Goal: Task Accomplishment & Management: Manage account settings

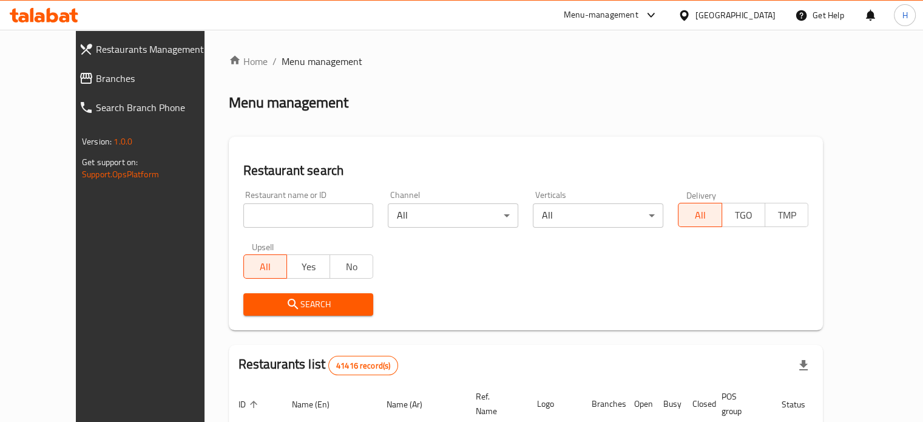
click at [243, 215] on input "search" at bounding box center [308, 215] width 130 height 24
type input "ض"
type input "qatma"
click button "Search" at bounding box center [308, 304] width 130 height 22
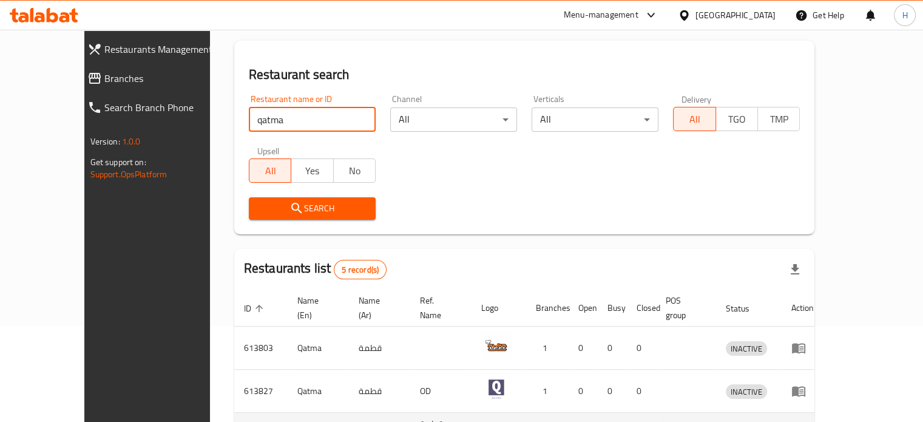
scroll to position [227, 0]
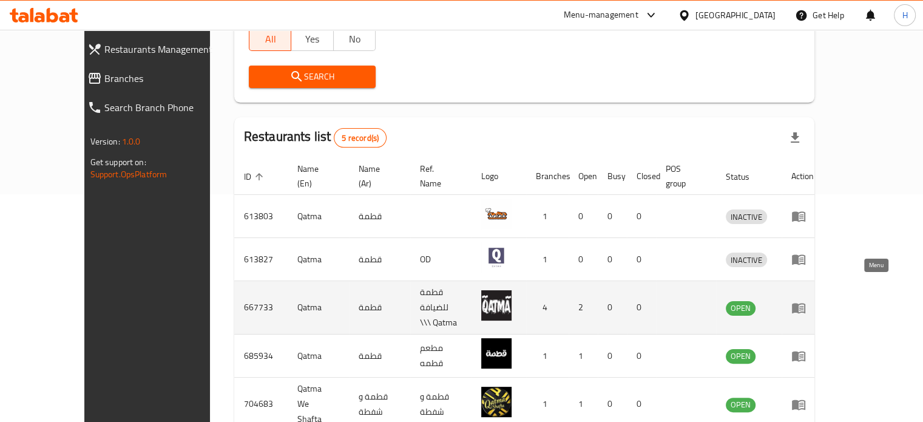
click at [805, 303] on icon "enhanced table" at bounding box center [798, 308] width 13 height 10
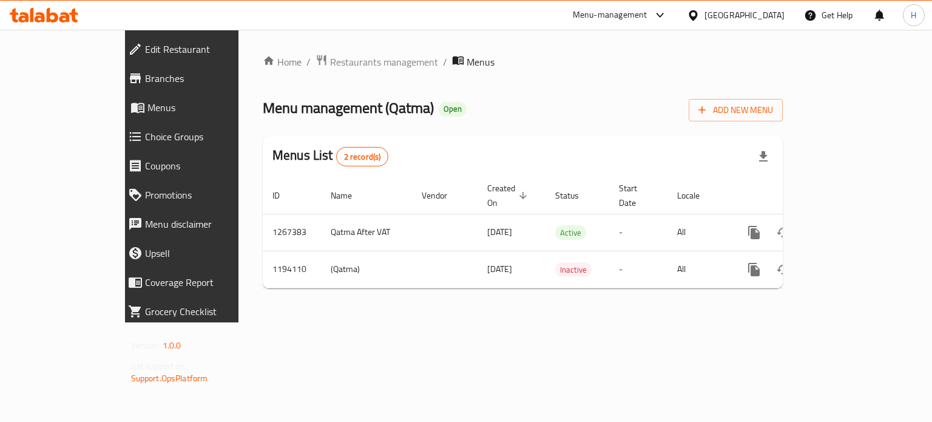
click at [145, 72] on span "Branches" at bounding box center [208, 78] width 126 height 15
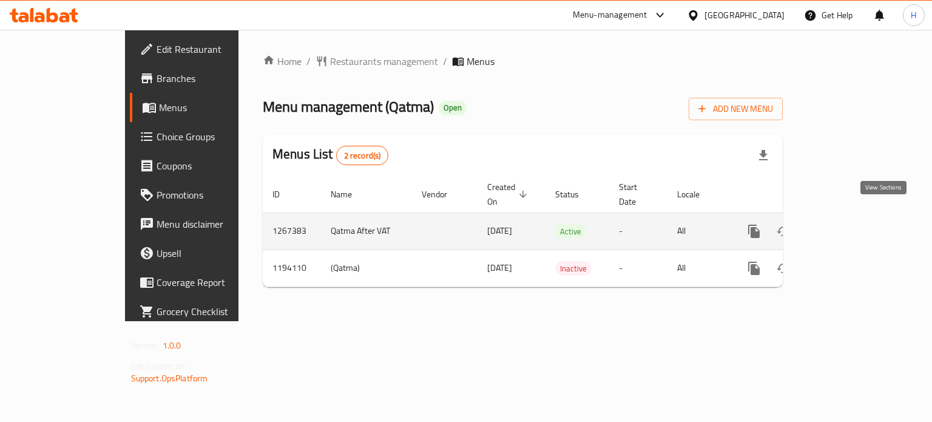
click at [849, 224] on icon "enhanced table" at bounding box center [841, 231] width 15 height 15
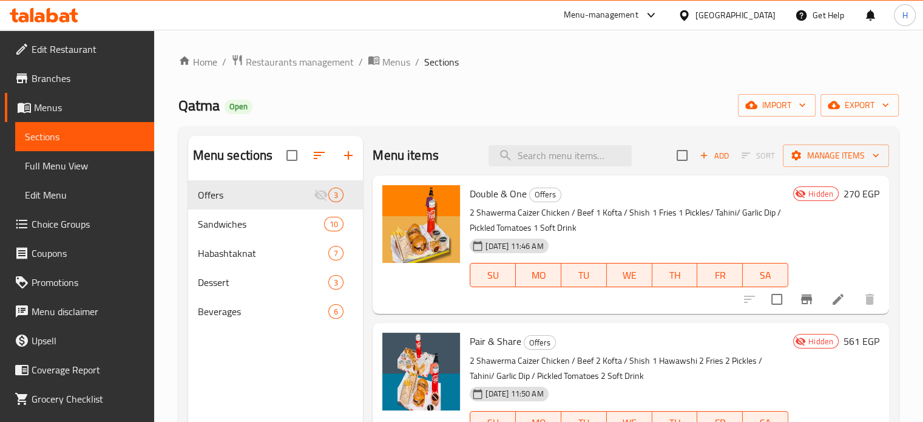
scroll to position [51, 0]
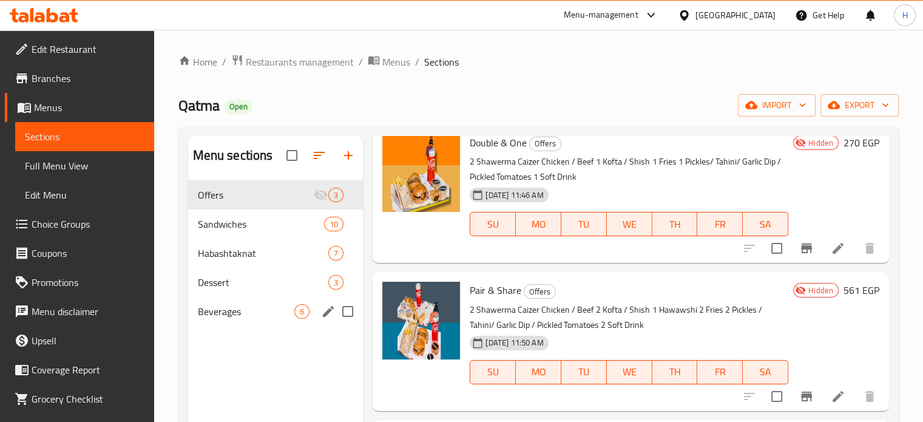
click at [233, 322] on div "Beverages 6" at bounding box center [275, 311] width 175 height 29
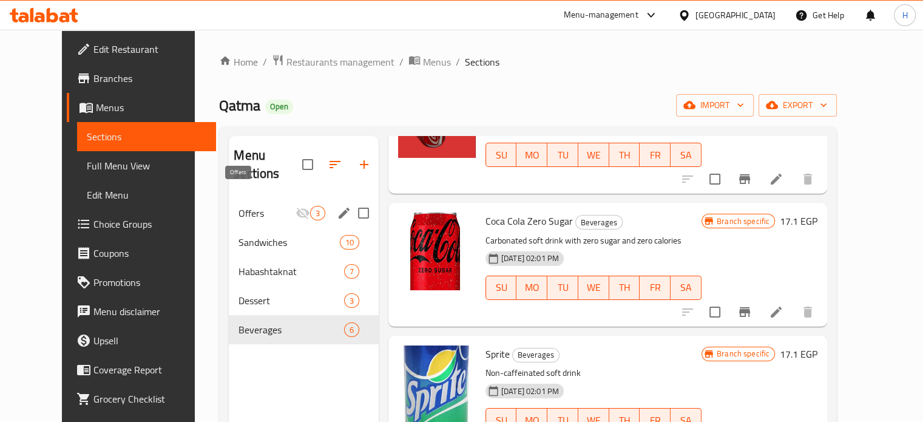
click at [238, 206] on span "Offers" at bounding box center [266, 213] width 56 height 15
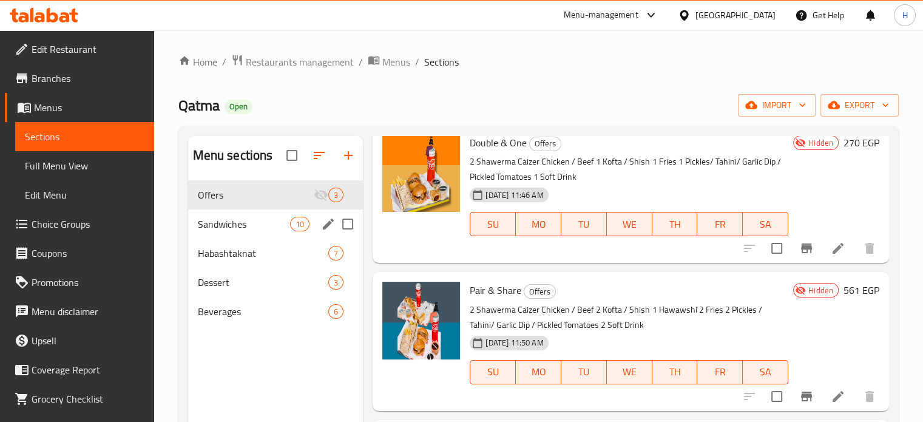
click at [236, 221] on span "Sandwiches" at bounding box center [244, 224] width 93 height 15
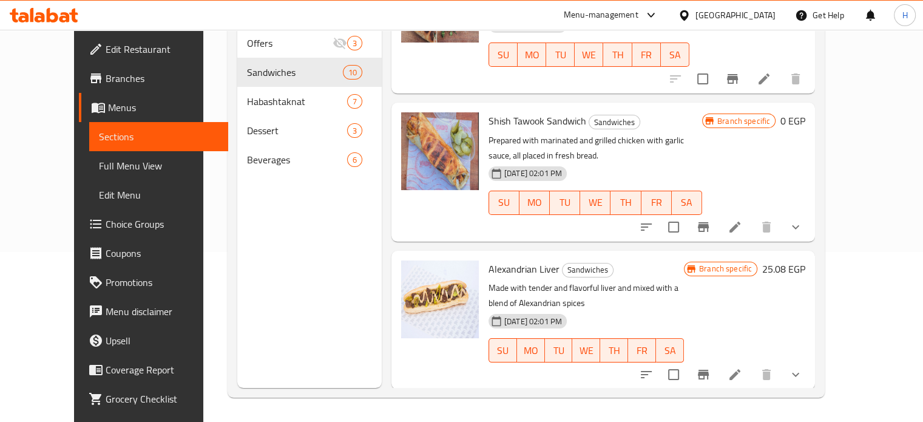
scroll to position [522, 0]
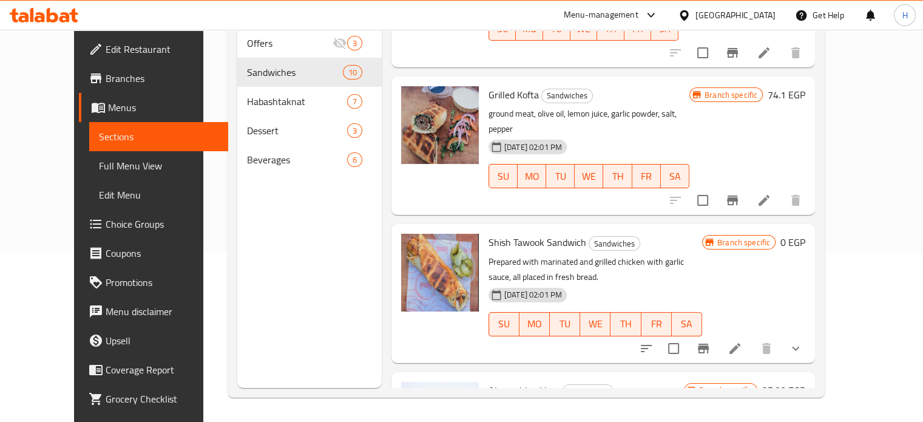
click at [530, 381] on span "Alexandrian Liver" at bounding box center [523, 390] width 71 height 18
copy h6 "Liver"
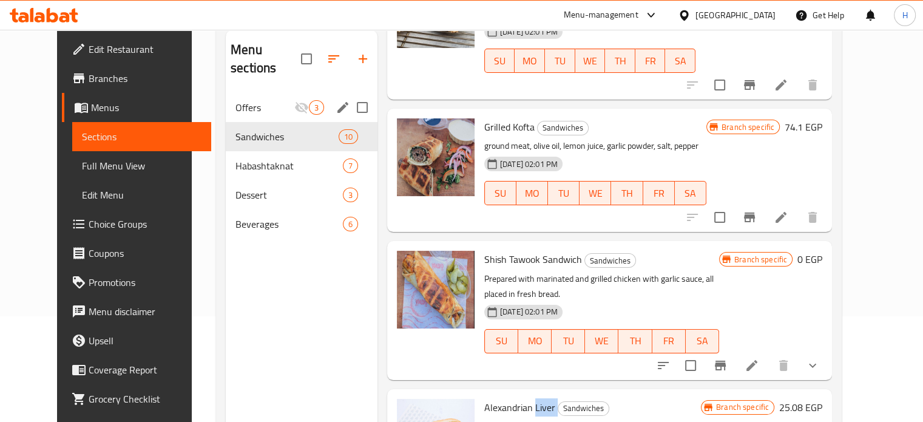
scroll to position [0, 0]
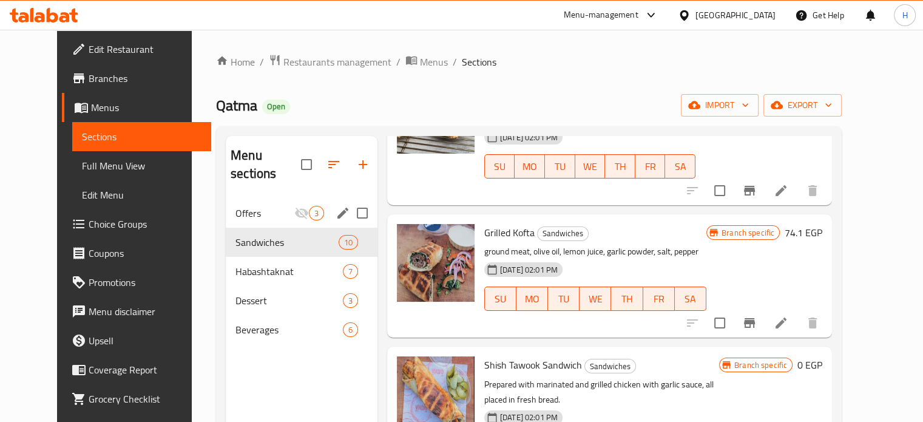
click at [238, 206] on span "Offers" at bounding box center [264, 213] width 59 height 15
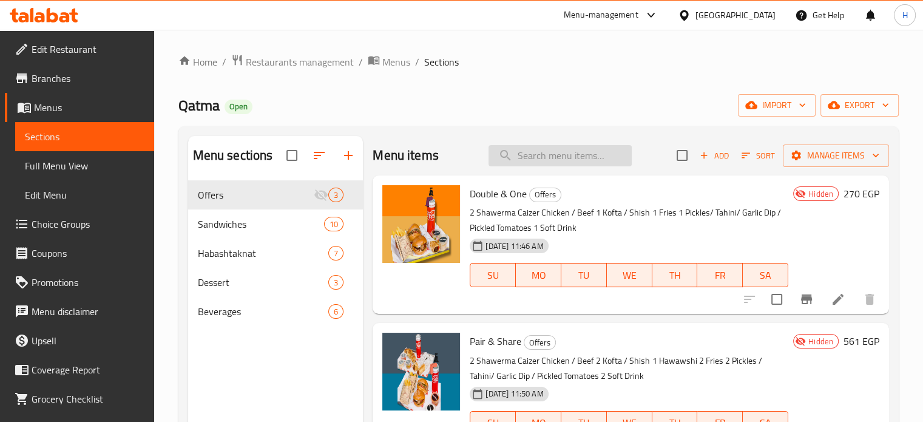
click at [561, 159] on input "search" at bounding box center [559, 155] width 143 height 21
paste input "Liver"
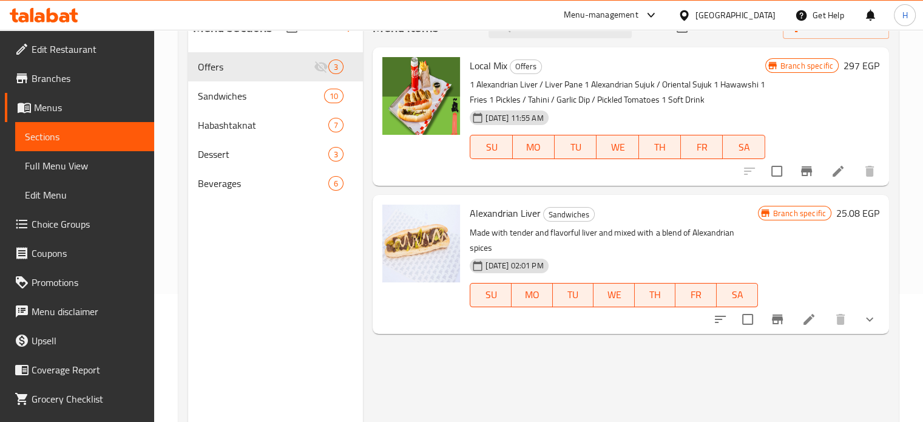
scroll to position [109, 0]
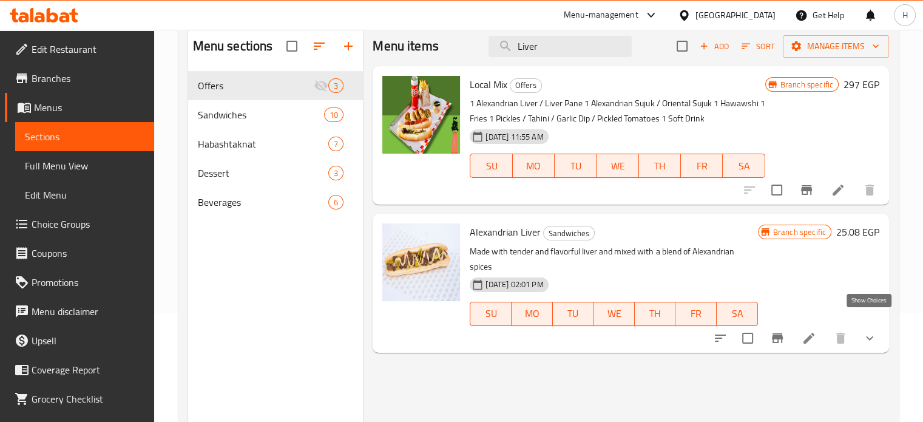
type input "Liver"
click at [868, 335] on icon "show more" at bounding box center [869, 337] width 7 height 4
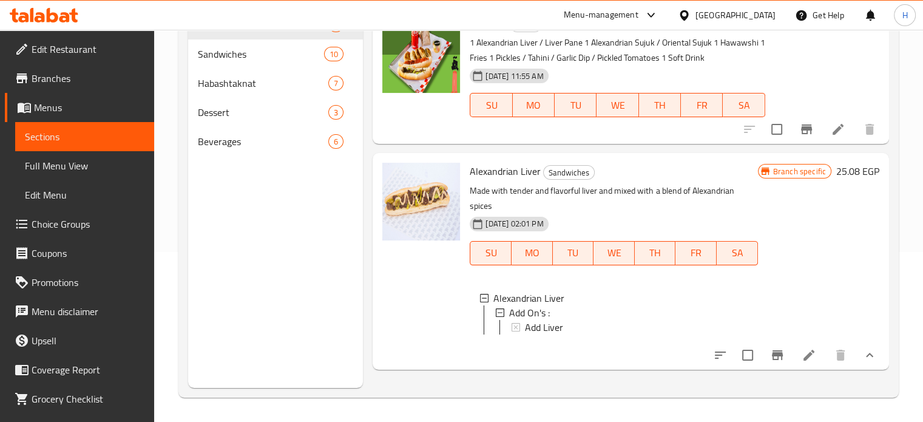
scroll to position [0, 0]
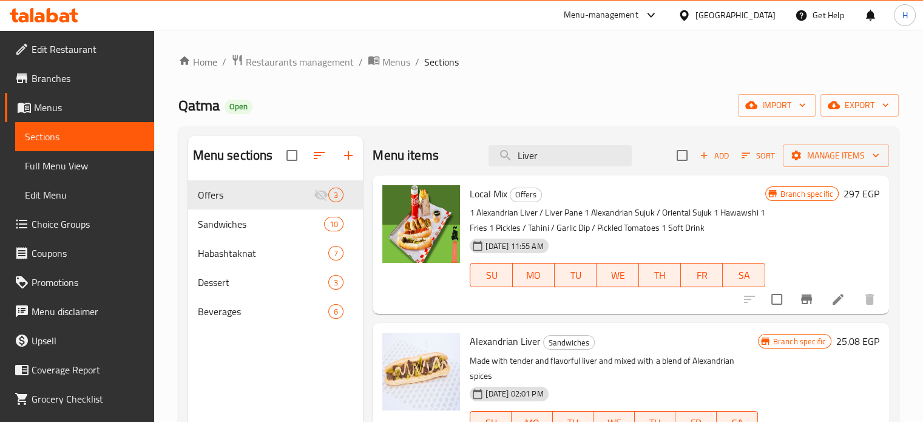
drag, startPoint x: 823, startPoint y: 300, endPoint x: 837, endPoint y: 297, distance: 15.0
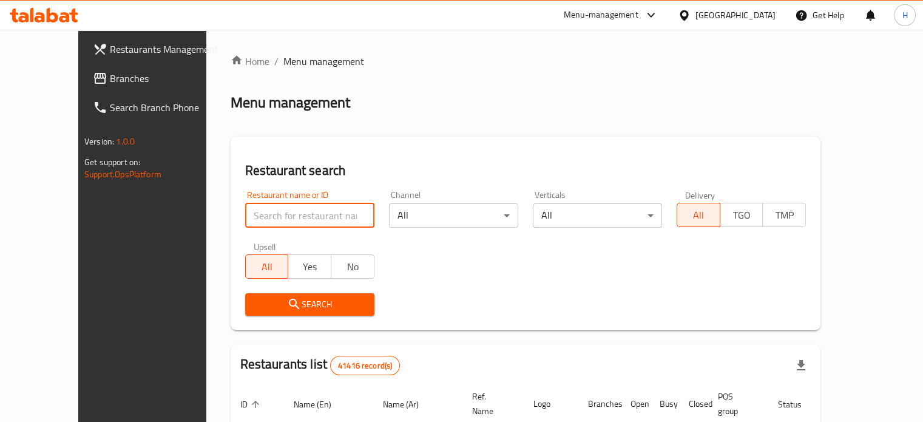
click at [250, 217] on input "search" at bounding box center [309, 215] width 129 height 24
type input "qatma"
click button "Search" at bounding box center [309, 304] width 129 height 22
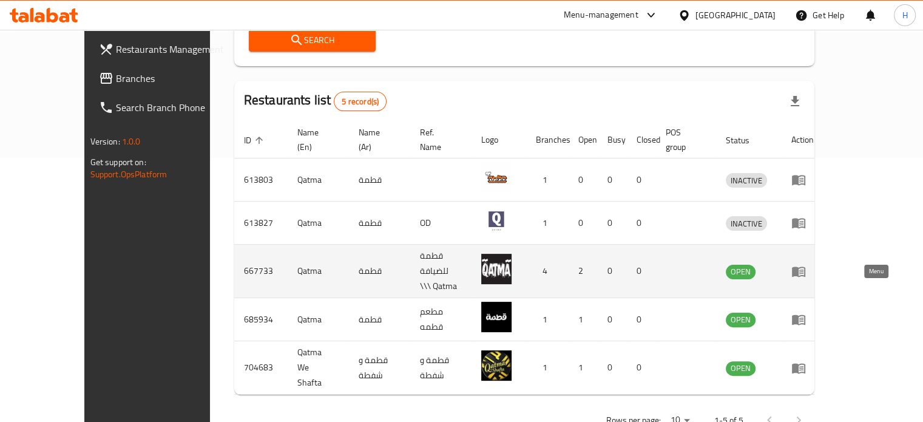
scroll to position [265, 0]
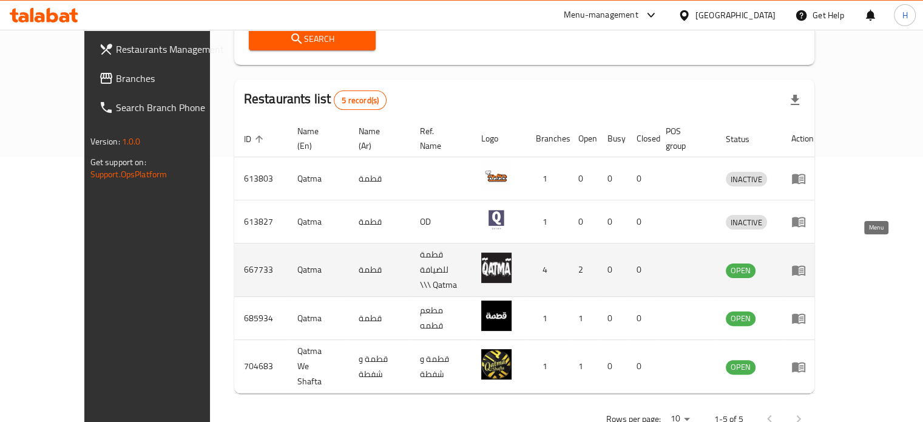
click at [805, 265] on icon "enhanced table" at bounding box center [798, 270] width 13 height 10
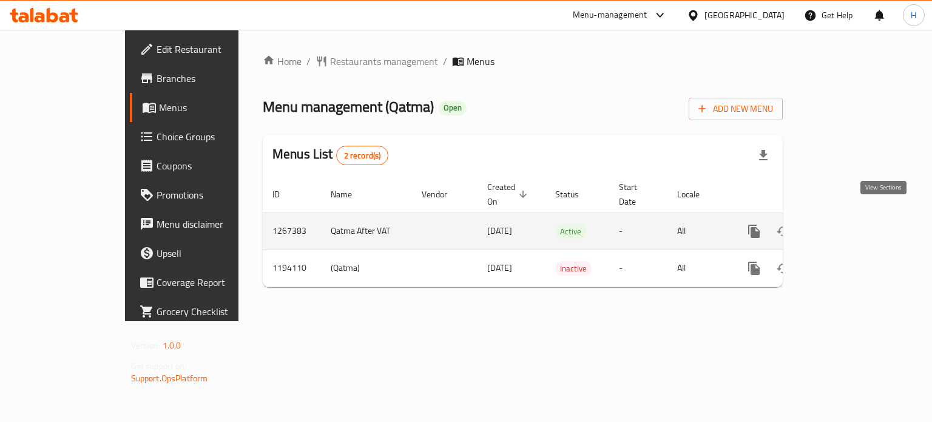
click at [856, 218] on link "enhanced table" at bounding box center [841, 231] width 29 height 29
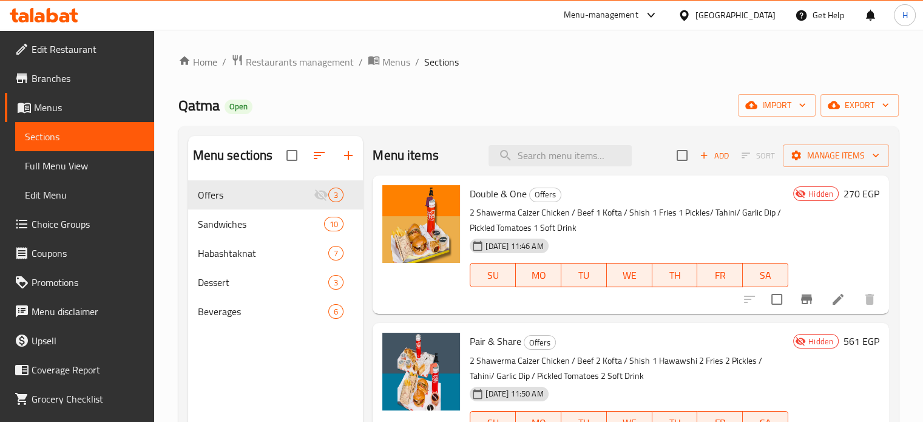
click at [58, 221] on span "Choice Groups" at bounding box center [88, 224] width 113 height 15
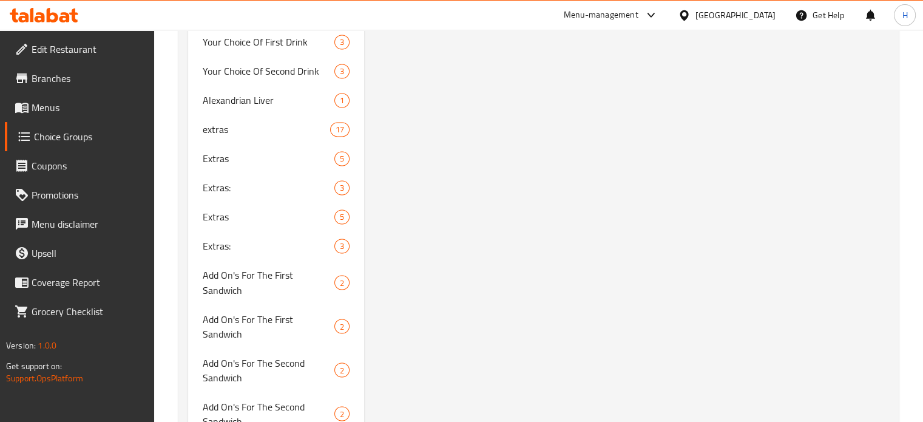
scroll to position [2184, 0]
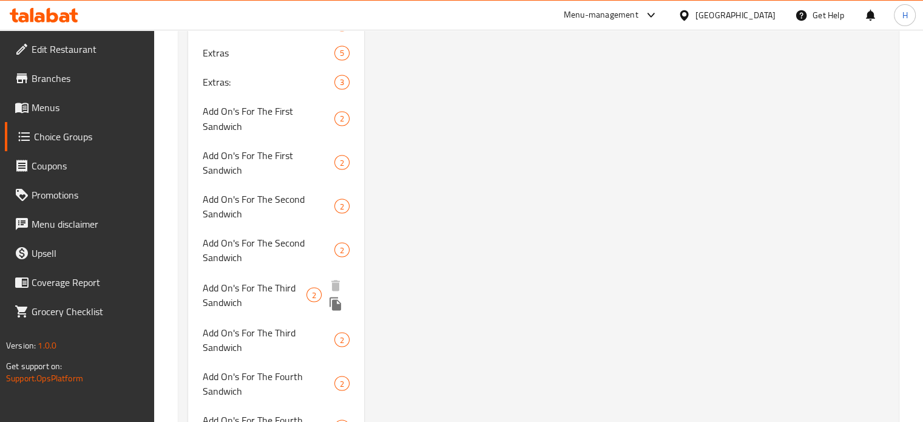
click at [252, 280] on span "Add On's For The Third Sandwich" at bounding box center [255, 294] width 104 height 29
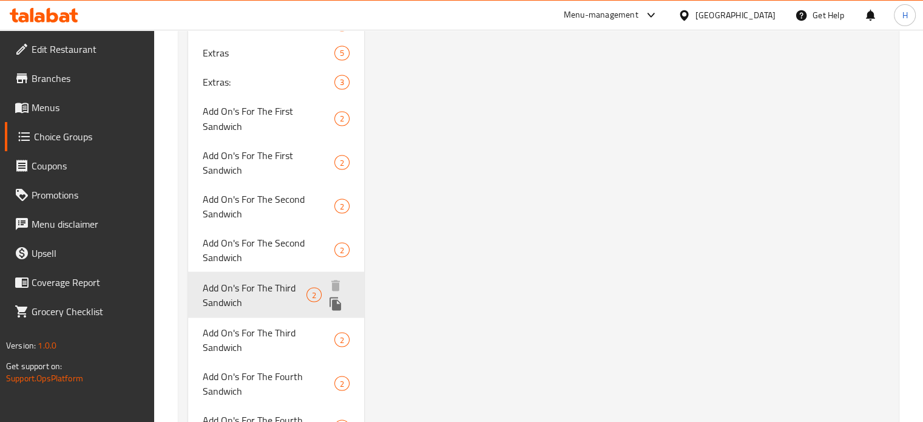
type input "Add On's For The Third Sandwich"
type input "الإضافات للساندوتش الثالث"
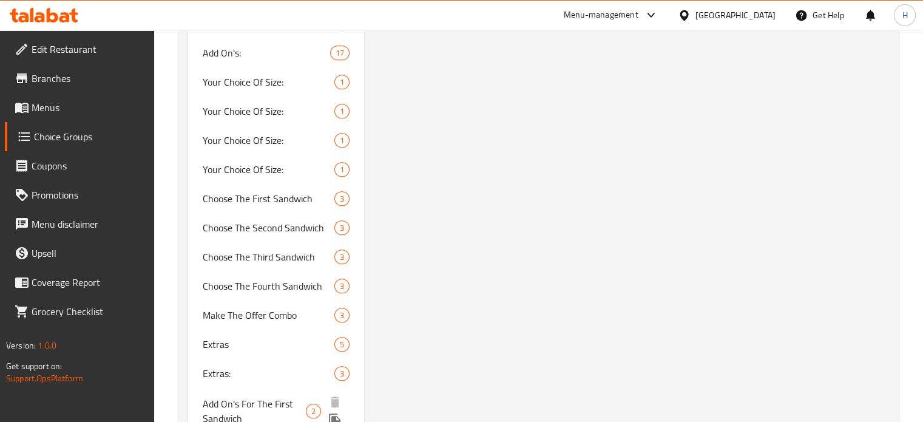
scroll to position [1031, 0]
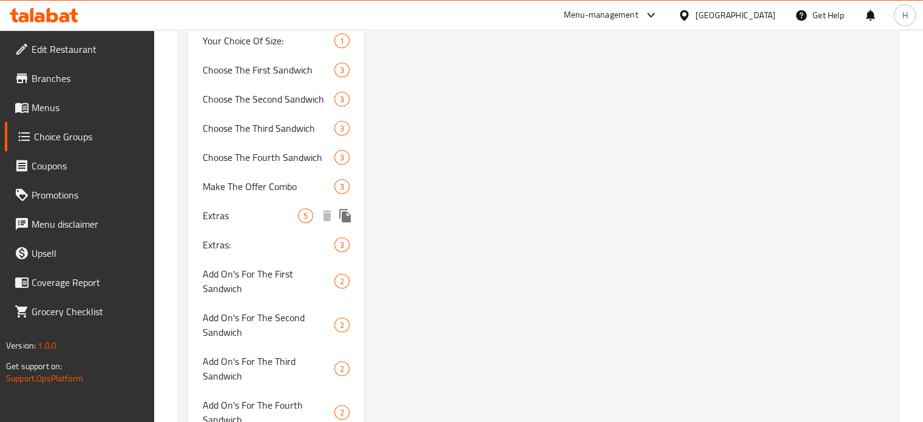
click at [235, 212] on span "Extras" at bounding box center [251, 215] width 96 height 15
type input "Extras"
type input "الإضافات"
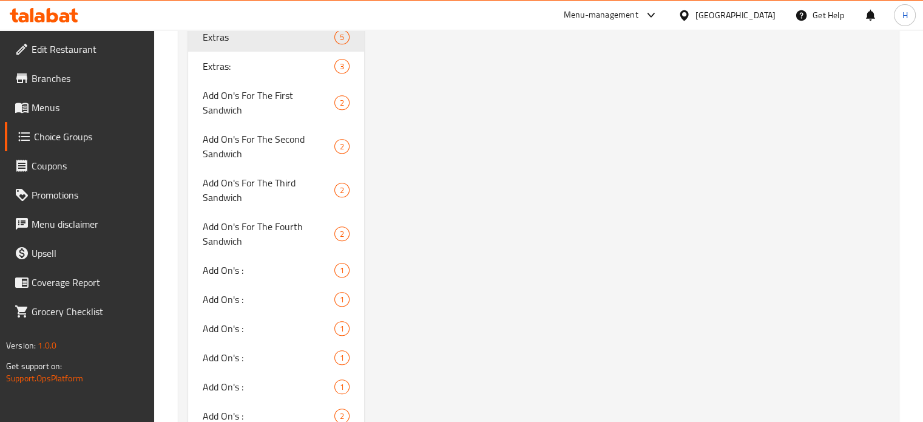
scroll to position [1153, 0]
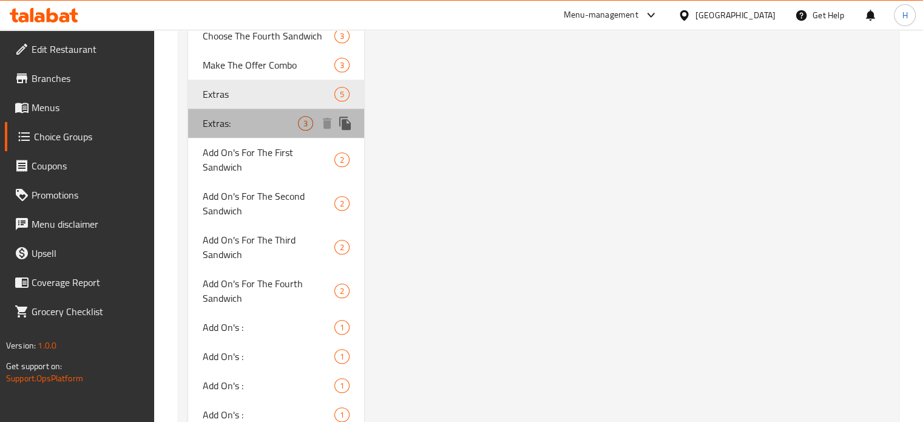
click at [231, 124] on span "Extras:" at bounding box center [251, 123] width 96 height 15
type input "Extras:"
type input "الإضافات:"
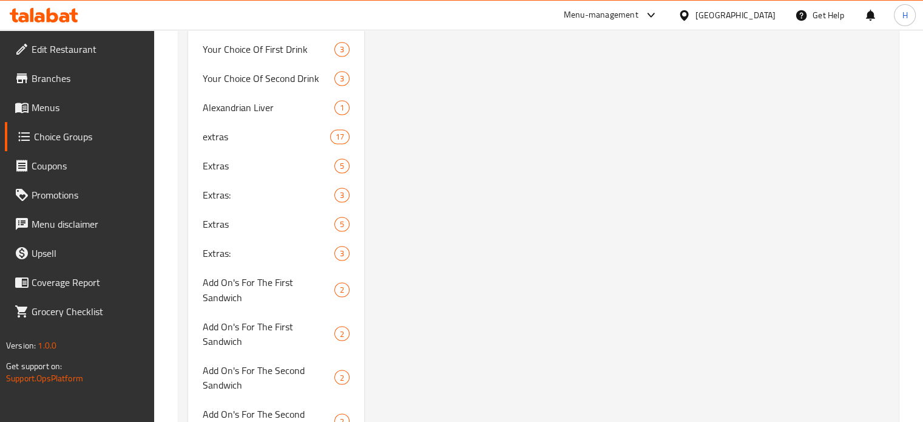
scroll to position [1839, 0]
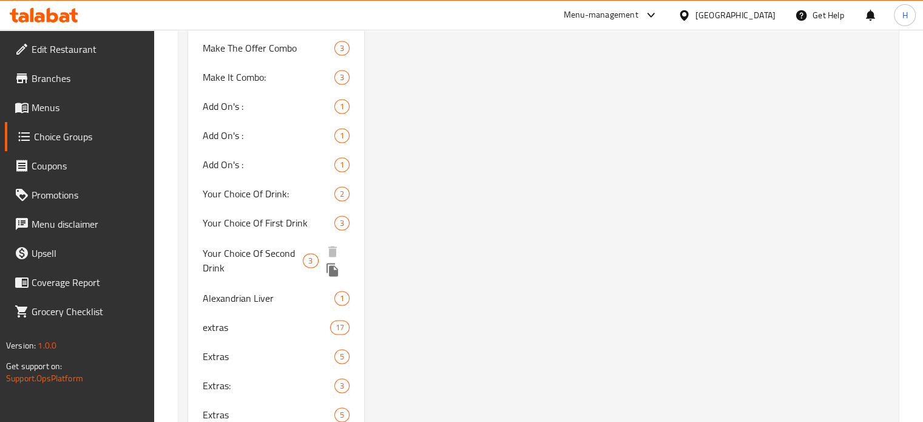
click at [266, 246] on span "Your Choice Of Second Drink" at bounding box center [253, 260] width 101 height 29
type input "Your Choice Of Second Drink"
type input "إختيارك الثاني من المشروب"
type input "1"
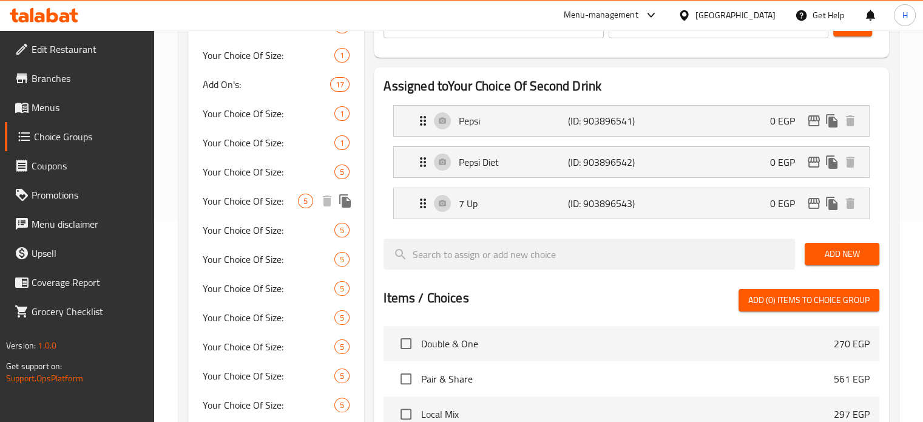
scroll to position [1429, 0]
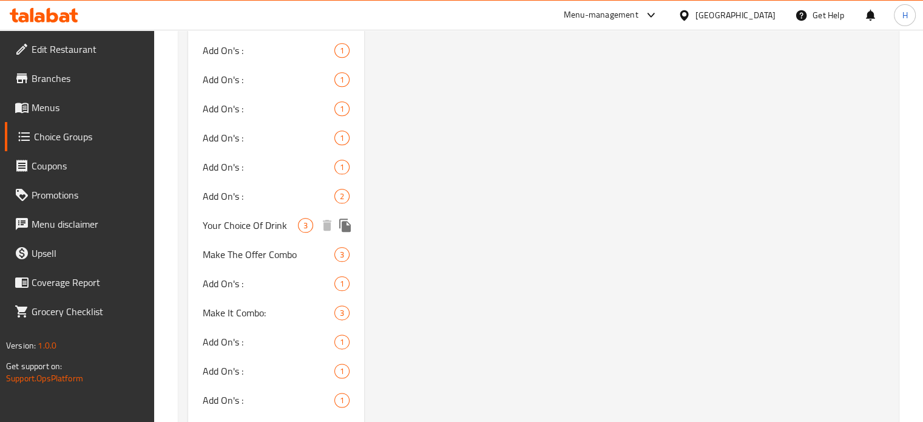
click at [235, 218] on span "Your Choice Of Drink" at bounding box center [251, 225] width 96 height 15
type input "Your Choice Of Drink"
type input "إختيارك من المشروب"
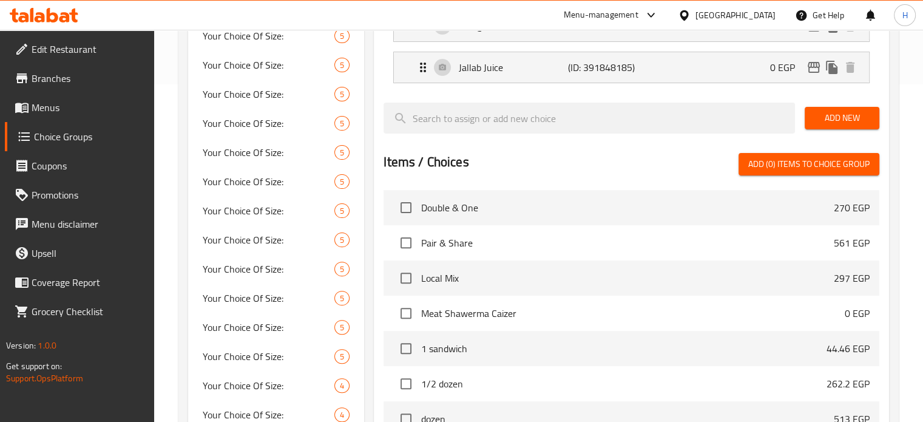
scroll to position [95, 0]
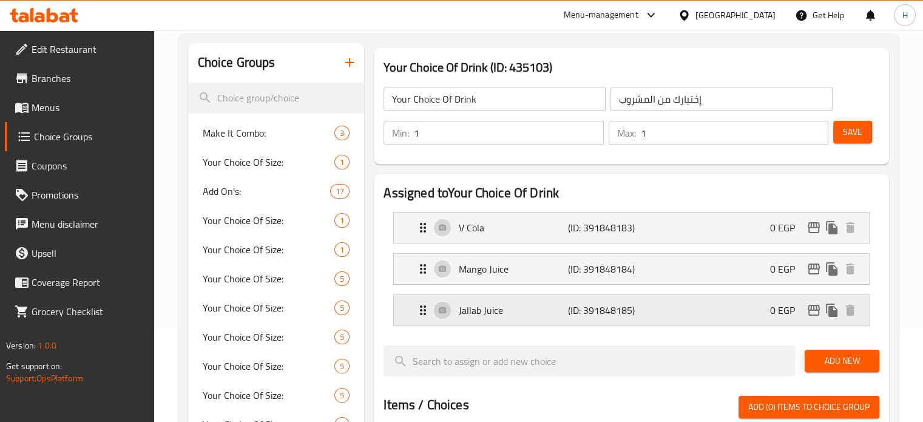
click at [526, 303] on p "Jallab Juice" at bounding box center [513, 310] width 109 height 15
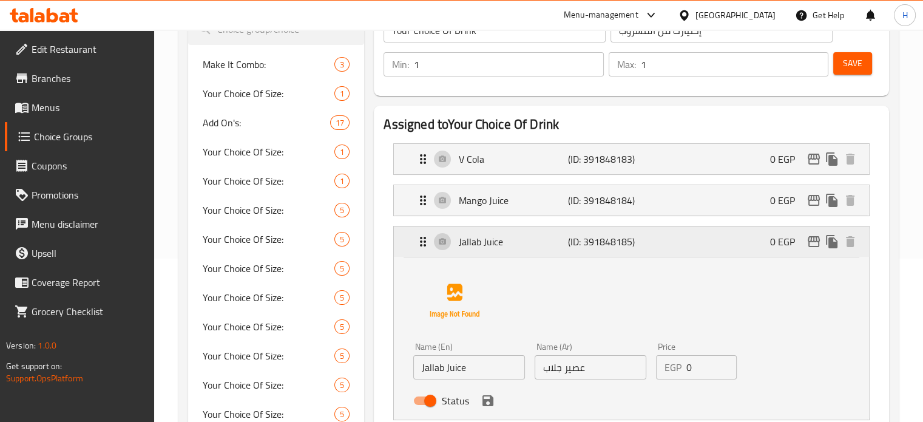
scroll to position [216, 0]
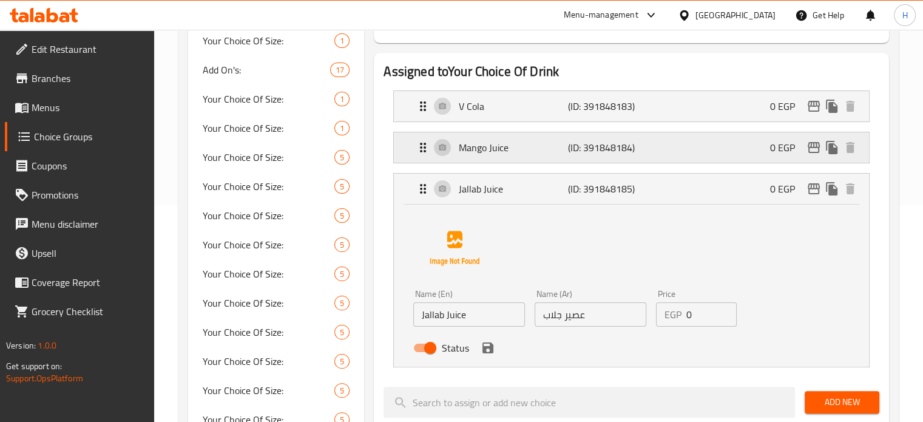
click at [518, 147] on p "Mango Juice" at bounding box center [513, 147] width 109 height 15
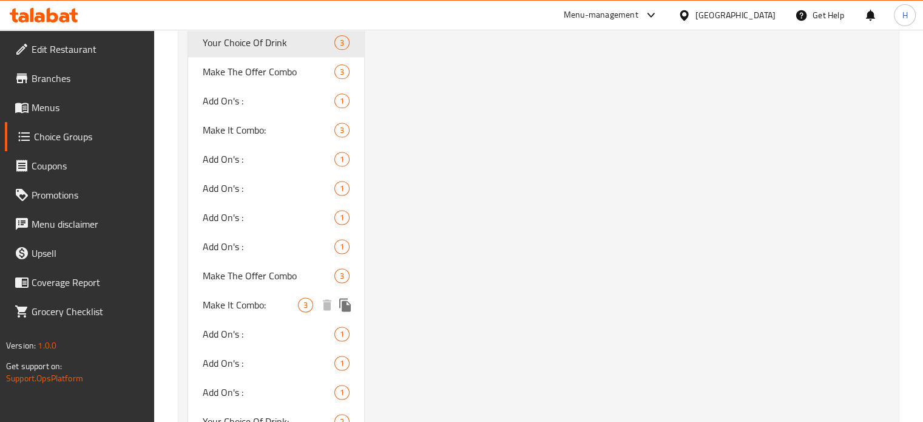
scroll to position [1793, 0]
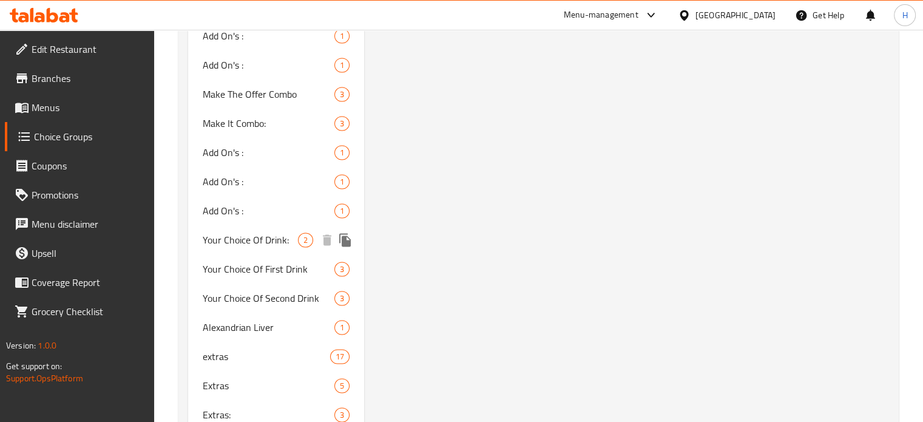
click at [257, 232] on span "Your Choice Of Drink:" at bounding box center [251, 239] width 96 height 15
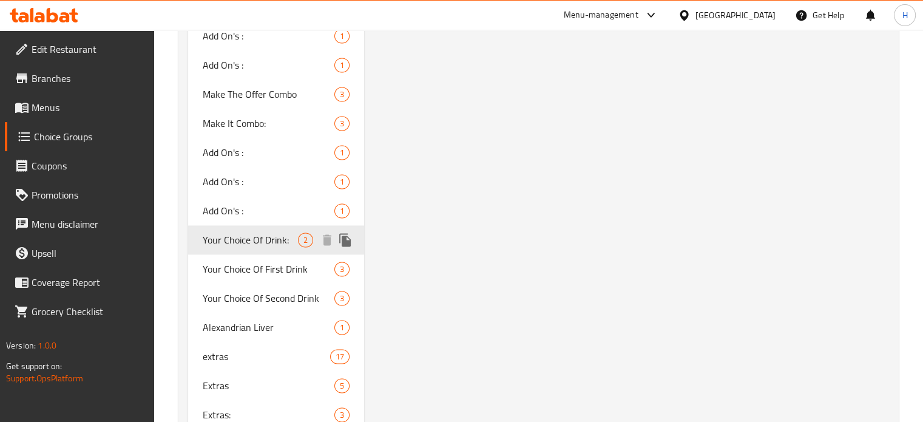
type input "Your Choice Of Drink:"
type input "إختيارك من المشروب:"
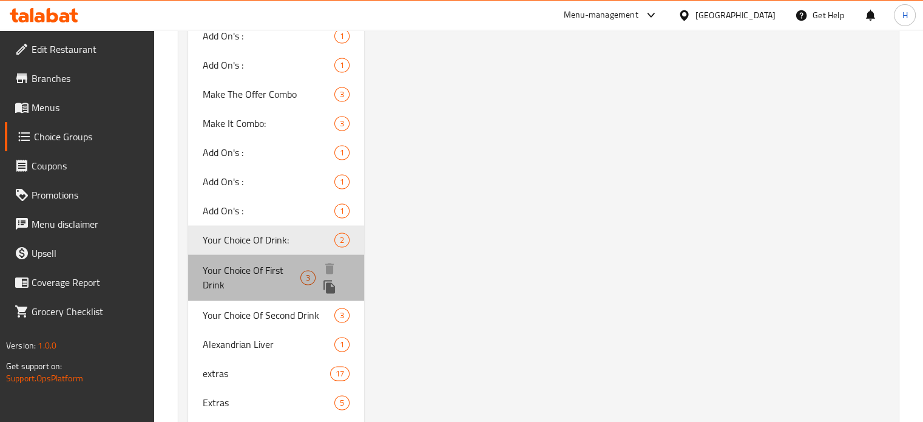
click at [242, 263] on span "Your Choice Of First Drink" at bounding box center [252, 277] width 98 height 29
type input "Your Choice Of First Drink"
type input "إختيارك الأول من المشروب"
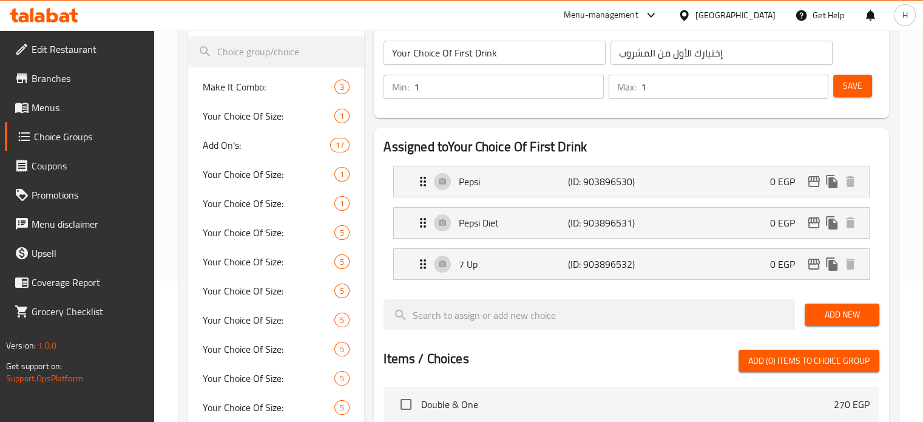
scroll to position [95, 0]
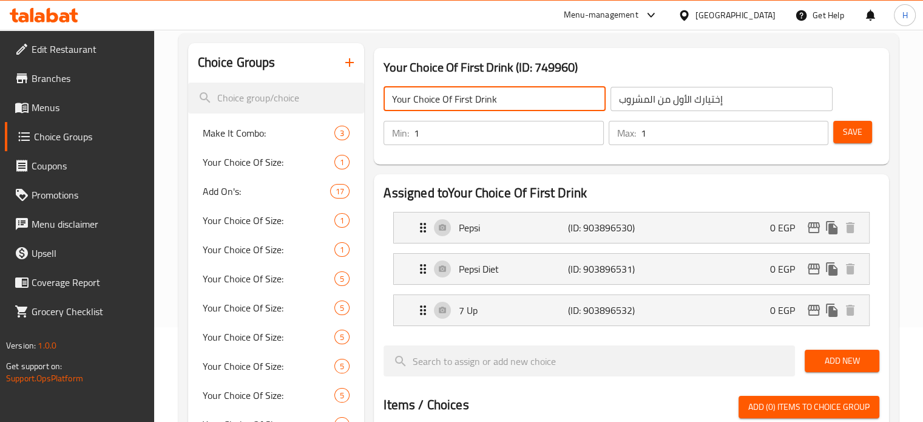
drag, startPoint x: 505, startPoint y: 99, endPoint x: 381, endPoint y: 97, distance: 124.4
click at [381, 97] on div "Your Choice Of First Drink ​" at bounding box center [494, 98] width 227 height 29
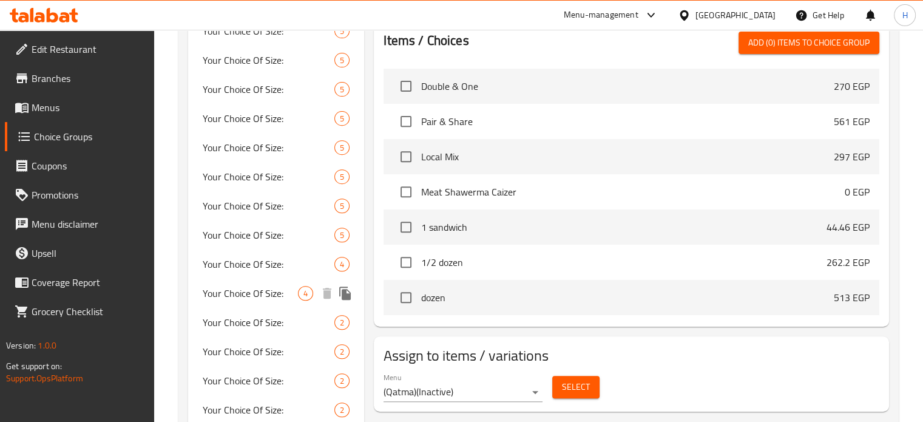
scroll to position [823, 0]
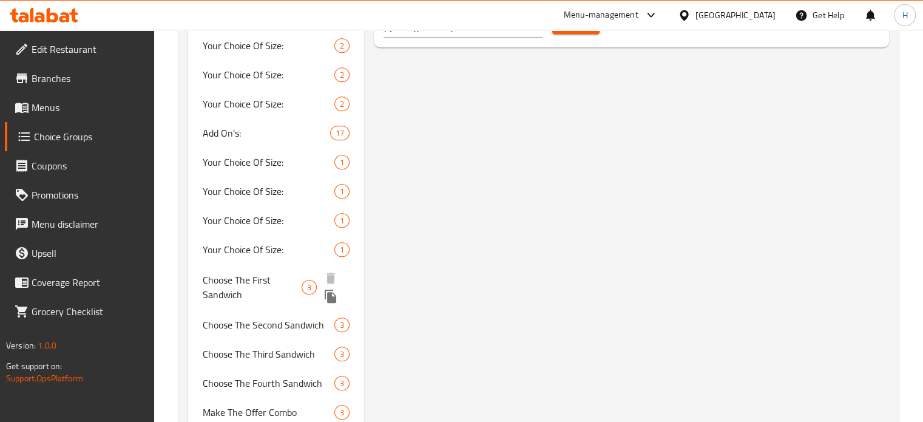
click at [250, 290] on span "Choose The First Sandwich" at bounding box center [252, 286] width 99 height 29
type input "Choose The First Sandwich"
type input "إختار الساندوتش الأول"
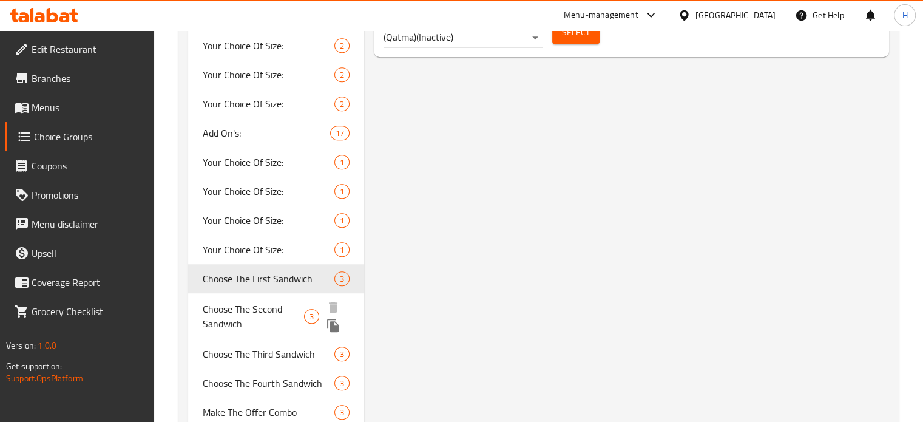
click at [260, 317] on span "Choose The Second Sandwich" at bounding box center [253, 315] width 101 height 29
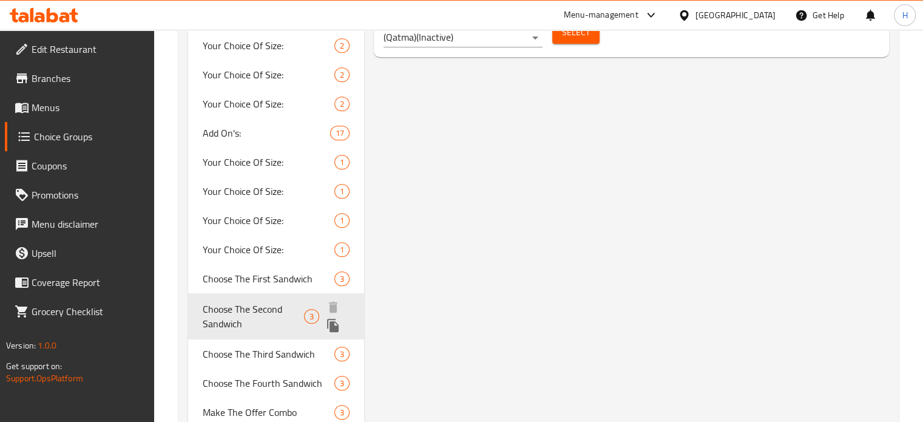
type input "Choose The Second Sandwich"
type input "إختار الساندوتش الثاني"
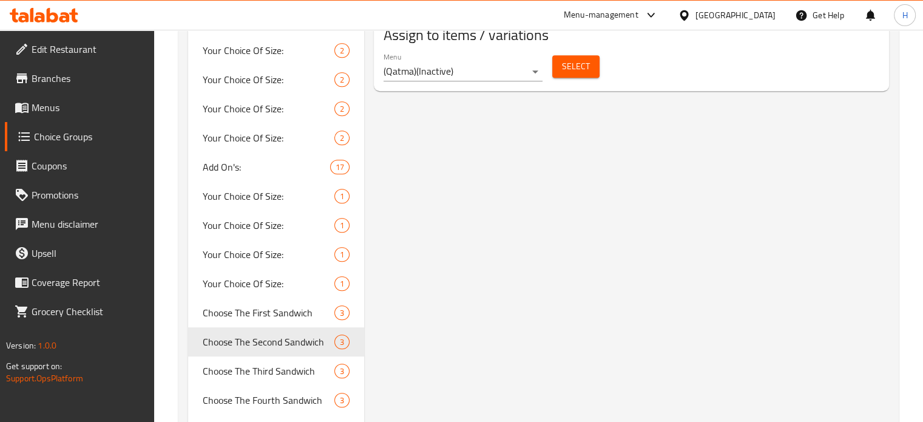
scroll to position [1031, 0]
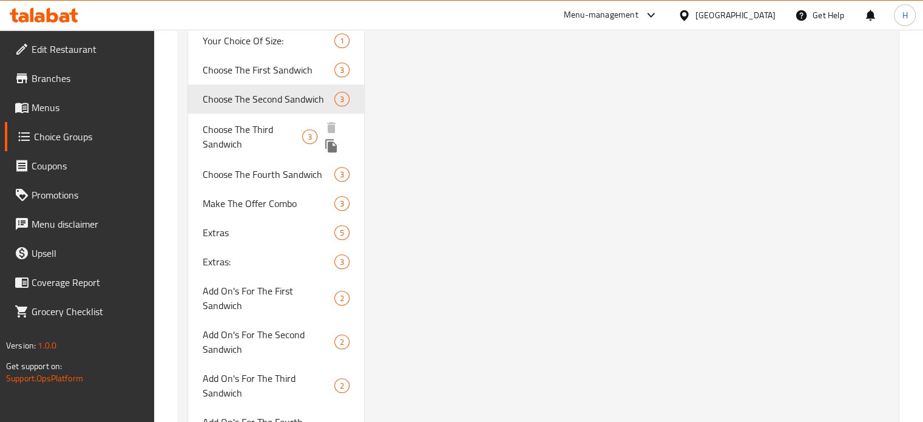
click at [252, 135] on span "Choose The Third Sandwich" at bounding box center [252, 136] width 99 height 29
type input "Choose The Third Sandwich"
type input "إختار الساندوتش الثالث"
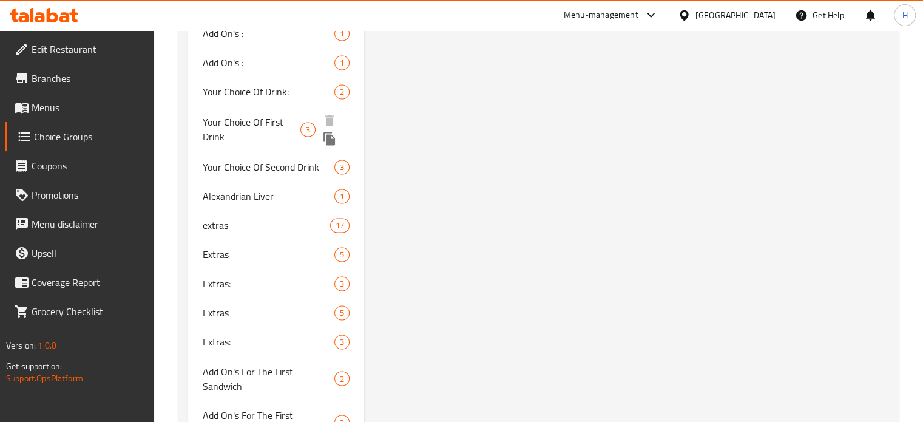
scroll to position [2184, 0]
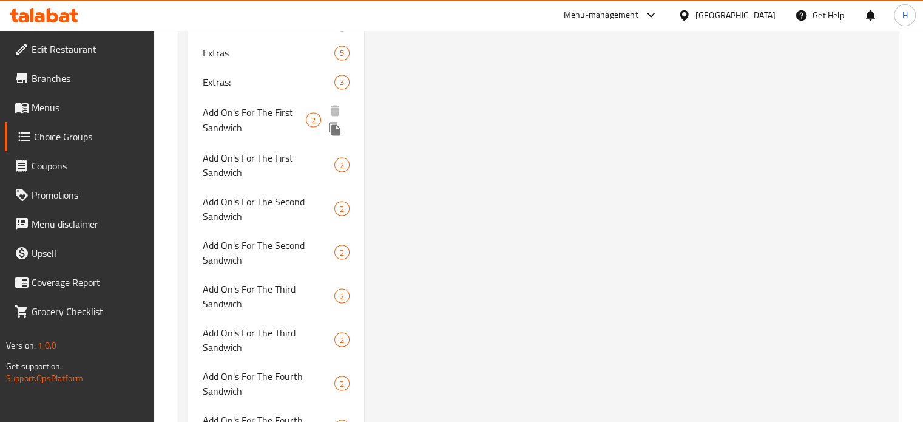
click at [262, 105] on span "Add On's For The First Sandwich" at bounding box center [255, 119] width 104 height 29
type input "Add On's For The First Sandwich"
type input "الإضافات للساندوتش الأول"
type input "0"
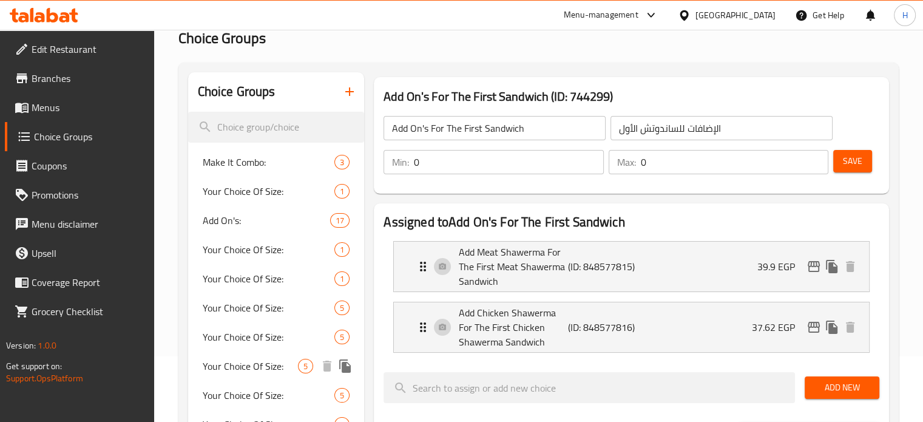
scroll to position [0, 0]
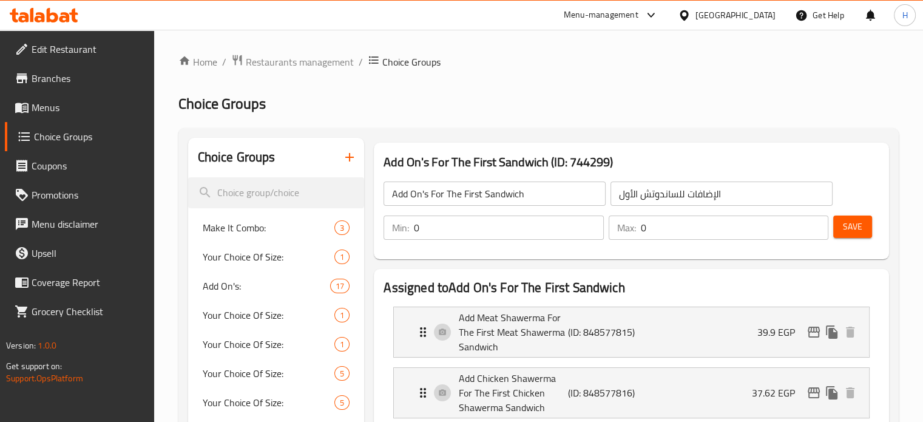
click at [343, 158] on icon "button" at bounding box center [349, 157] width 15 height 15
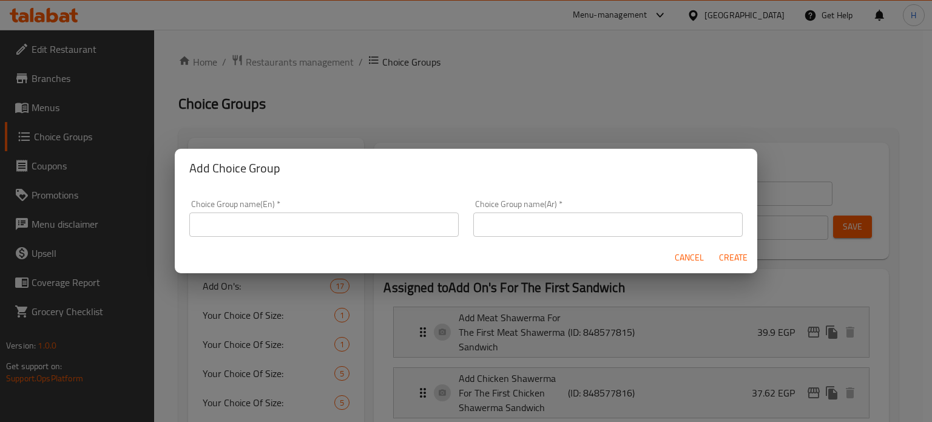
click at [379, 219] on input "text" at bounding box center [323, 224] width 269 height 24
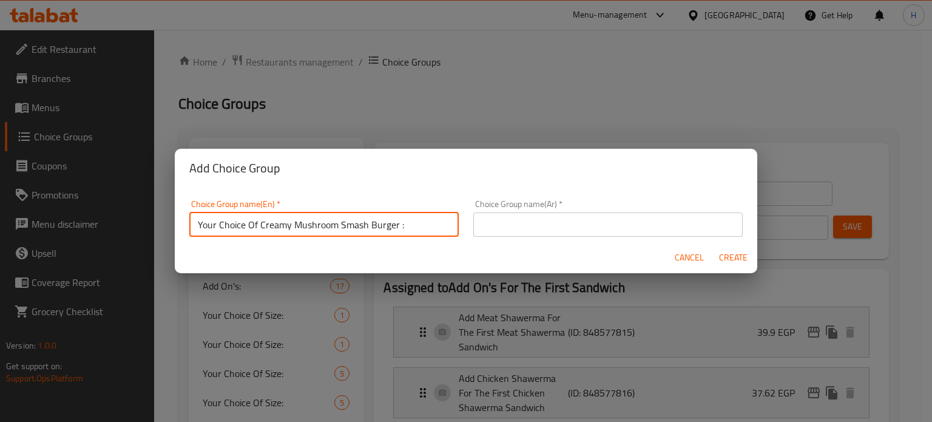
drag, startPoint x: 396, startPoint y: 223, endPoint x: 259, endPoint y: 223, distance: 137.1
click at [259, 223] on input "Your Choice Of Creamy Mushroom Smash Burger :" at bounding box center [323, 224] width 269 height 24
paste input "Shawerma Caiz"
click at [260, 221] on input "Your Choice Of Shawerma Caizer :" at bounding box center [323, 224] width 269 height 24
type input "Your Choice Of 1st Shawerma Caizer :"
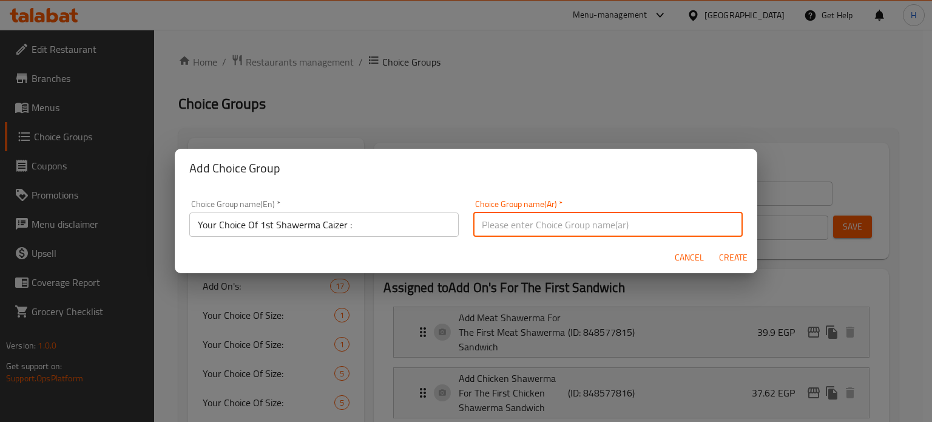
click at [483, 225] on input "text" at bounding box center [607, 224] width 269 height 24
click at [489, 225] on input "أختيارك من أول ساندوتش كتيذر" at bounding box center [607, 224] width 269 height 24
click at [674, 226] on input "أختيارك من أول ساندوتش كايذر" at bounding box center [607, 224] width 269 height 24
type input "أختيارك من أول ساندوتش كايذر:"
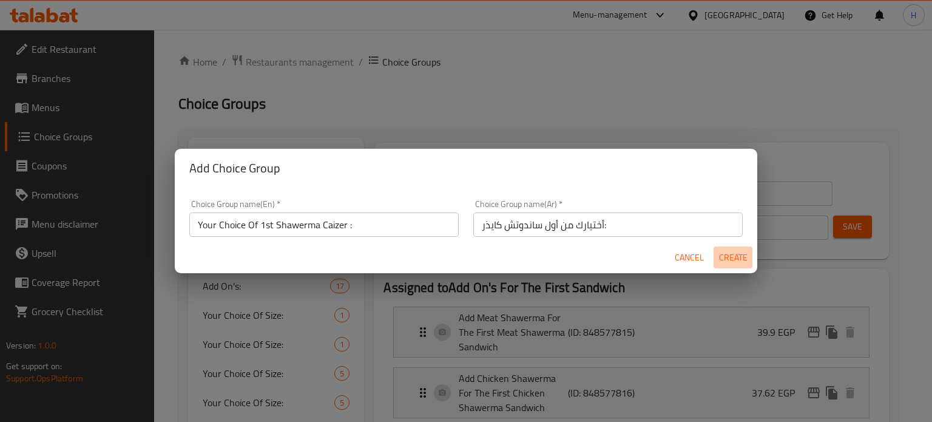
click at [726, 255] on span "Create" at bounding box center [732, 257] width 29 height 15
type input "Your Choice Of 1st Shawerma Caizer :"
type input "أختيارك من أول ساندوتش كايذر:"
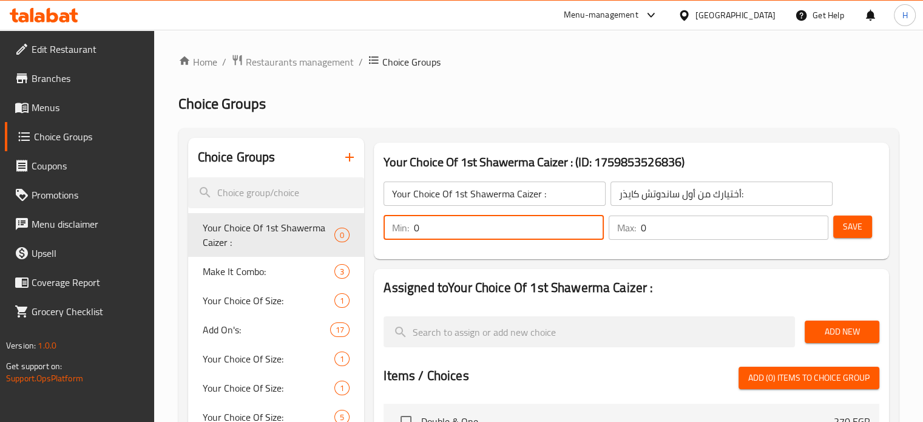
drag, startPoint x: 425, startPoint y: 223, endPoint x: 396, endPoint y: 226, distance: 28.6
click at [396, 226] on div "Min: 0 ​" at bounding box center [493, 227] width 220 height 24
type input "1"
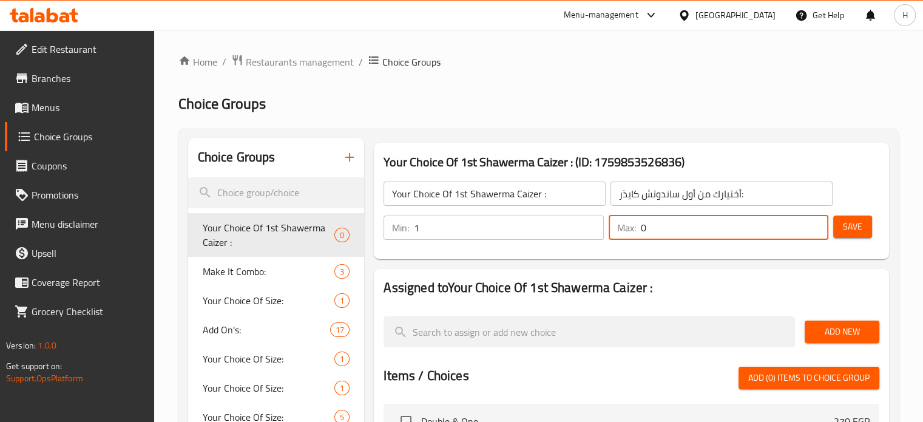
drag, startPoint x: 660, startPoint y: 226, endPoint x: 628, endPoint y: 225, distance: 32.2
click at [628, 225] on div "Max: 0 ​" at bounding box center [718, 227] width 220 height 24
type input "1"
click at [835, 333] on span "Add New" at bounding box center [841, 331] width 55 height 15
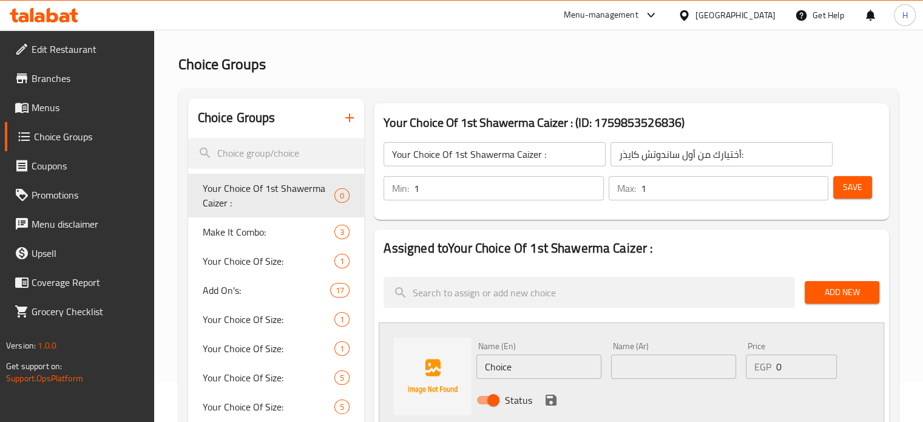
scroll to position [61, 0]
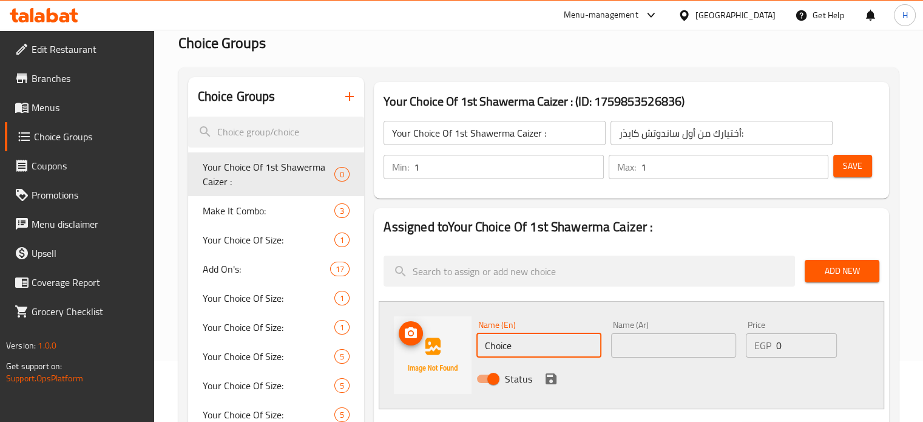
drag, startPoint x: 517, startPoint y: 344, endPoint x: 454, endPoint y: 344, distance: 63.1
click at [454, 344] on div "Name (En) Choice Name (En) Name (Ar) Name (Ar) Price EGP 0 Price Status" at bounding box center [631, 355] width 505 height 108
type input "Beef"
click at [554, 376] on icon "save" at bounding box center [550, 378] width 11 height 11
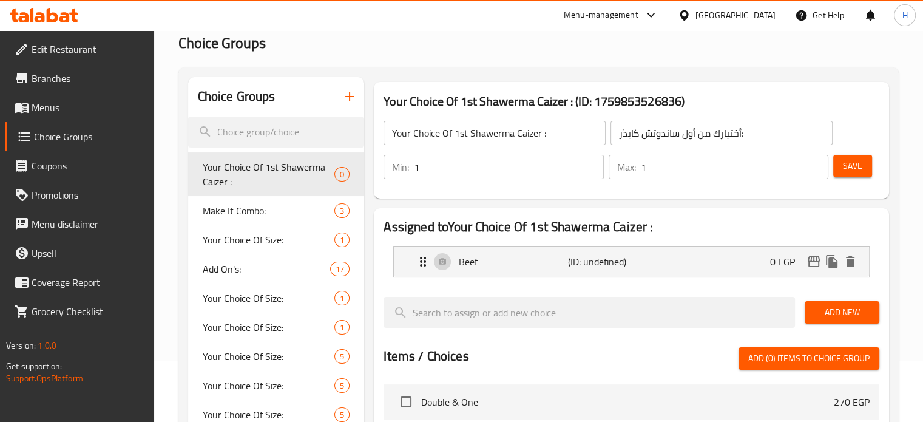
click at [827, 311] on span "Add New" at bounding box center [841, 312] width 55 height 15
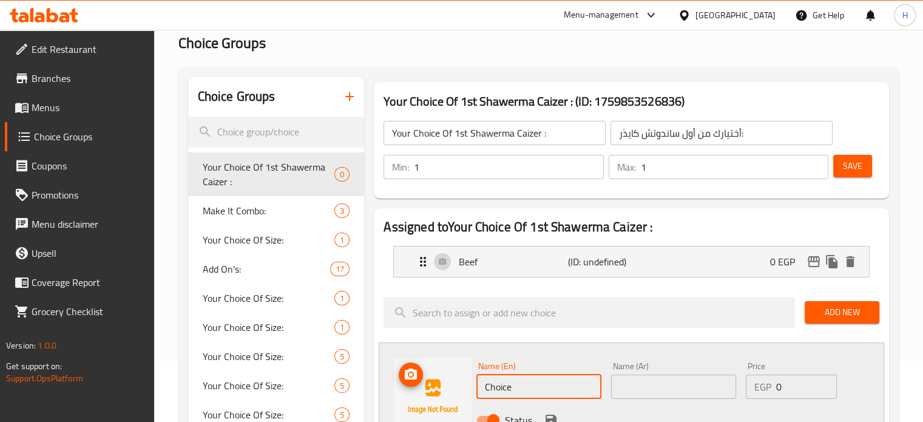
drag, startPoint x: 518, startPoint y: 385, endPoint x: 439, endPoint y: 385, distance: 78.9
click at [439, 385] on div "Name (En) Choice Name (En) Name (Ar) Name (Ar) Price EGP 0 Price Status" at bounding box center [631, 396] width 505 height 108
type input "Chicken"
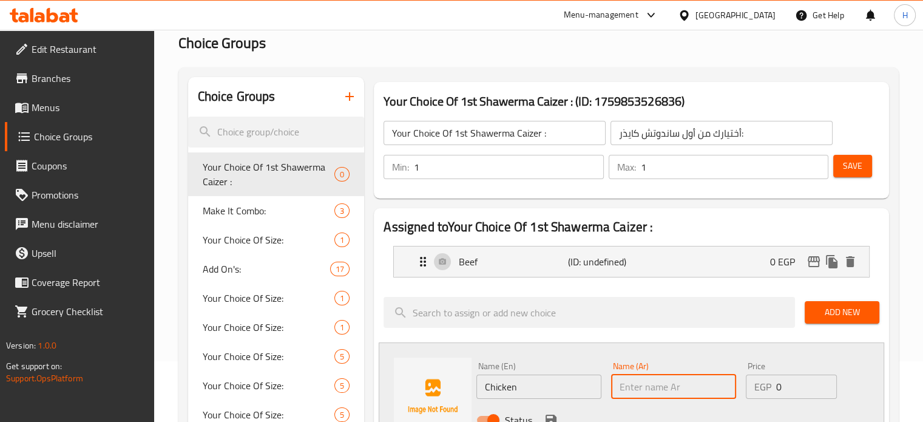
click at [656, 388] on input "text" at bounding box center [673, 386] width 125 height 24
click at [545, 257] on p "Beef" at bounding box center [513, 261] width 109 height 15
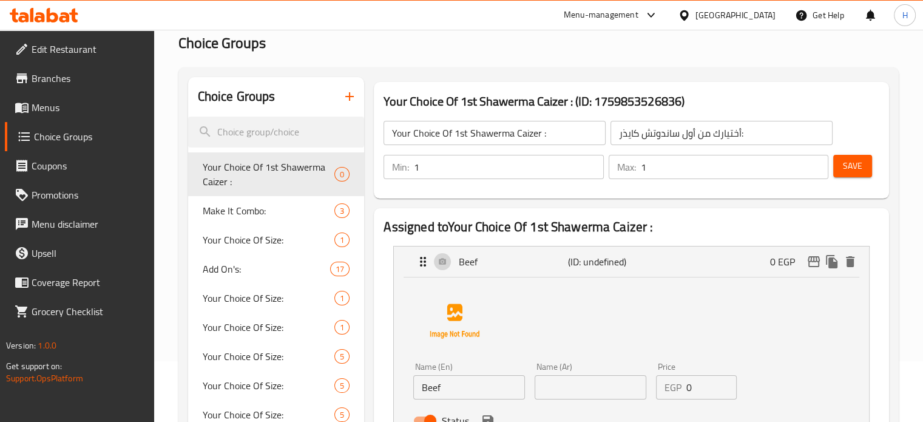
type input "دجاج"
click at [588, 385] on input "text" at bounding box center [590, 387] width 112 height 24
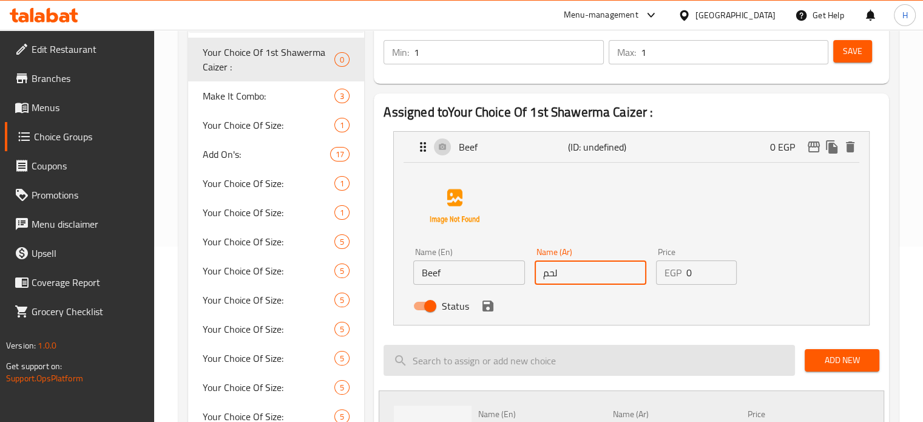
scroll to position [182, 0]
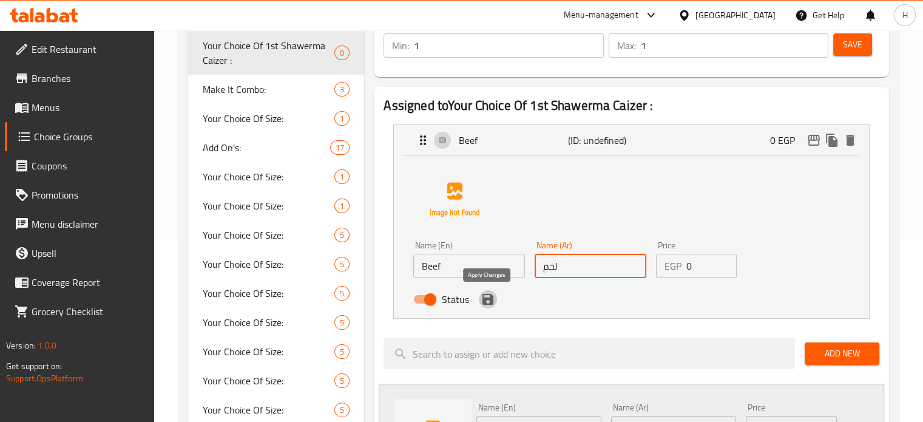
click at [485, 301] on icon "save" at bounding box center [487, 299] width 11 height 11
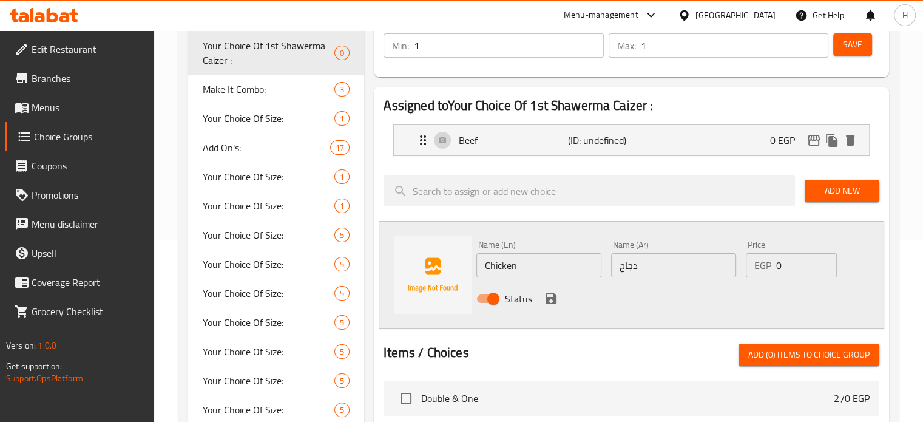
type input "لحم"
click at [547, 294] on icon "save" at bounding box center [551, 298] width 15 height 15
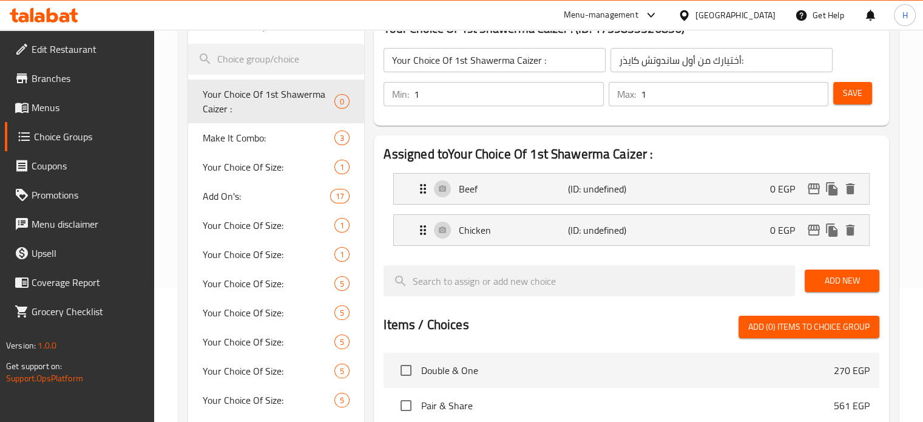
scroll to position [61, 0]
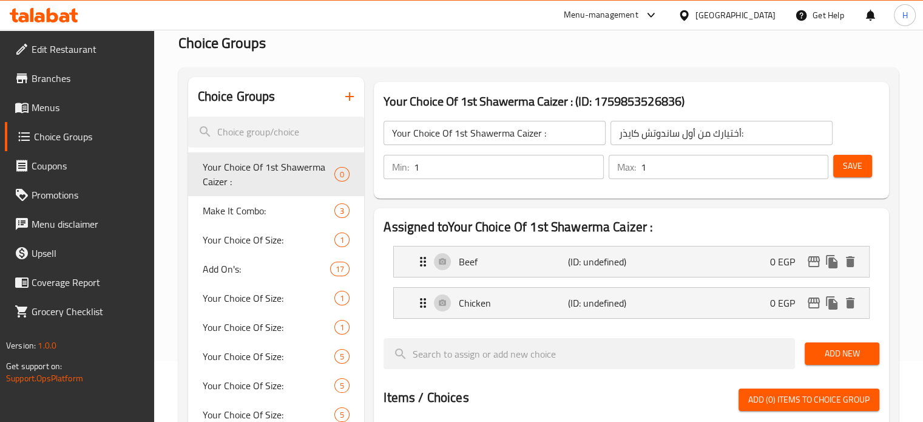
click at [847, 169] on span "Save" at bounding box center [852, 165] width 19 height 15
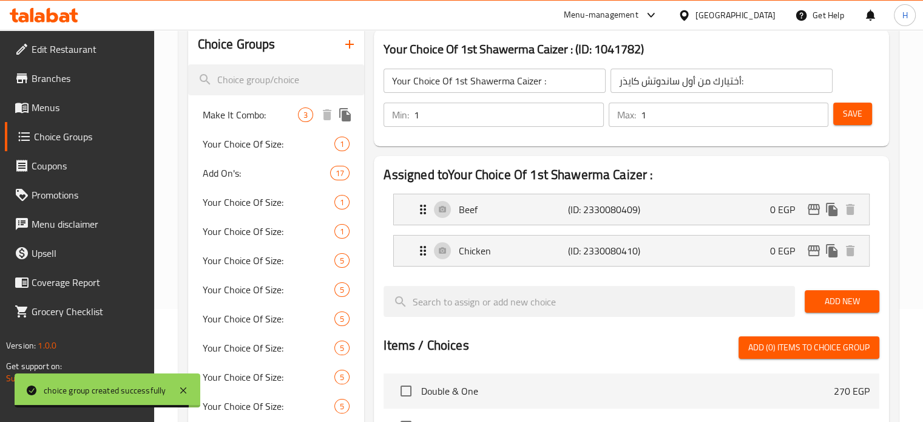
scroll to position [0, 0]
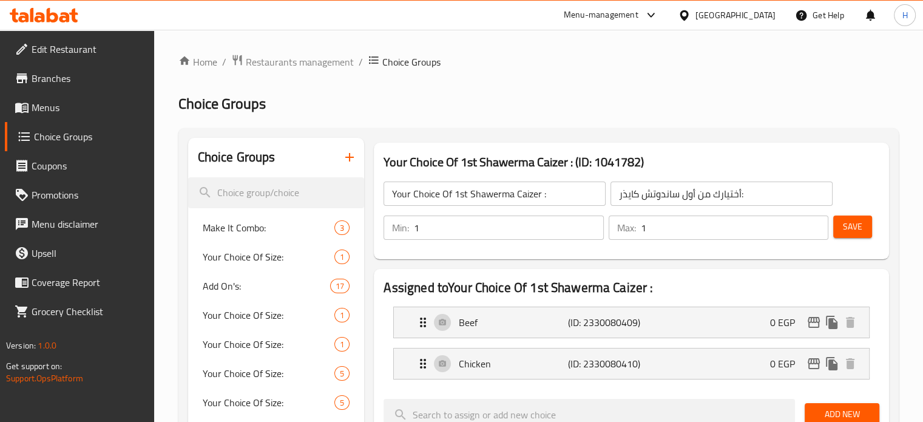
click at [530, 195] on input "Your Choice Of 1st Shawerma Caizer :" at bounding box center [494, 193] width 222 height 24
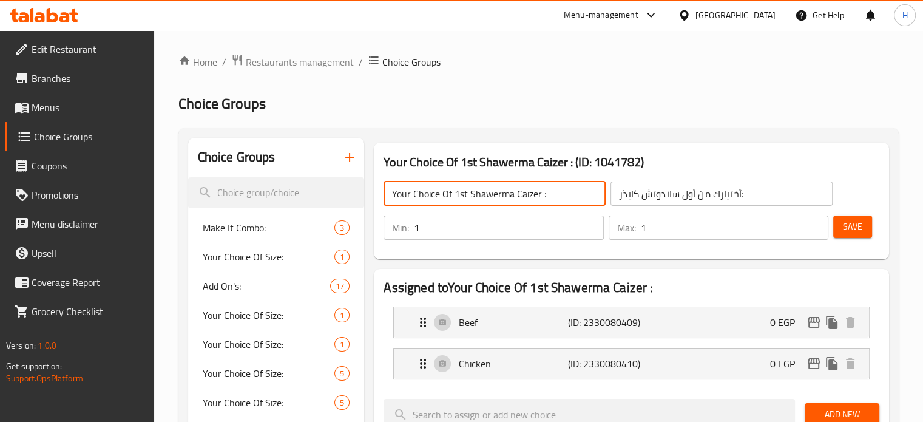
click at [530, 195] on input "Your Choice Of 1st Shawerma Caizer :" at bounding box center [494, 193] width 222 height 24
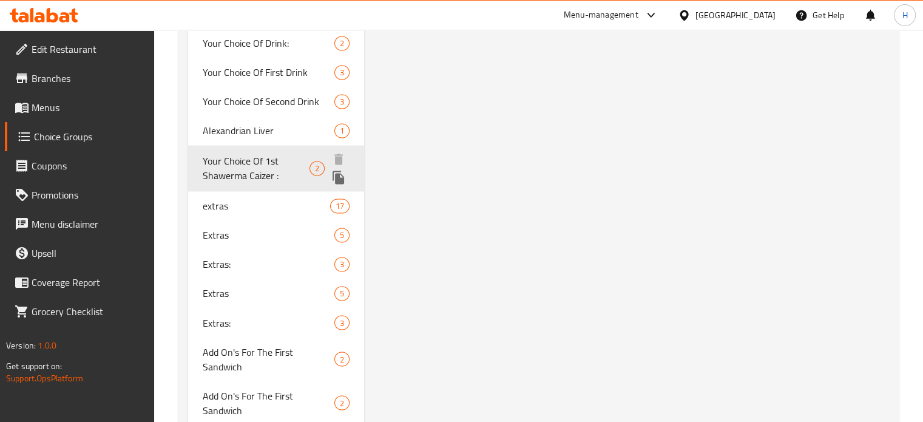
scroll to position [1941, 0]
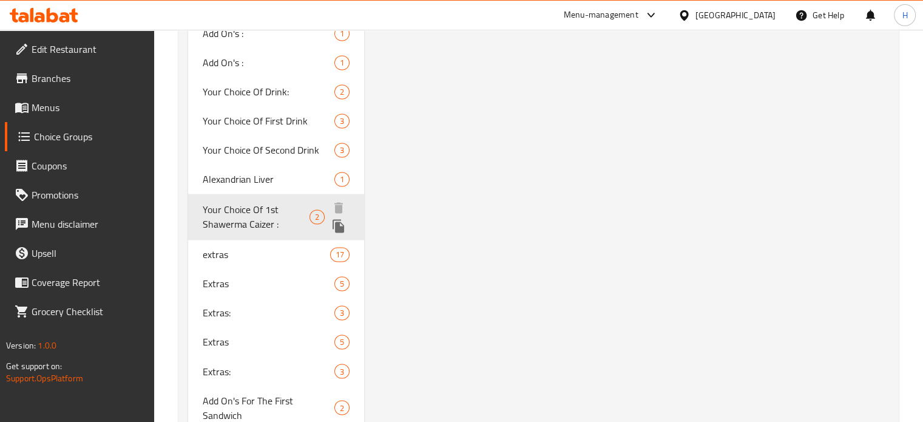
click at [337, 219] on icon "duplicate" at bounding box center [338, 225] width 12 height 13
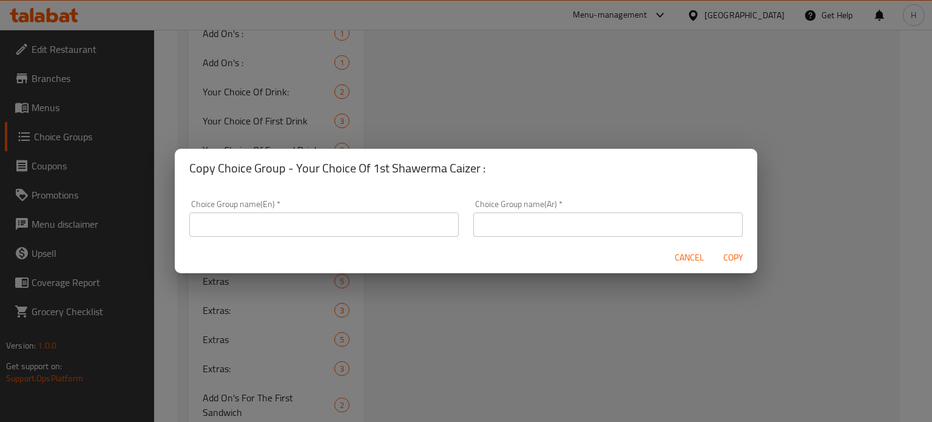
click at [303, 223] on input "text" at bounding box center [323, 224] width 269 height 24
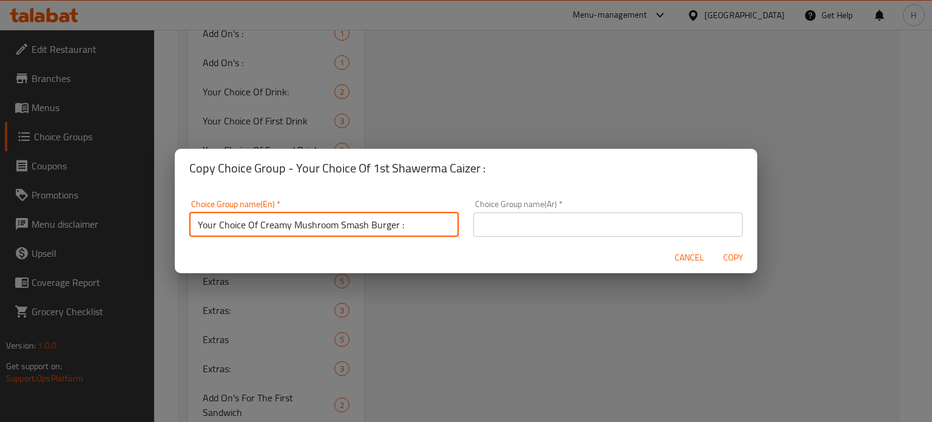
drag, startPoint x: 397, startPoint y: 224, endPoint x: 260, endPoint y: 227, distance: 137.7
click at [260, 227] on input "Your Choice Of Creamy Mushroom Smash Burger :" at bounding box center [323, 224] width 269 height 24
paste input "Shawerma Caizer"
type input "Your Choice Of 2nd Shawerma Caizer :"
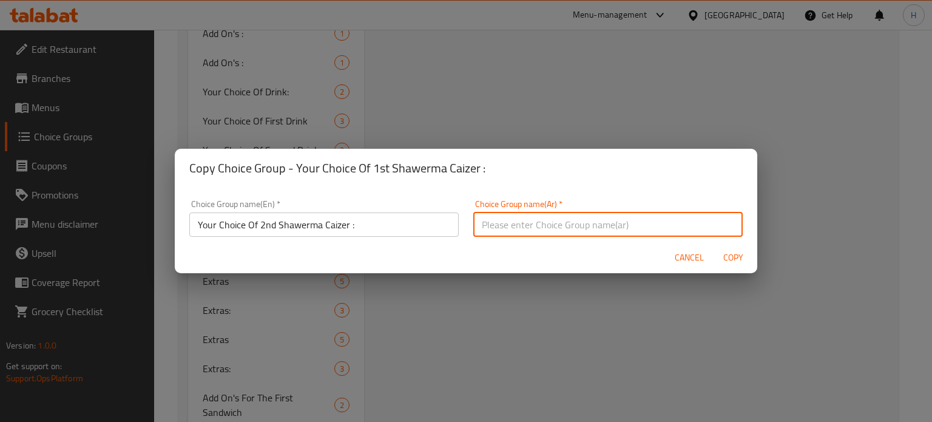
click at [500, 223] on input "text" at bounding box center [607, 224] width 269 height 24
drag, startPoint x: 568, startPoint y: 223, endPoint x: 465, endPoint y: 226, distance: 103.8
click at [466, 226] on div "Choice Group name(Ar)   * أختيارك من حجم أيكونيك ساندوتش: Choice Group name(Ar)…" at bounding box center [608, 218] width 284 height 52
type input "أختيارك من ثانى ساندوتش كايذر:"
click at [734, 258] on span "Copy" at bounding box center [732, 257] width 29 height 15
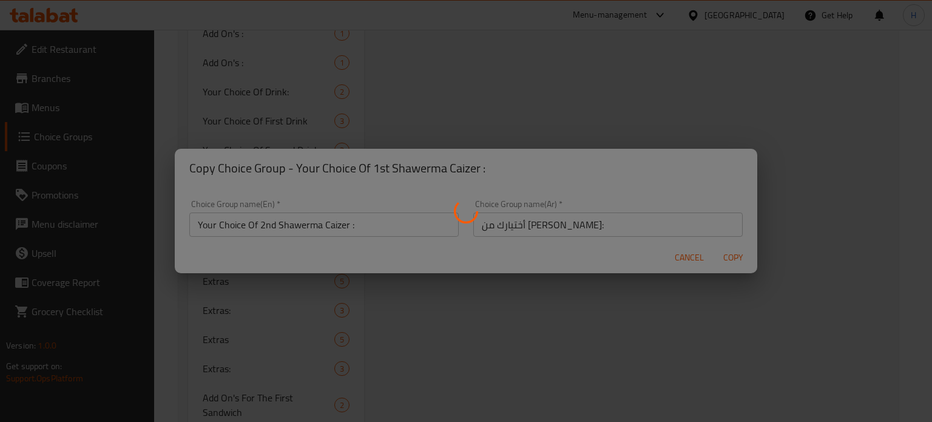
type input "Your Choice Of 2nd Shawerma Caizer :"
type input "أختيارك من ثانى ساندوتش كايذر:"
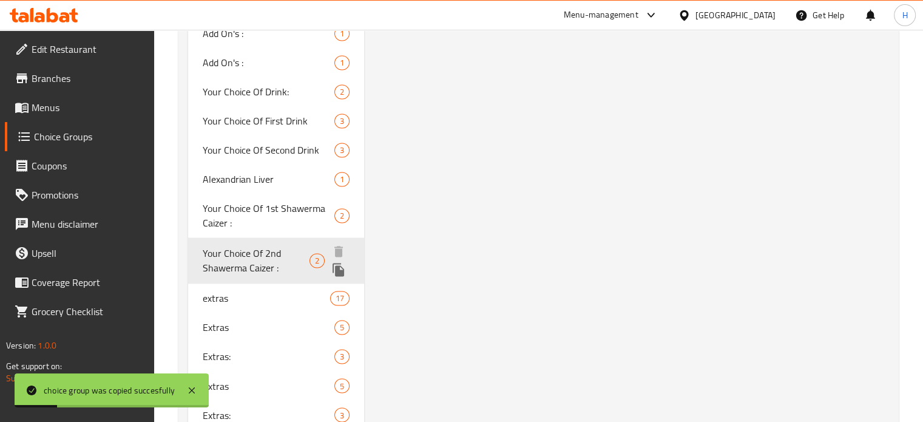
click at [260, 246] on span "Your Choice Of 2nd Shawerma Caizer :" at bounding box center [256, 260] width 107 height 29
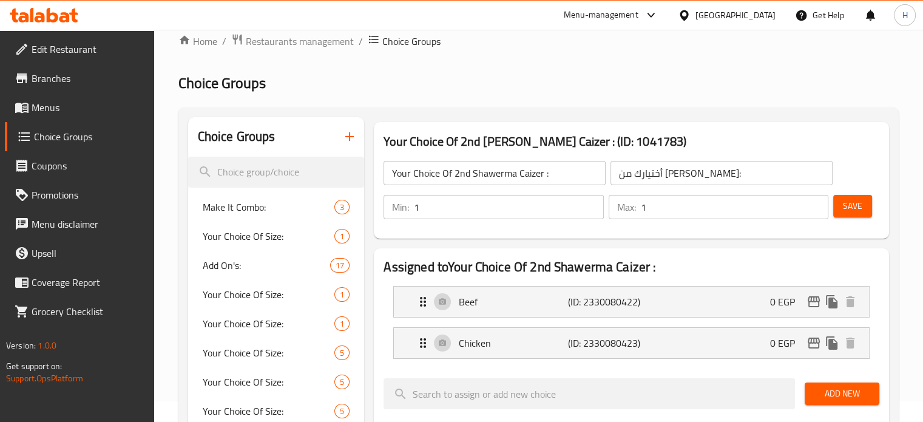
scroll to position [0, 0]
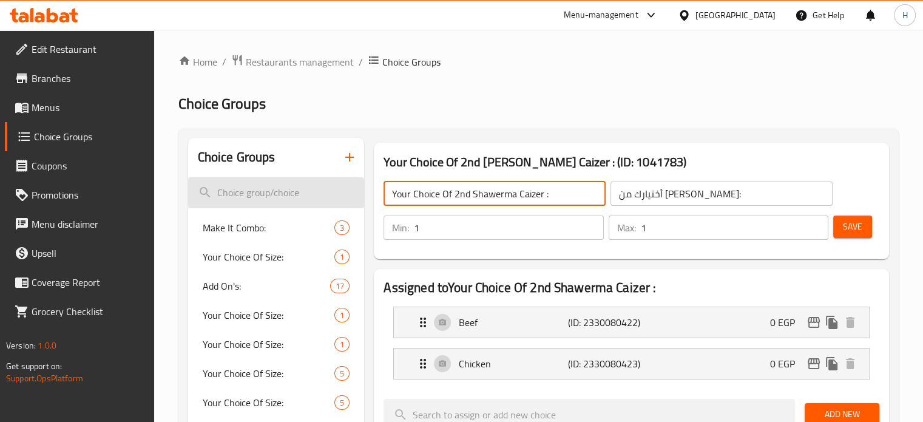
drag, startPoint x: 567, startPoint y: 194, endPoint x: 349, endPoint y: 186, distance: 217.3
click at [346, 150] on icon "button" at bounding box center [349, 157] width 15 height 15
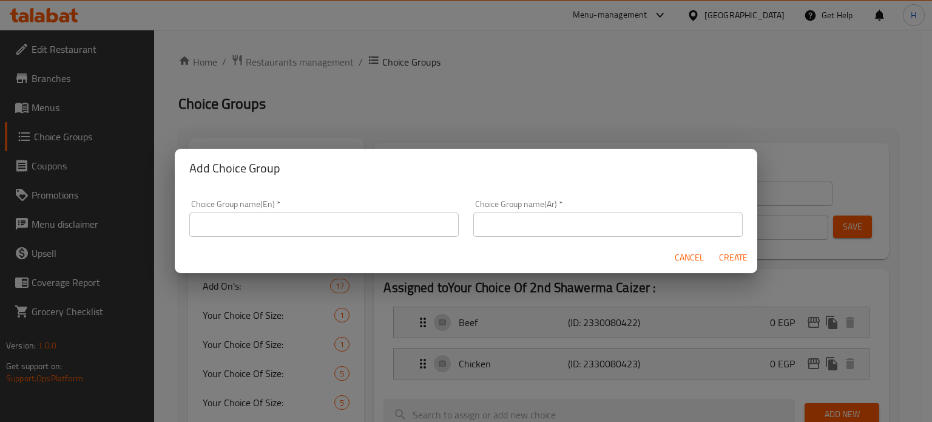
click at [350, 218] on input "text" at bounding box center [323, 224] width 269 height 24
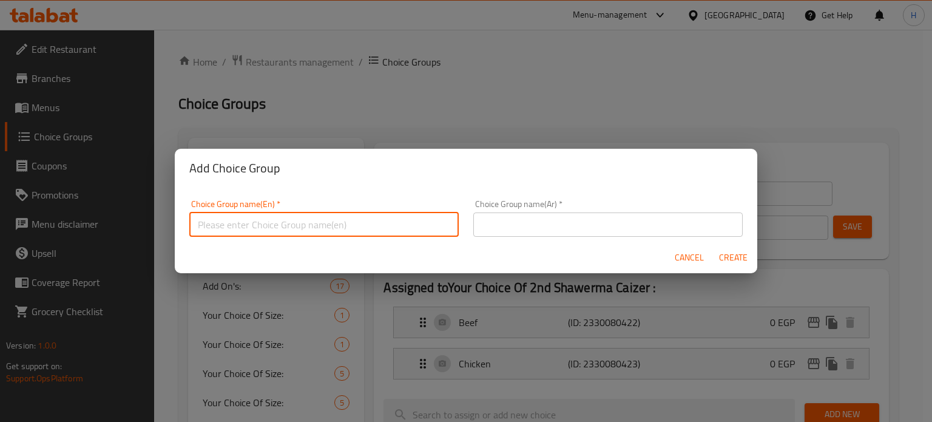
paste input "Your Choice Of 2nd Shawerma Caizer :"
drag, startPoint x: 346, startPoint y: 223, endPoint x: 260, endPoint y: 226, distance: 85.6
click at [260, 226] on input "Your Choice Of 2nd Shawerma Caizer :" at bounding box center [323, 224] width 269 height 24
type input "Your Choice Of Kofta or Shish Sandwich :"
click at [488, 224] on input "text" at bounding box center [607, 224] width 269 height 24
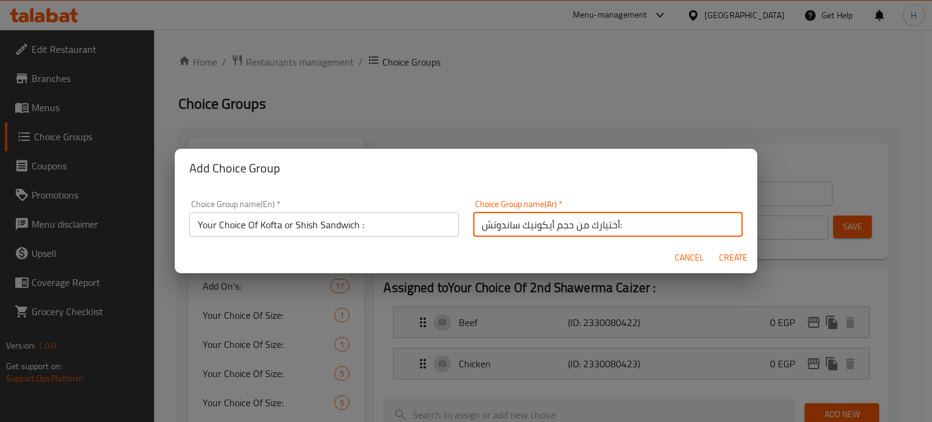
drag, startPoint x: 568, startPoint y: 220, endPoint x: 469, endPoint y: 220, distance: 99.5
click at [473, 220] on input "أختيارك من حجم أيكونيك ساندوتش:" at bounding box center [607, 224] width 269 height 24
type input "أختيارك من ساندوتش الكفته أو الشيش:"
click at [724, 259] on span "Create" at bounding box center [732, 257] width 29 height 15
type input "Your Choice Of Kofta or Shish Sandwich :"
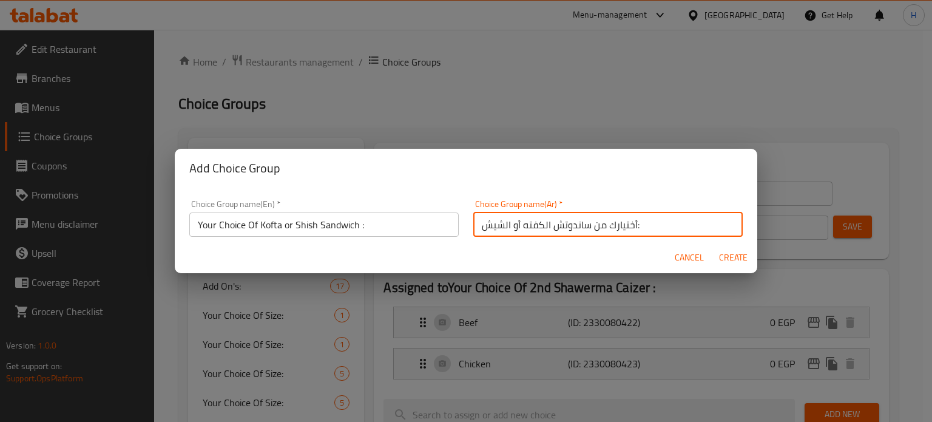
type input "أختيارك من ساندوتش الكفته أو الشيش:"
type input "0"
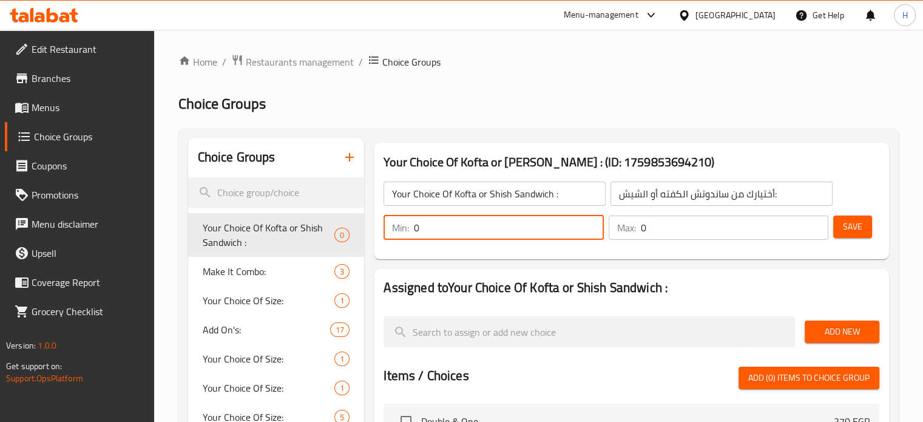
drag, startPoint x: 456, startPoint y: 230, endPoint x: 410, endPoint y: 227, distance: 46.2
click at [410, 227] on div "Min: 0 ​" at bounding box center [493, 227] width 220 height 24
type input "1"
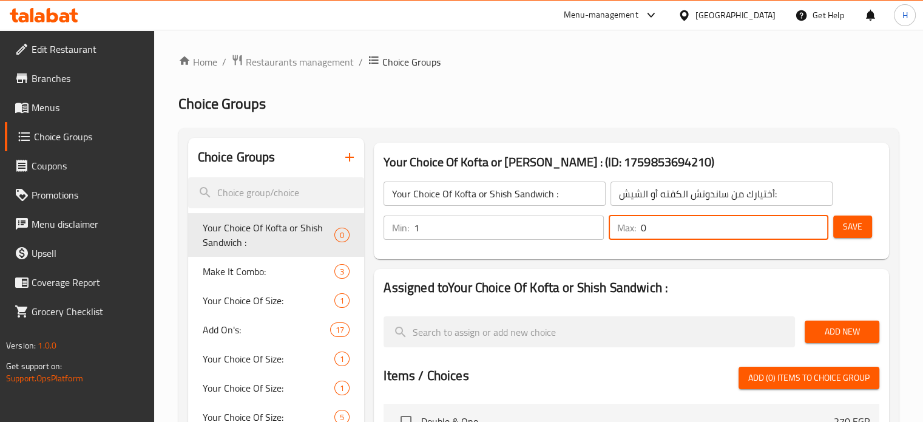
drag, startPoint x: 660, startPoint y: 232, endPoint x: 617, endPoint y: 231, distance: 43.1
click at [617, 231] on div "Max: 0 ​" at bounding box center [718, 227] width 220 height 24
type input "1"
click at [847, 331] on span "Add New" at bounding box center [841, 331] width 55 height 15
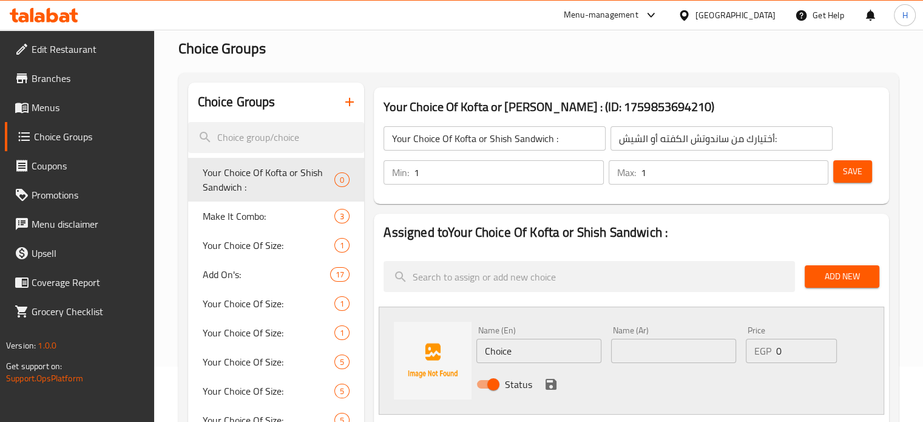
scroll to position [121, 0]
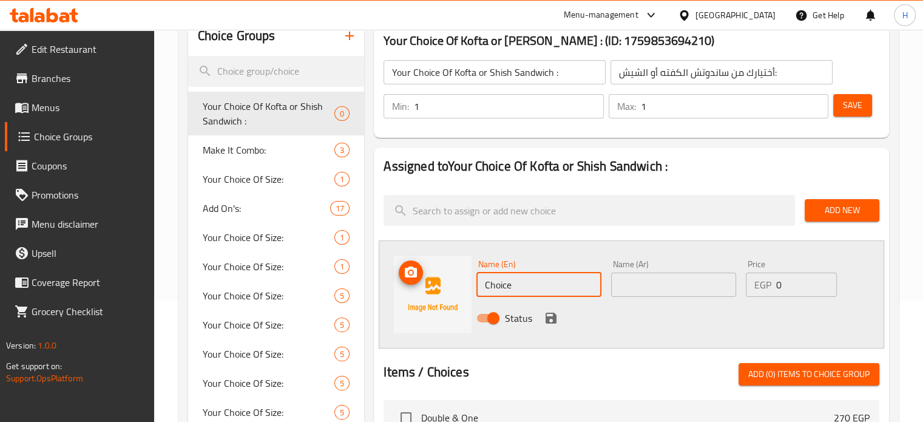
drag, startPoint x: 513, startPoint y: 280, endPoint x: 454, endPoint y: 283, distance: 58.9
click at [454, 283] on div "Name (En) Choice Name (En) Name (Ar) Name (Ar) Price EGP 0 Price Status" at bounding box center [631, 294] width 505 height 108
type input "ن"
type input "Kofta"
click at [652, 277] on input "text" at bounding box center [673, 284] width 125 height 24
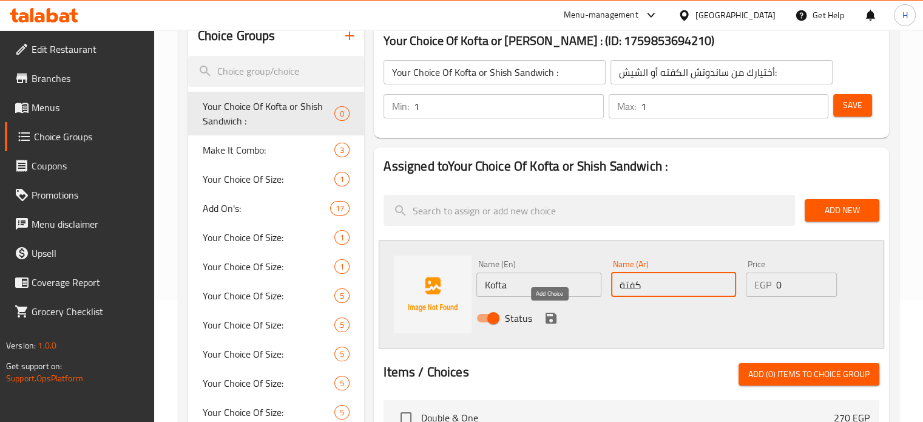
type input "كفتة"
click at [547, 317] on icon "save" at bounding box center [550, 317] width 11 height 11
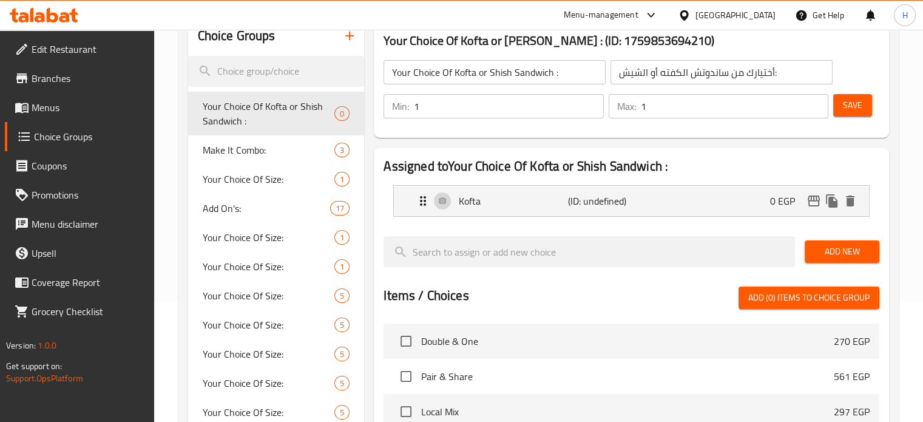
click at [830, 249] on span "Add New" at bounding box center [841, 251] width 55 height 15
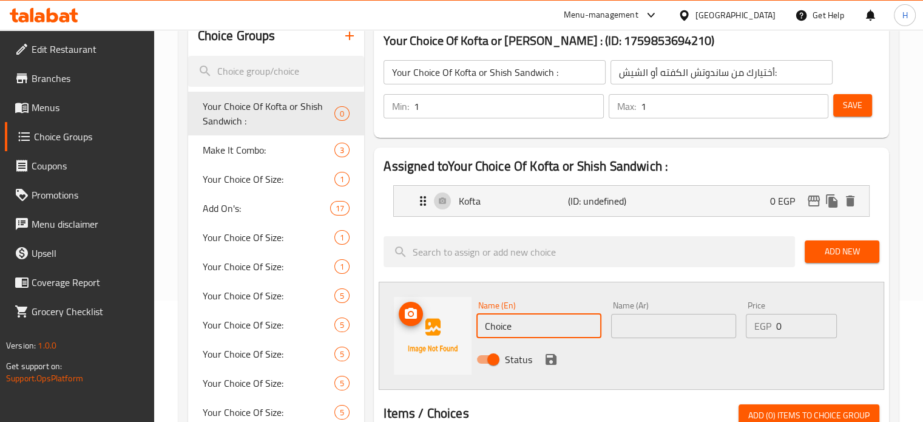
drag, startPoint x: 455, startPoint y: 323, endPoint x: 443, endPoint y: 325, distance: 11.7
click at [450, 324] on div "Name (En) Choice Name (En) Name (Ar) Name (Ar) Price EGP 0 Price Status" at bounding box center [631, 335] width 505 height 108
type input "ٍ"
type input "Shish"
click at [670, 327] on input "text" at bounding box center [673, 326] width 125 height 24
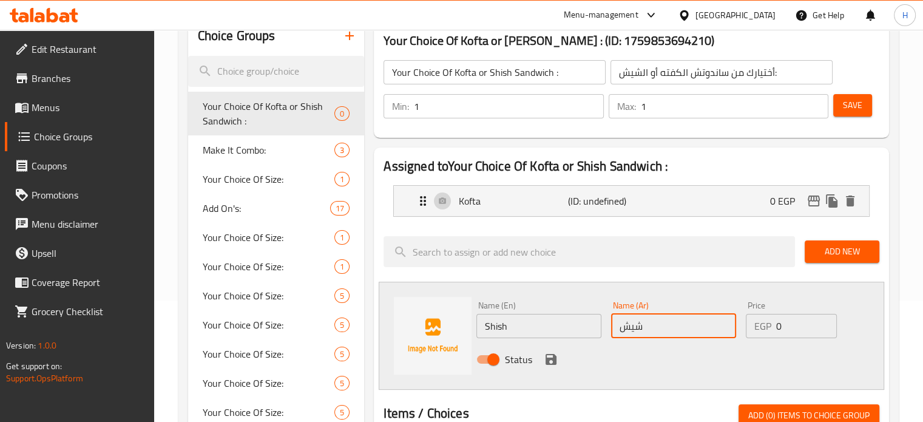
type input "شيش"
click at [530, 271] on div at bounding box center [589, 251] width 421 height 41
click at [549, 356] on icon "save" at bounding box center [551, 359] width 15 height 15
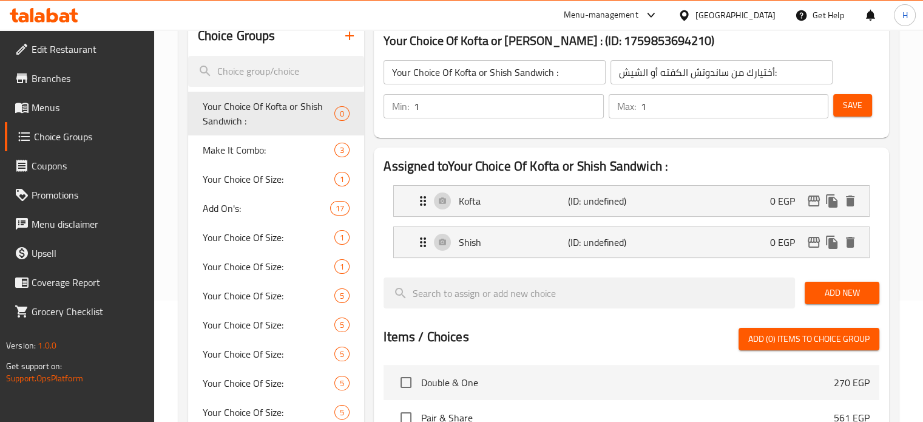
click at [844, 104] on span "Save" at bounding box center [852, 105] width 19 height 15
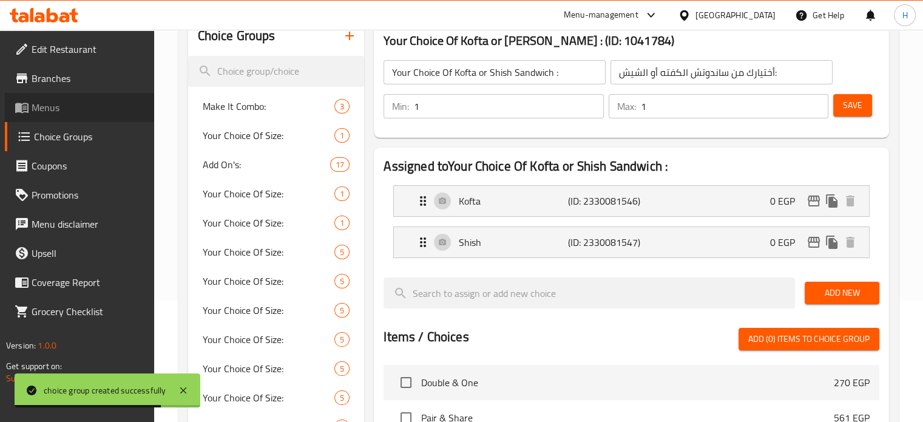
click at [61, 107] on span "Menus" at bounding box center [88, 107] width 113 height 15
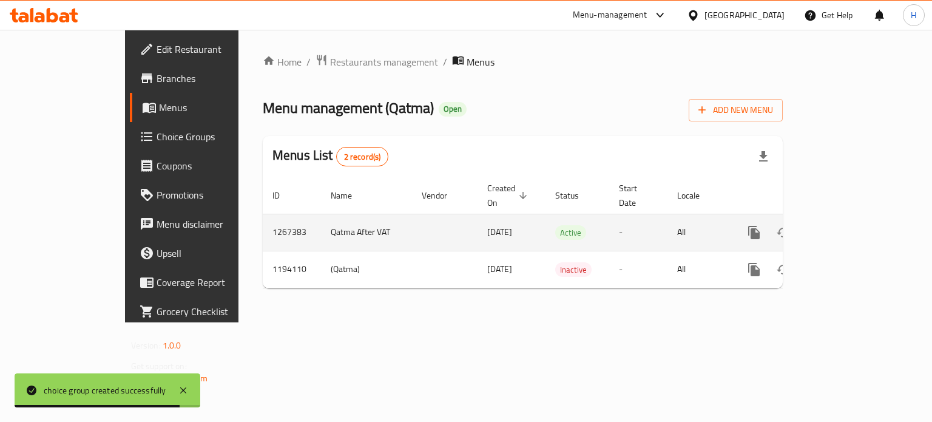
click at [856, 220] on link "enhanced table" at bounding box center [841, 232] width 29 height 29
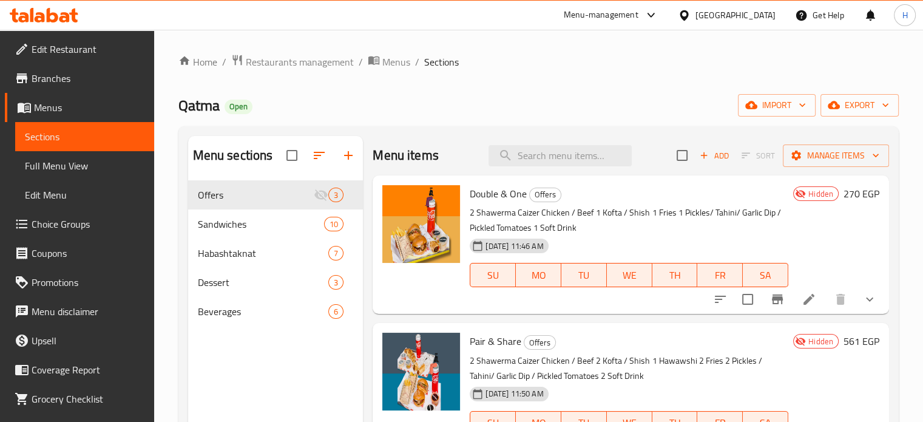
click at [803, 305] on icon at bounding box center [808, 299] width 15 height 15
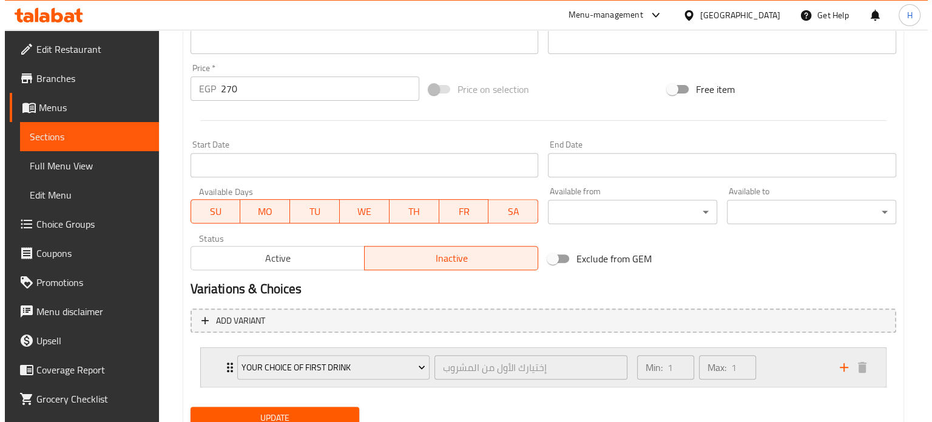
scroll to position [473, 0]
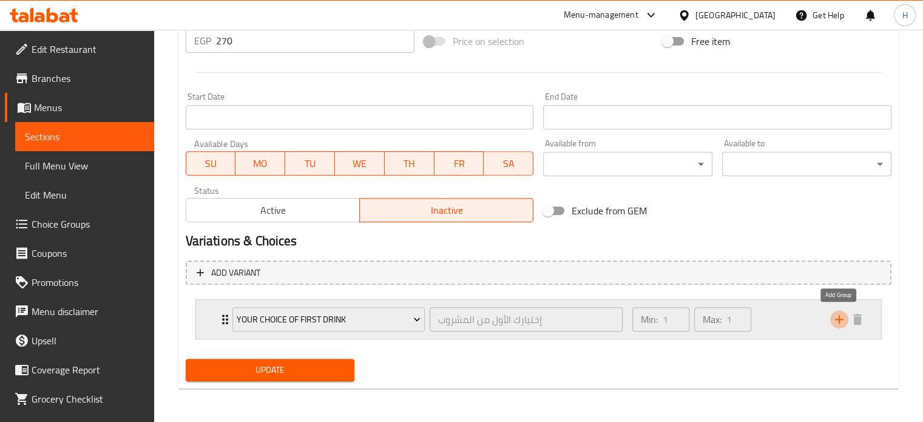
click at [833, 317] on icon "add" at bounding box center [839, 319] width 15 height 15
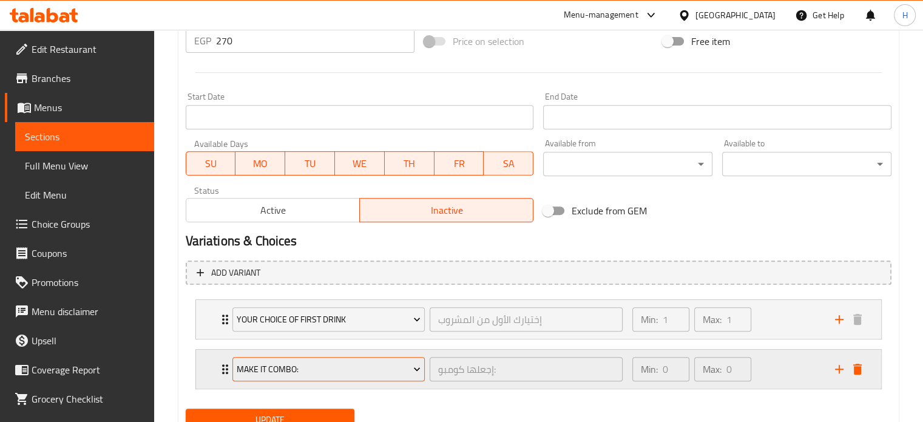
click at [320, 372] on span "Make It Combo:" at bounding box center [329, 369] width 184 height 15
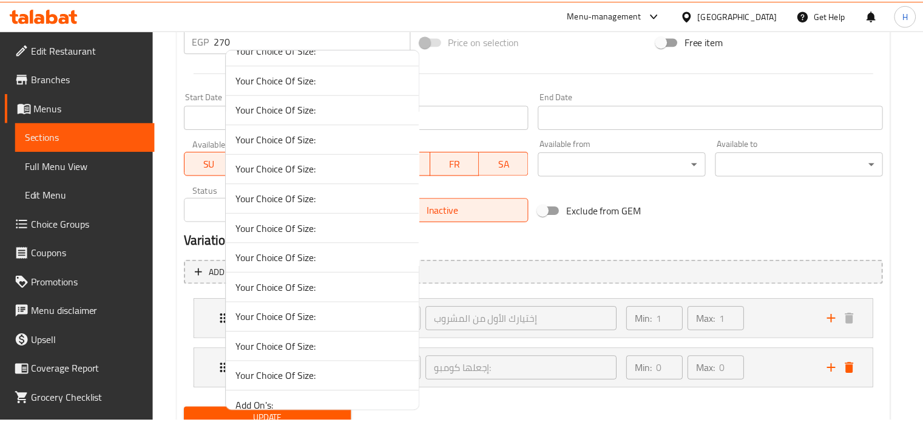
scroll to position [377, 0]
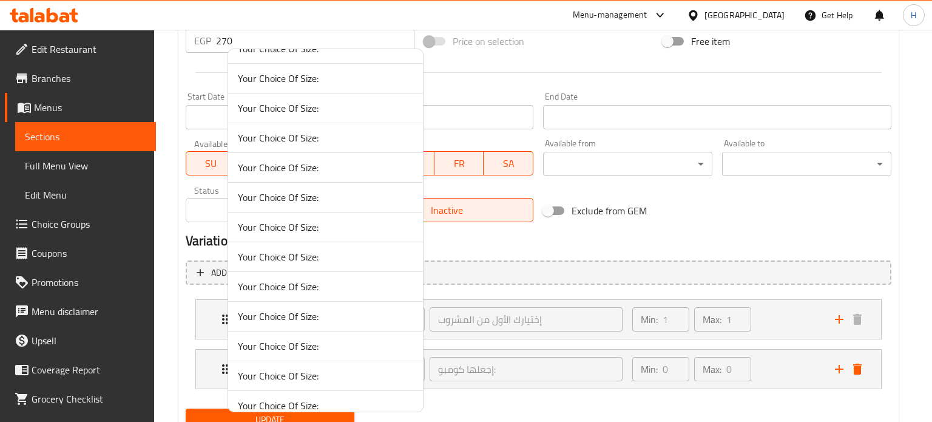
click at [704, 230] on div at bounding box center [466, 211] width 932 height 422
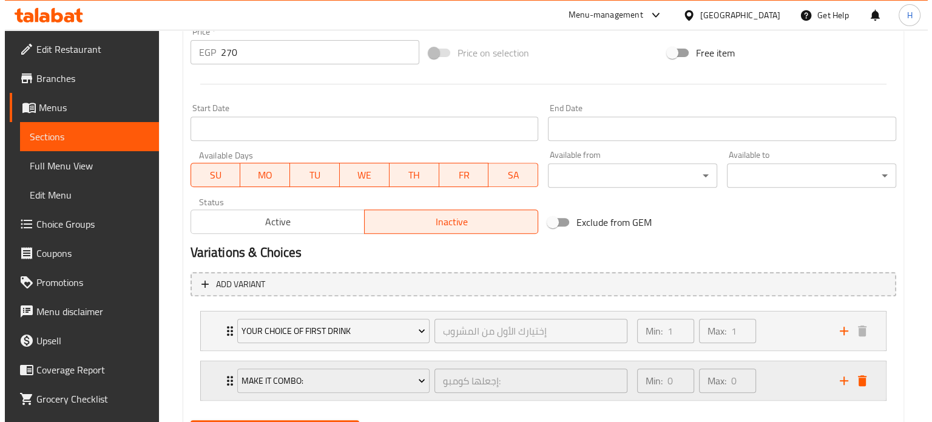
scroll to position [522, 0]
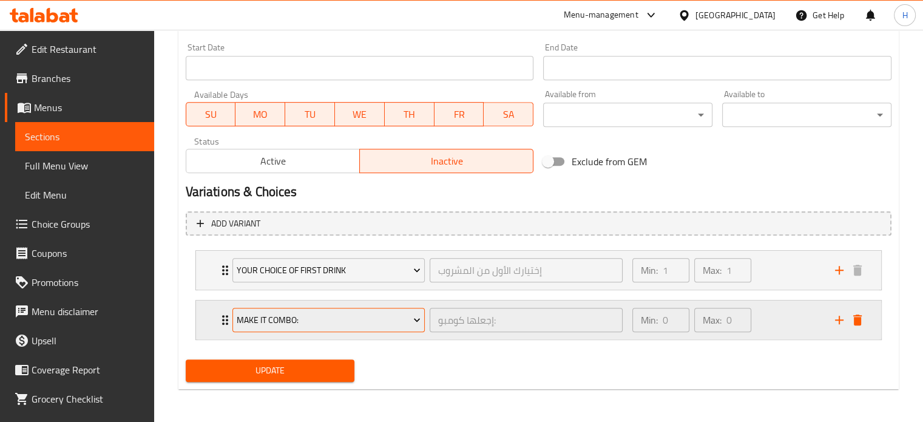
click at [357, 325] on span "Make It Combo:" at bounding box center [329, 319] width 184 height 15
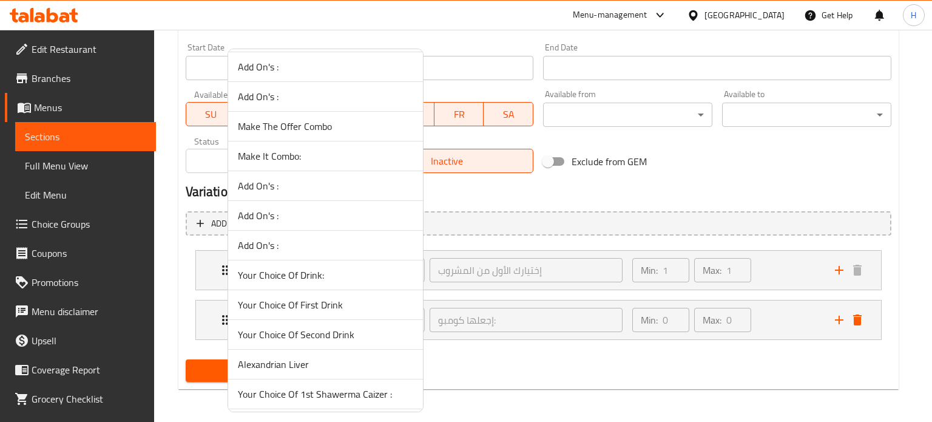
scroll to position [1699, 0]
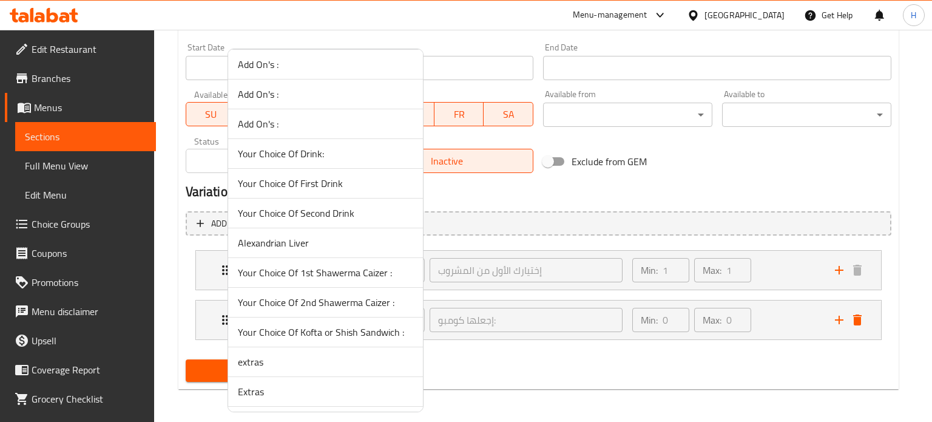
click at [325, 268] on span "Your Choice Of 1st Shawerma Caizer :" at bounding box center [325, 272] width 175 height 15
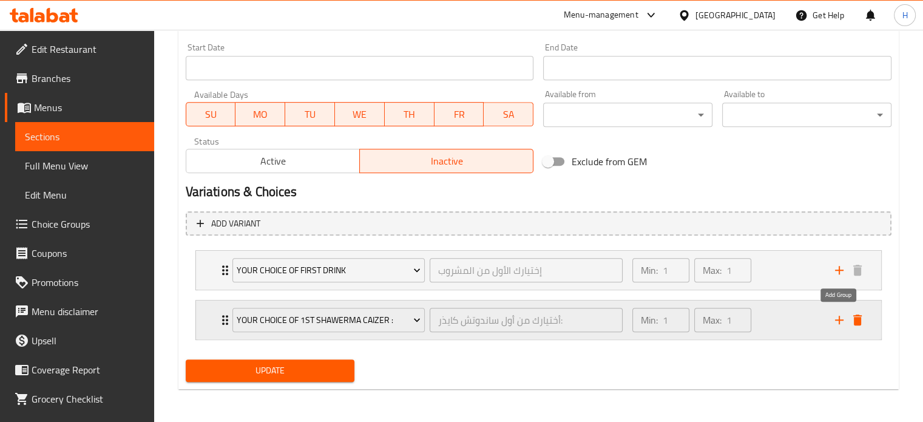
click at [838, 319] on icon "add" at bounding box center [839, 319] width 8 height 8
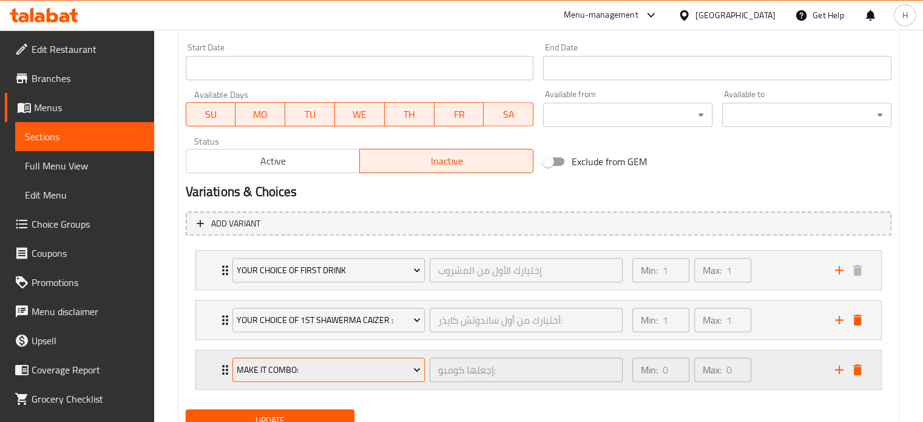
click at [386, 373] on span "Make It Combo:" at bounding box center [329, 369] width 184 height 15
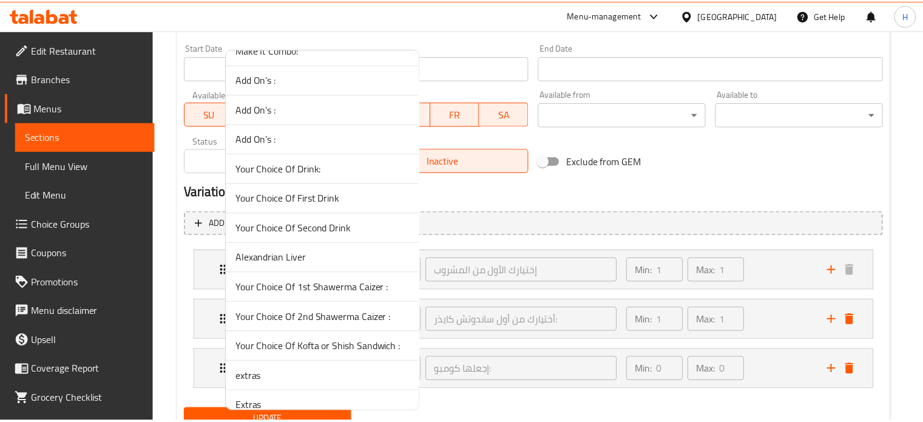
scroll to position [1759, 0]
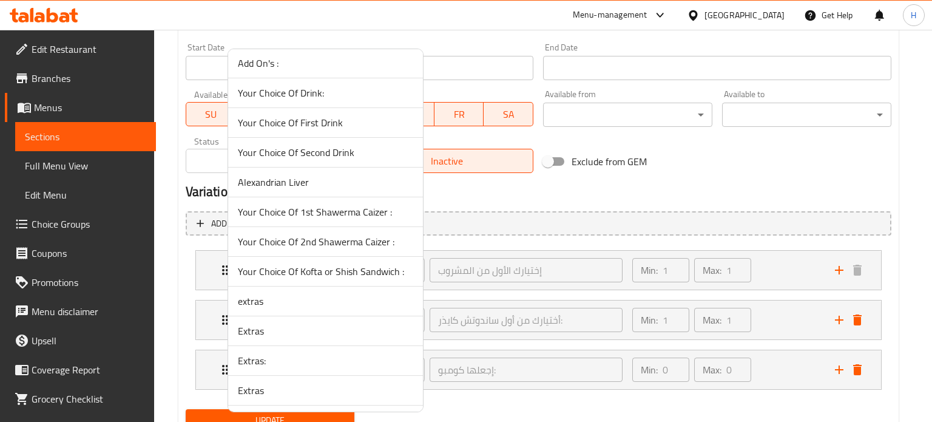
click at [306, 237] on span "Your Choice Of 2nd Shawerma Caizer :" at bounding box center [325, 241] width 175 height 15
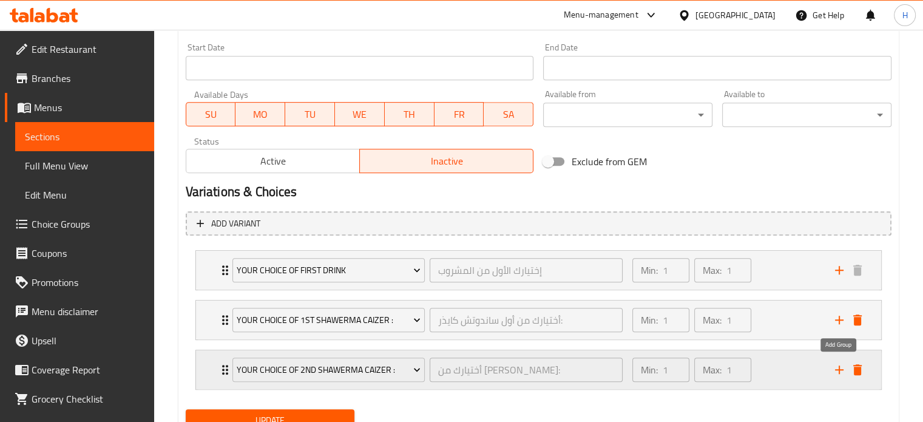
click at [834, 371] on icon "add" at bounding box center [839, 369] width 15 height 15
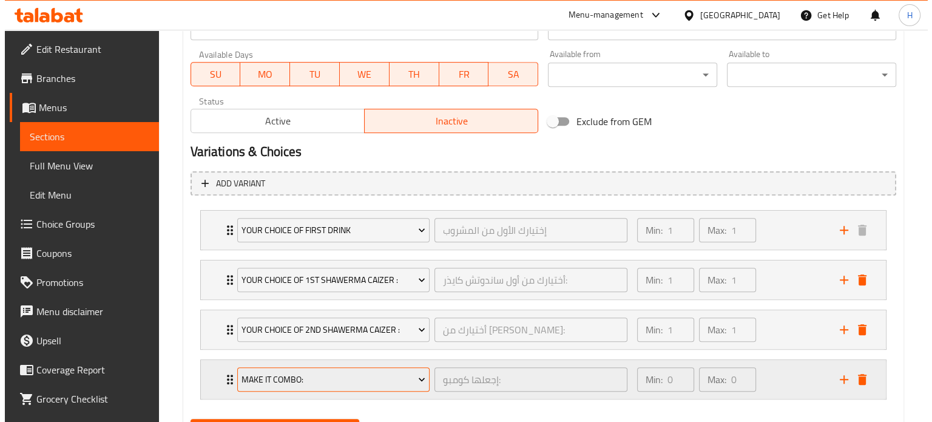
scroll to position [582, 0]
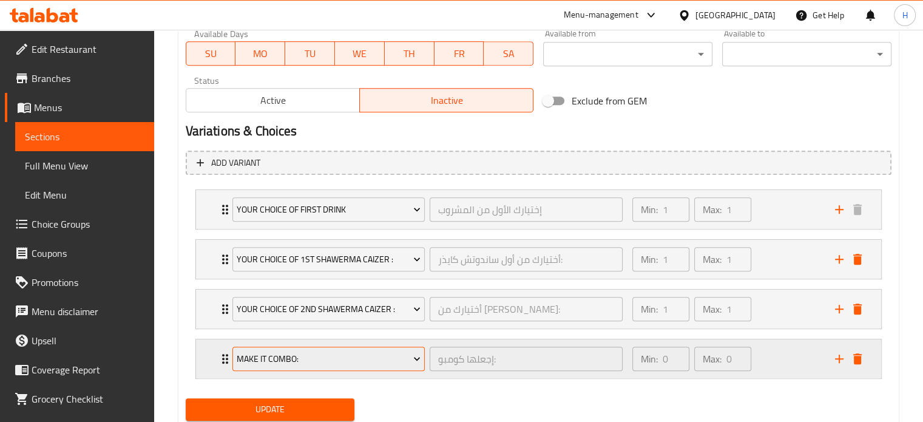
click at [332, 362] on span "Make It Combo:" at bounding box center [329, 358] width 184 height 15
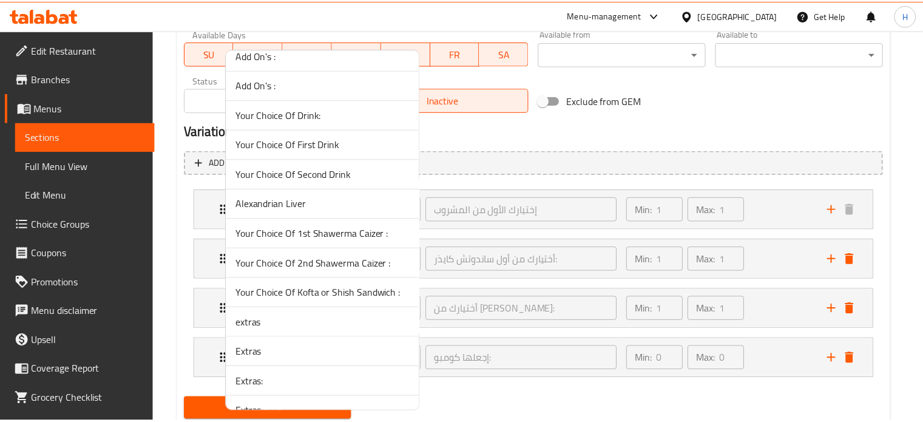
scroll to position [1881, 0]
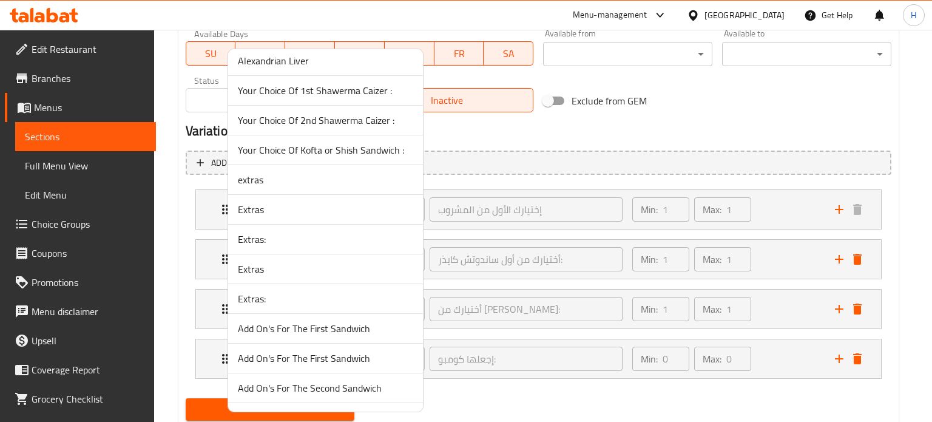
click at [345, 145] on span "Your Choice Of Kofta or Shish Sandwich :" at bounding box center [325, 150] width 175 height 15
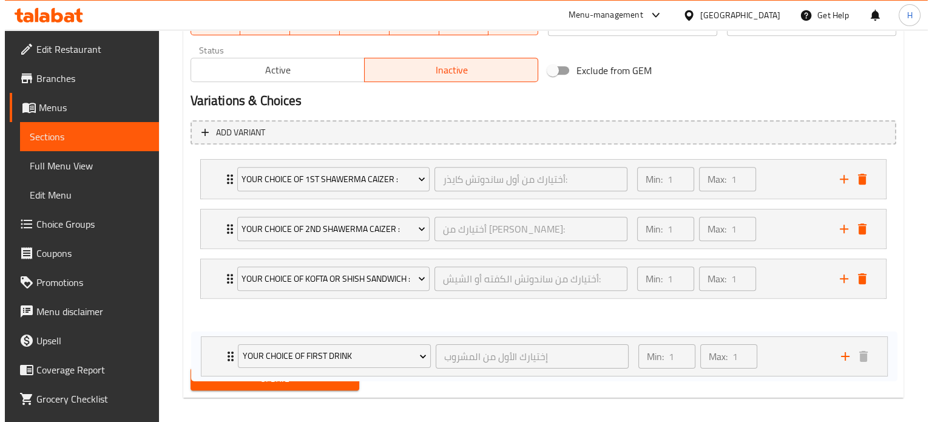
scroll to position [636, 0]
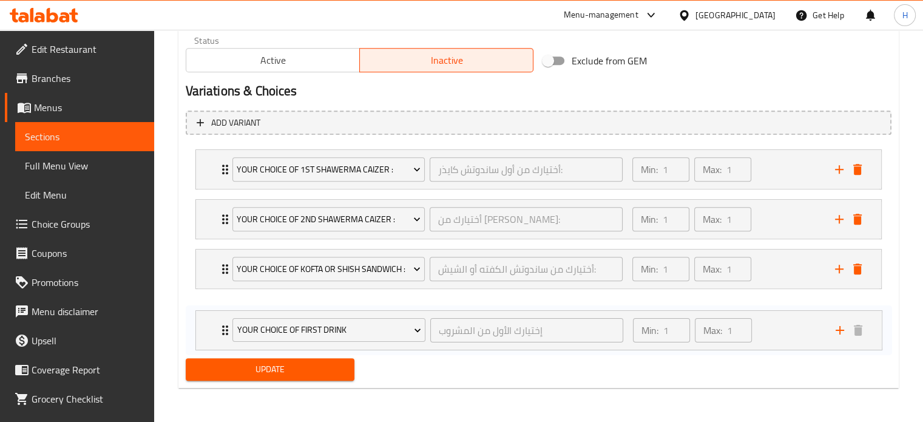
drag, startPoint x: 207, startPoint y: 198, endPoint x: 207, endPoint y: 324, distance: 125.6
click at [207, 324] on div "Your Choice Of First Drink إختيارك الأول من المشروب ​ Min: 1 ​ Max: 1 ​ Pepsi (…" at bounding box center [539, 243] width 706 height 199
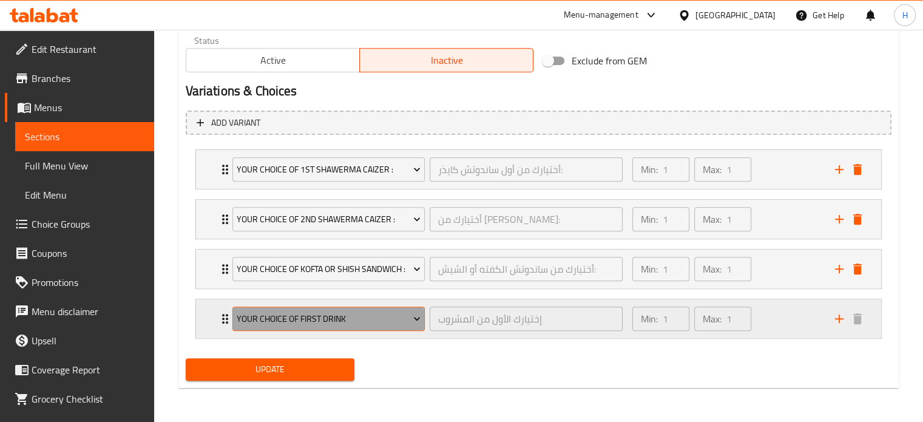
click at [313, 326] on span "Your Choice Of First Drink" at bounding box center [329, 318] width 184 height 15
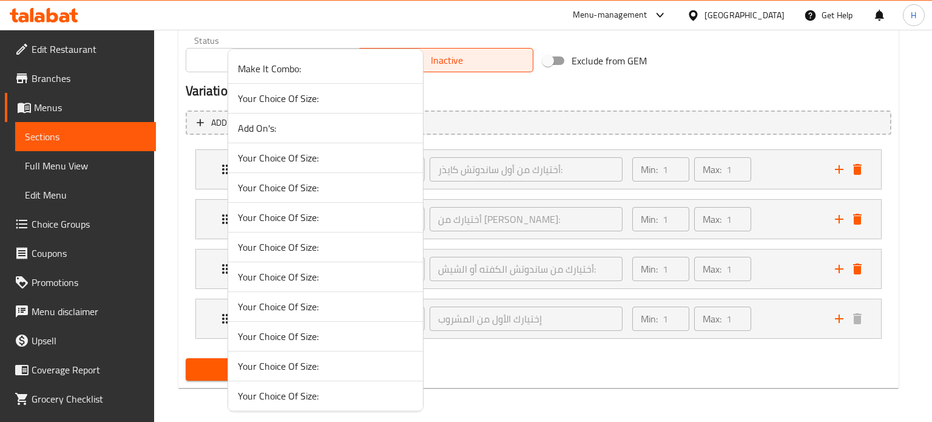
click at [514, 360] on div at bounding box center [466, 211] width 932 height 422
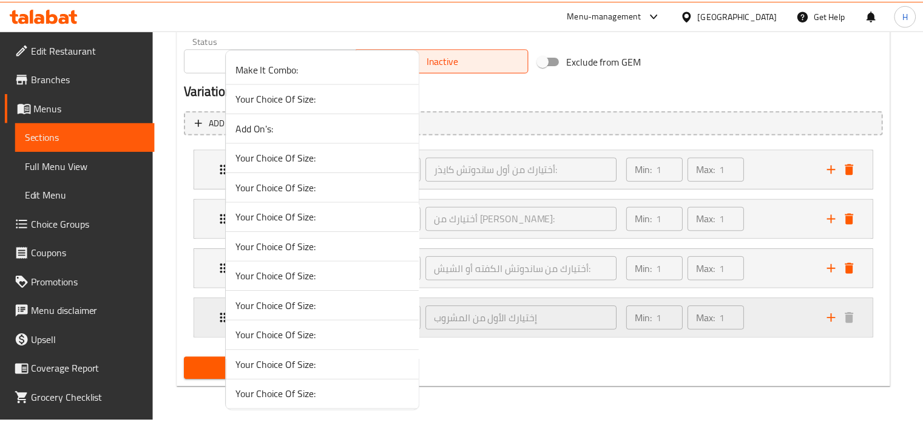
scroll to position [621, 0]
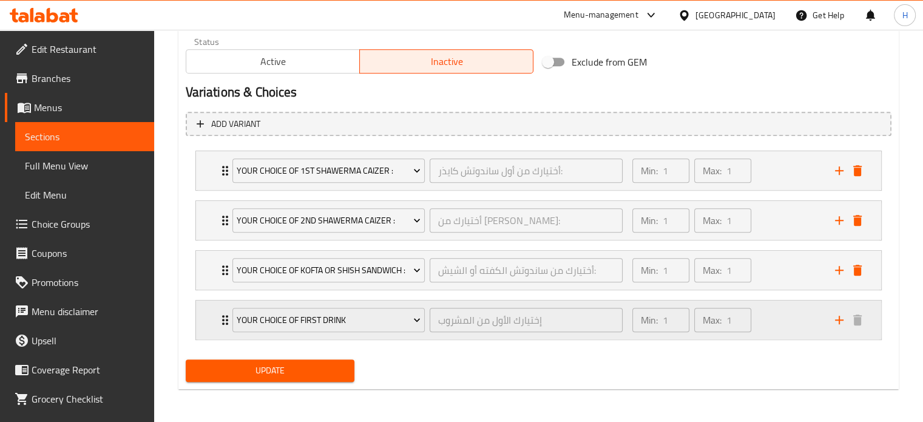
click at [201, 325] on div "Your Choice Of First Drink إختيارك الأول من المشروب ​ Min: 1 ​ Max: 1 ​" at bounding box center [538, 319] width 685 height 39
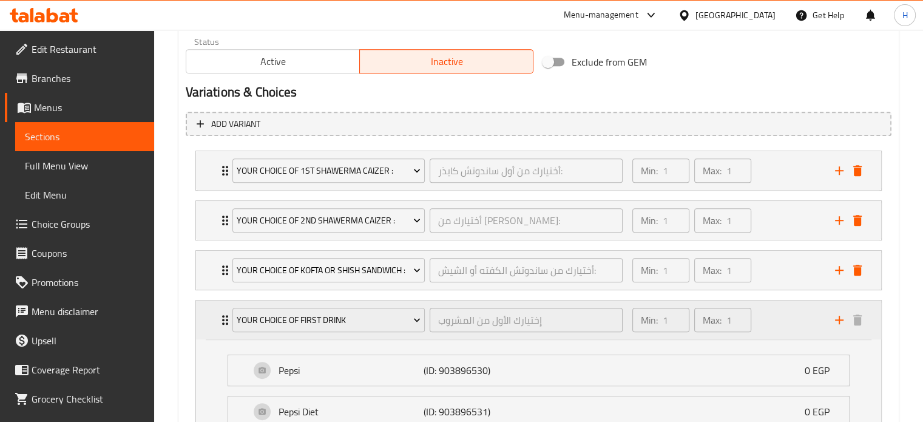
drag, startPoint x: 304, startPoint y: 331, endPoint x: 195, endPoint y: 323, distance: 109.5
click at [195, 323] on div "Your Choice Of First Drink إختيارك الأول من المشروب ​ Min: 1 ​ Max: 1 ​ Pepsi (…" at bounding box center [538, 394] width 686 height 189
click at [197, 327] on div "Your Choice Of First Drink إختيارك الأول من المشروب ​ Min: 1 ​ Max: 1 ​" at bounding box center [538, 319] width 685 height 39
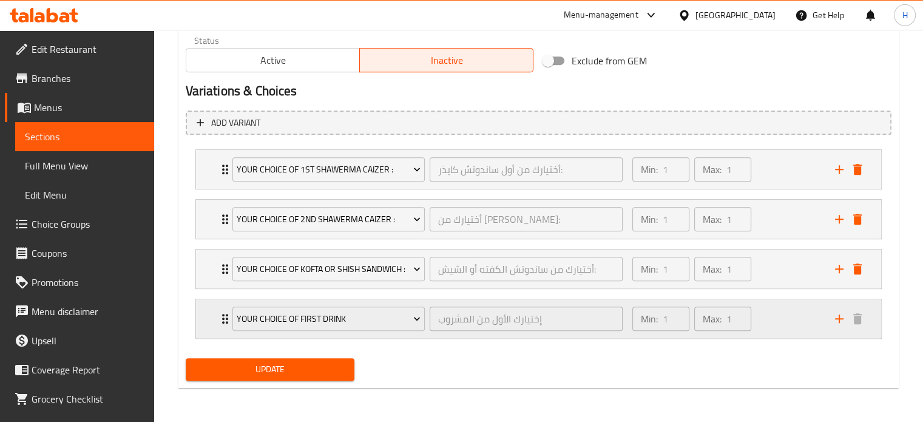
scroll to position [636, 0]
click at [264, 368] on span "Update" at bounding box center [270, 369] width 150 height 15
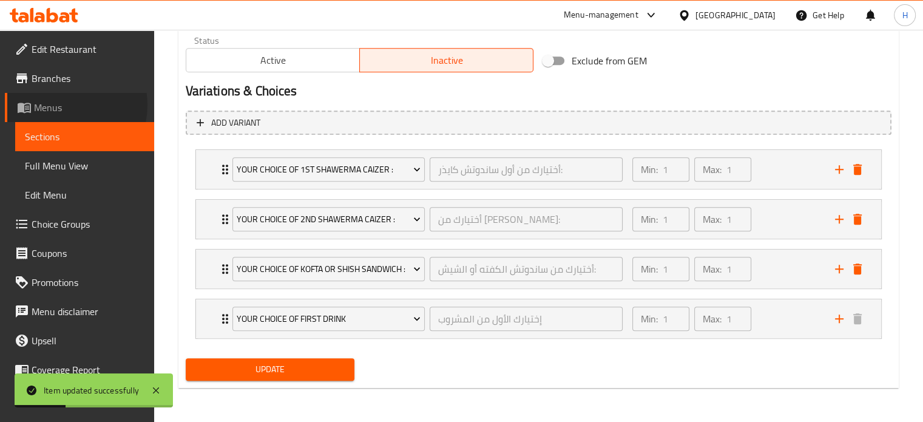
click at [63, 105] on span "Menus" at bounding box center [89, 107] width 110 height 15
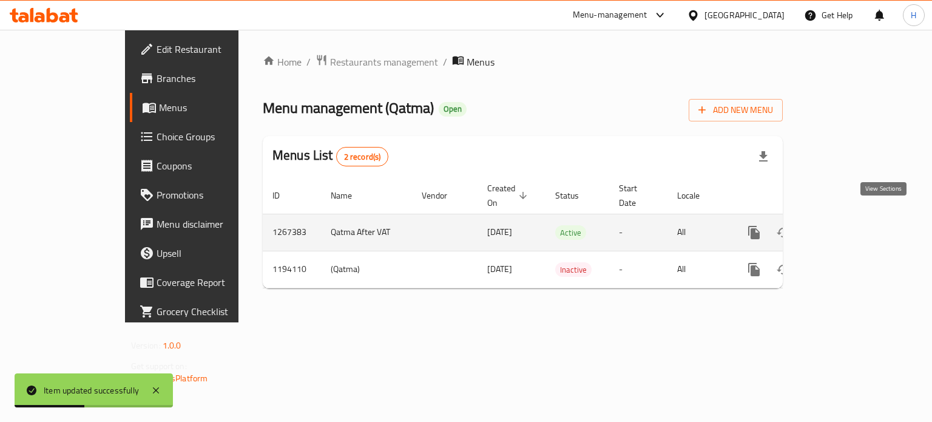
click at [849, 225] on icon "enhanced table" at bounding box center [841, 232] width 15 height 15
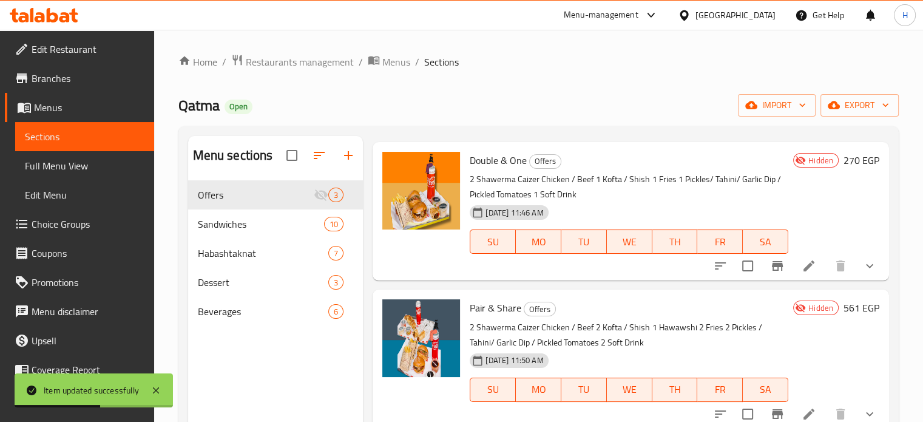
scroll to position [51, 0]
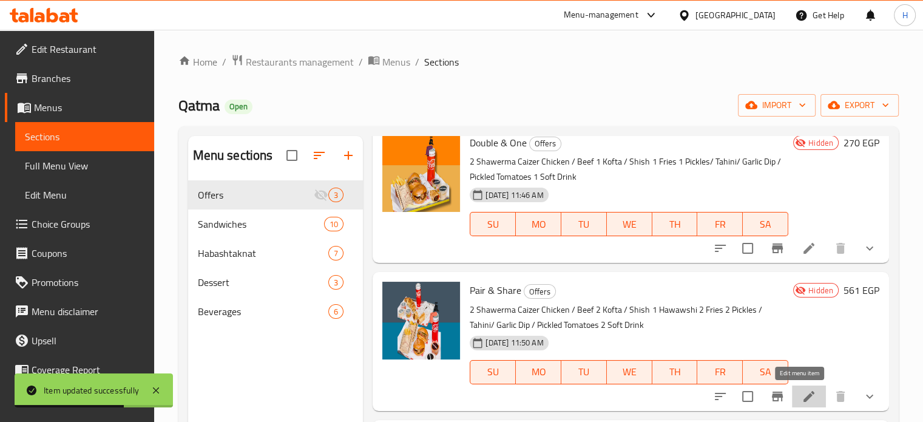
click at [803, 400] on icon at bounding box center [808, 396] width 11 height 11
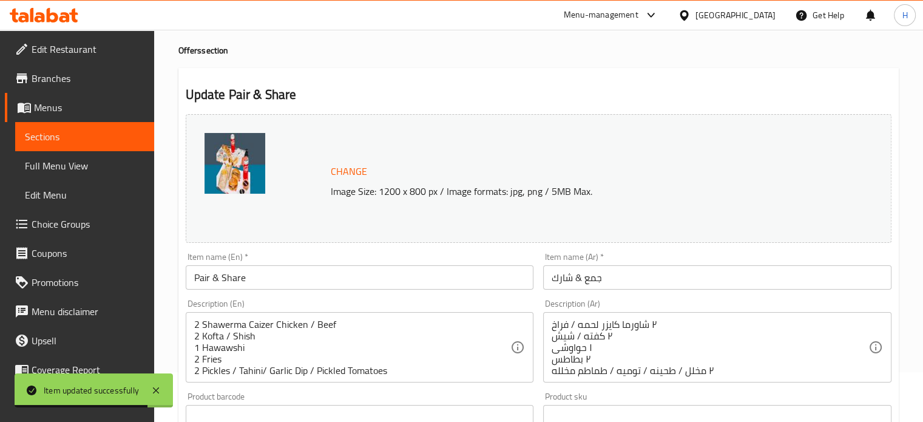
scroll to position [121, 0]
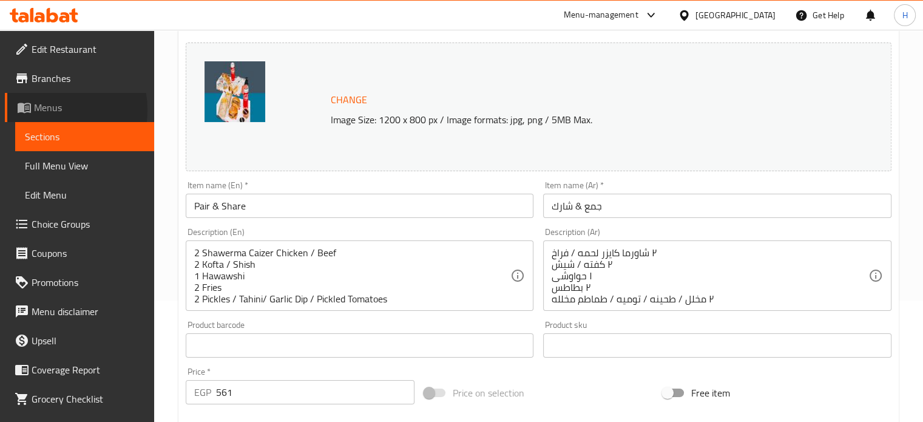
click at [46, 110] on span "Menus" at bounding box center [89, 107] width 110 height 15
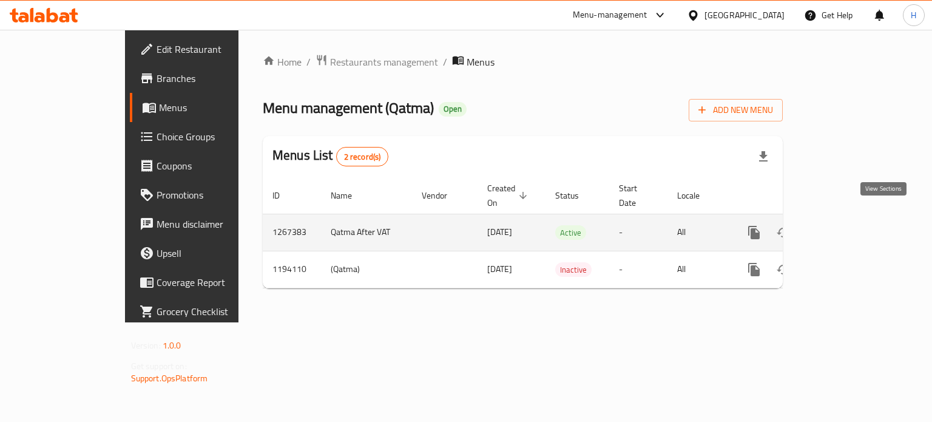
click at [849, 225] on icon "enhanced table" at bounding box center [841, 232] width 15 height 15
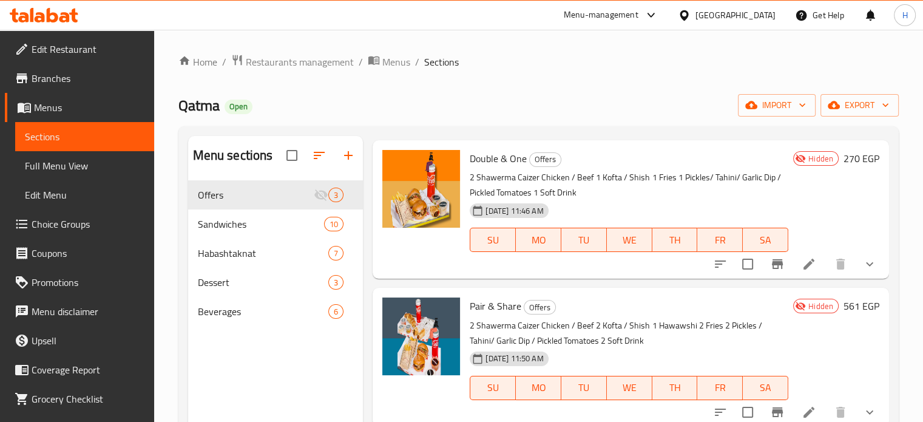
scroll to position [51, 0]
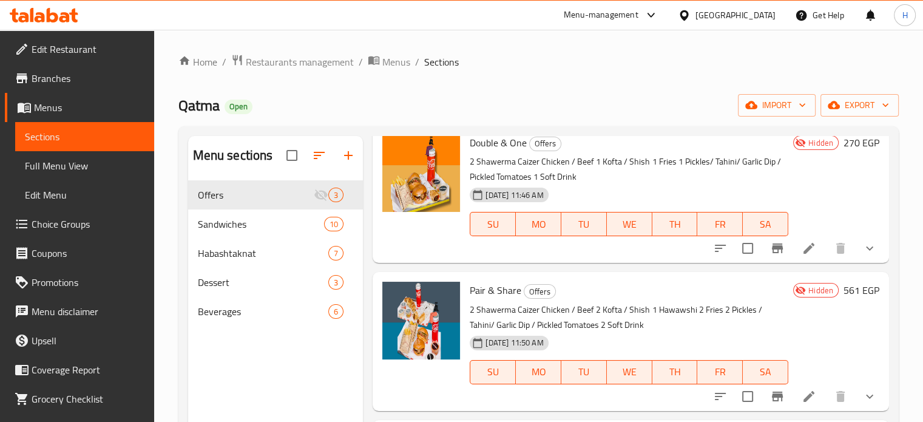
click at [58, 218] on span "Choice Groups" at bounding box center [88, 224] width 113 height 15
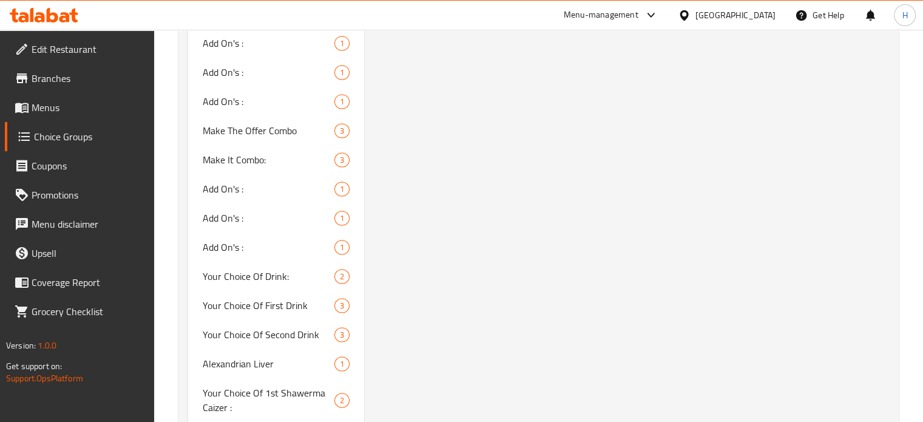
scroll to position [2063, 0]
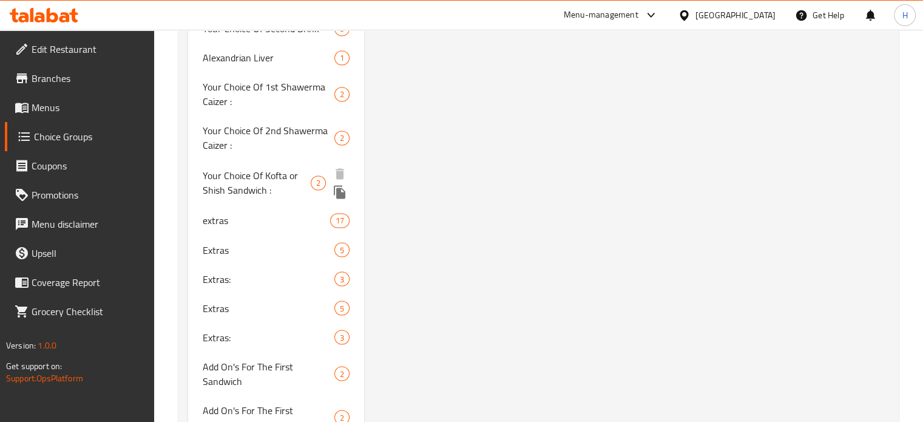
click at [260, 174] on span "Your Choice Of Kofta or Shish Sandwich :" at bounding box center [257, 182] width 109 height 29
type input "Your Choice Of Kofta or Shish Sandwich :"
type input "أختيارك من ساندوتش الكفته أو الشيش:"
type input "1"
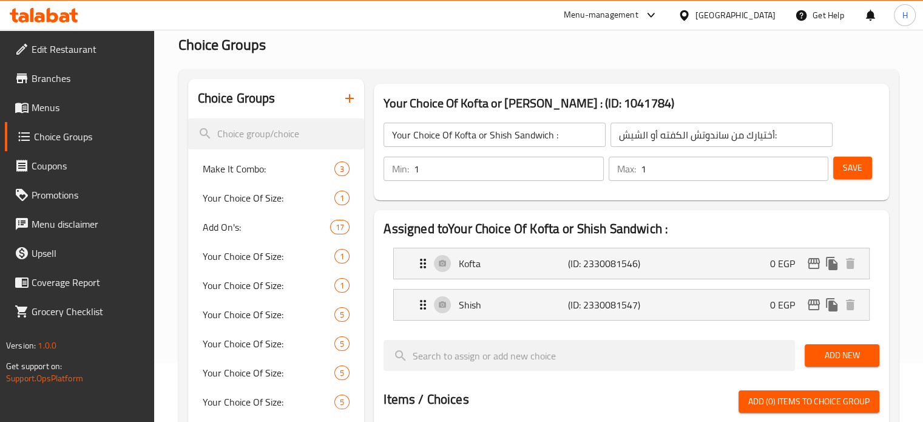
scroll to position [0, 0]
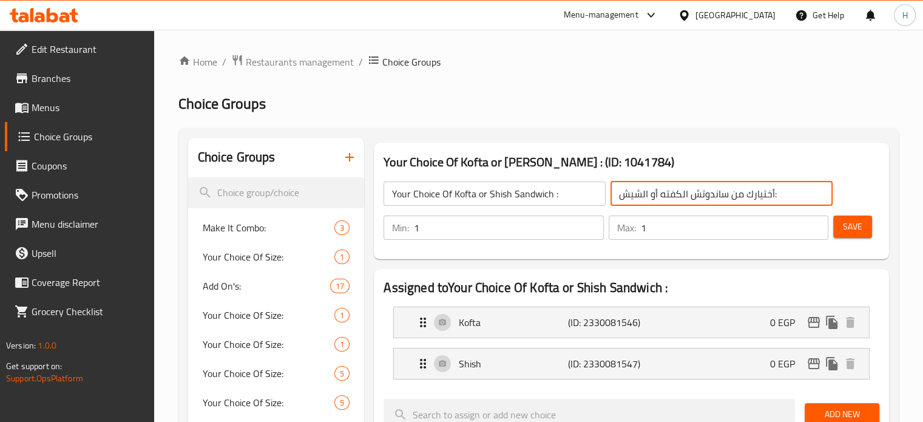
drag, startPoint x: 789, startPoint y: 192, endPoint x: 741, endPoint y: 196, distance: 47.5
click at [776, 188] on input "أختيارك من ساندوتش الكفته أو الشيش:" at bounding box center [721, 193] width 222 height 24
click at [741, 196] on input "أختيارك من ساندوتش الكفته أو الشيش:" at bounding box center [721, 193] width 222 height 24
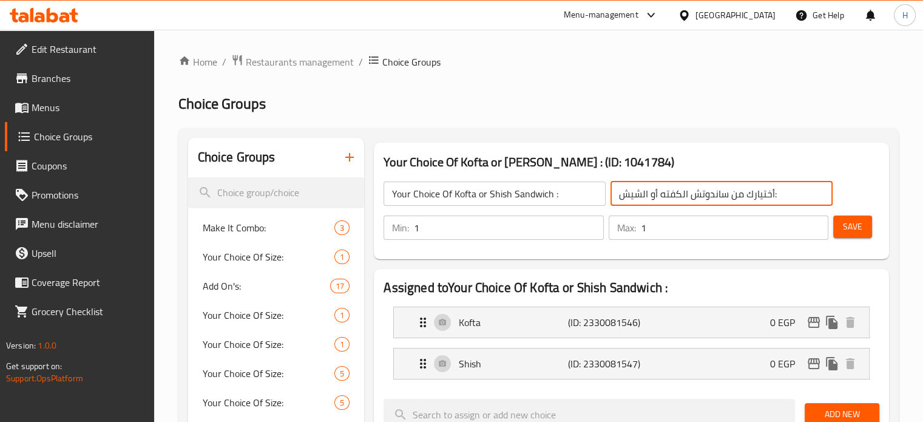
click at [485, 192] on input "Your Choice Of Kofta or Shish Sandwich :" at bounding box center [494, 193] width 222 height 24
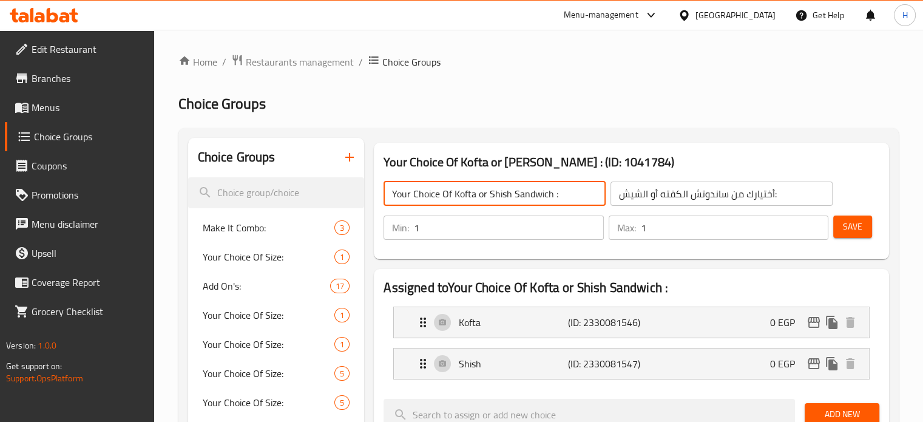
click at [485, 192] on input "Your Choice Of Kofta or Shish Sandwich :" at bounding box center [494, 193] width 222 height 24
click at [349, 150] on button "button" at bounding box center [349, 157] width 29 height 29
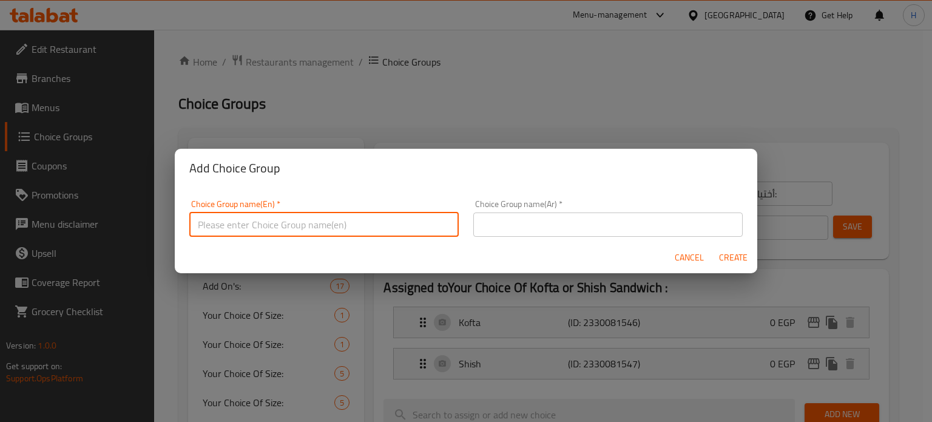
click at [340, 216] on input "text" at bounding box center [323, 224] width 269 height 24
paste input "Your Choice Of Kofta or Shish Sandwich :"
click at [260, 224] on input "Your Choice Of Kofta or Shish Sandwich :" at bounding box center [323, 224] width 269 height 24
type input "Your Choice Of 2nd Kofta or Shish Sandwich :"
click at [491, 223] on input "text" at bounding box center [607, 224] width 269 height 24
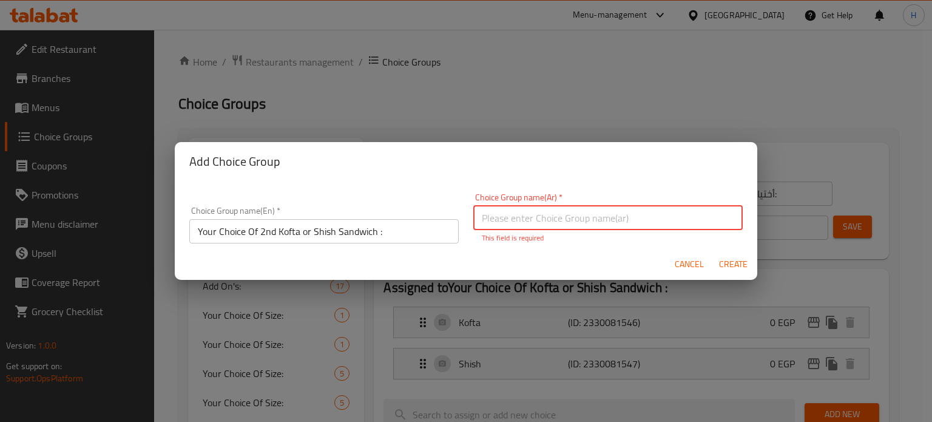
paste input "أختيارك من ساندوتش الكفته أو الشيش:"
click at [584, 216] on input "أختيارك من ساندوتش الكفته أو الشيش:" at bounding box center [607, 218] width 269 height 24
type input "أختيارك من ثانى ساندوتش الكفته أو الشيش:"
click at [738, 264] on span "Create" at bounding box center [732, 264] width 29 height 15
type input "Your Choice Of 2nd Kofta or Shish Sandwich :"
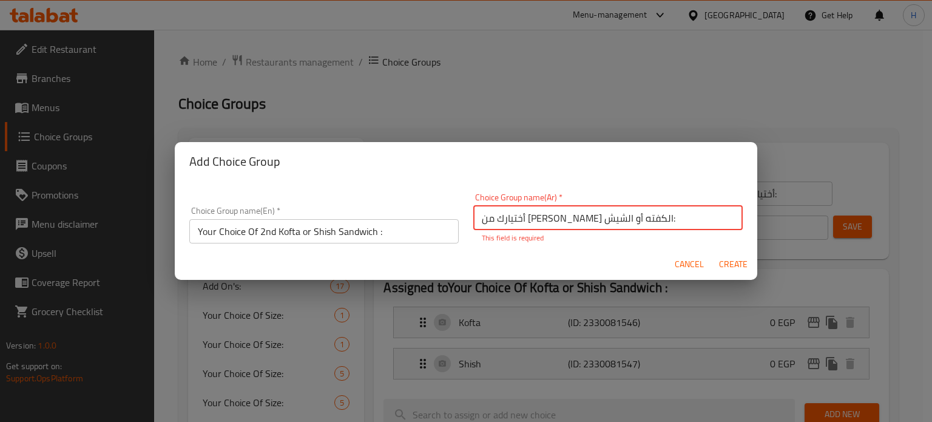
type input "أختيارك من ثانى ساندوتش الكفته أو الشيش:"
type input "0"
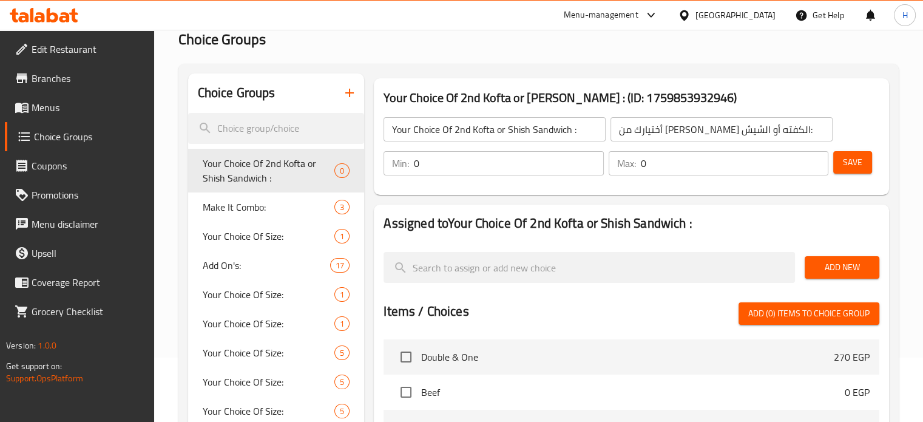
scroll to position [61, 0]
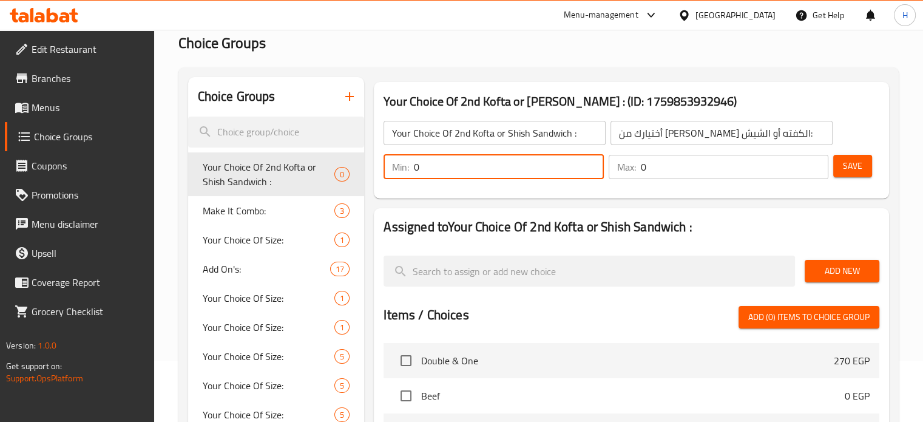
drag, startPoint x: 433, startPoint y: 169, endPoint x: 397, endPoint y: 168, distance: 35.2
click at [397, 168] on div "Min: 0 ​" at bounding box center [493, 167] width 220 height 24
type input "1"
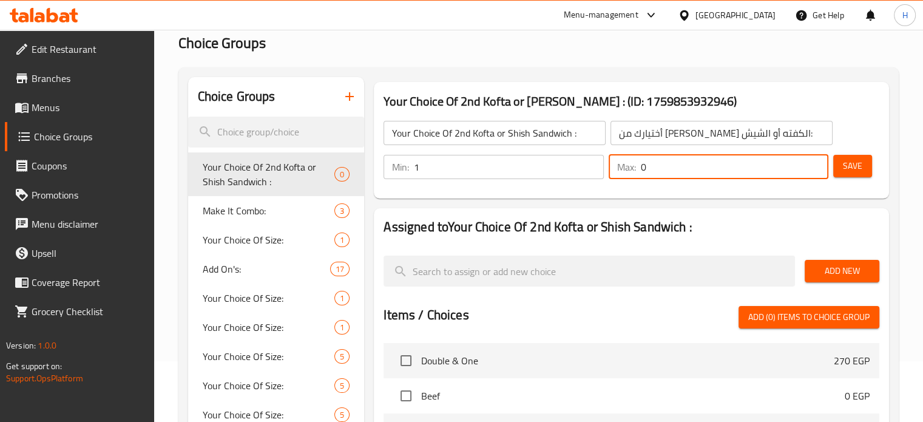
drag, startPoint x: 635, startPoint y: 170, endPoint x: 619, endPoint y: 169, distance: 15.2
click at [619, 169] on div "Max: 0 ​" at bounding box center [718, 167] width 220 height 24
type input "1"
click at [838, 269] on span "Add New" at bounding box center [841, 270] width 55 height 15
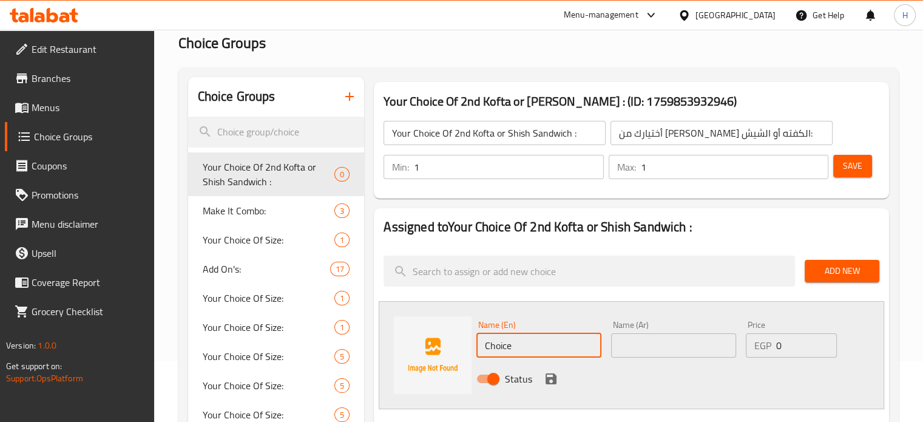
drag, startPoint x: 528, startPoint y: 338, endPoint x: 491, endPoint y: 338, distance: 37.6
click at [491, 338] on input "Choice" at bounding box center [538, 345] width 125 height 24
click at [500, 343] on input "Choice" at bounding box center [538, 345] width 125 height 24
type input "،"
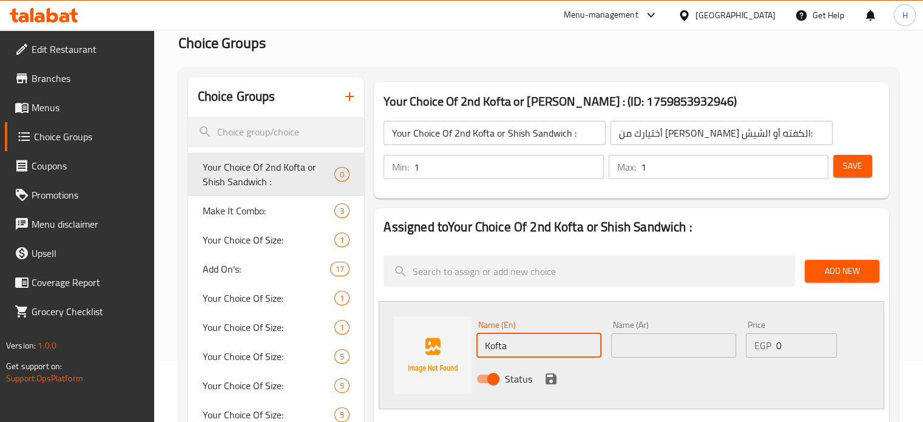
type input "Kofta"
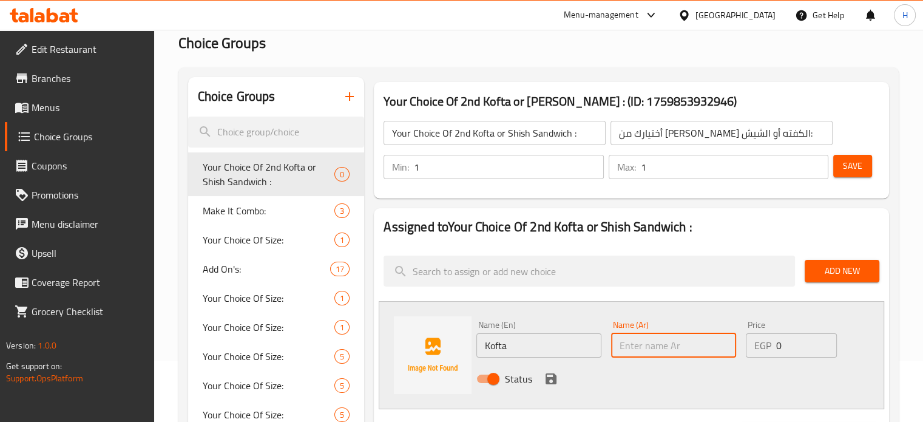
click at [641, 344] on input "text" at bounding box center [673, 345] width 125 height 24
type input "كفتة"
click at [547, 375] on icon "save" at bounding box center [551, 378] width 15 height 15
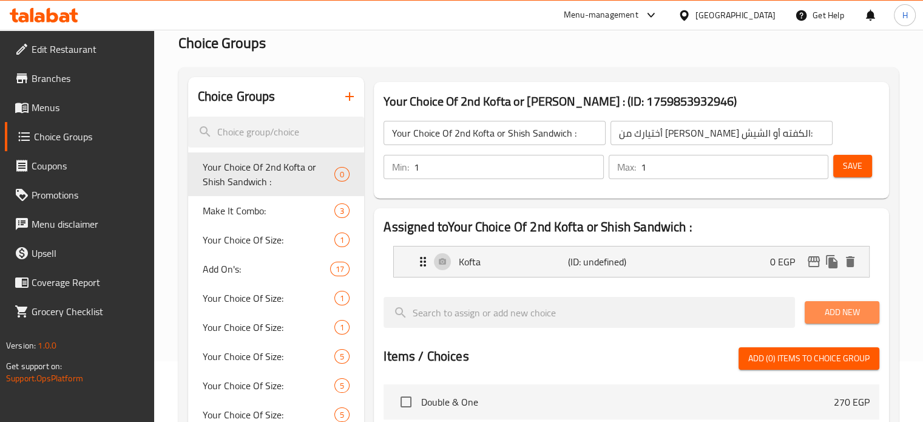
click at [835, 305] on span "Add New" at bounding box center [841, 312] width 55 height 15
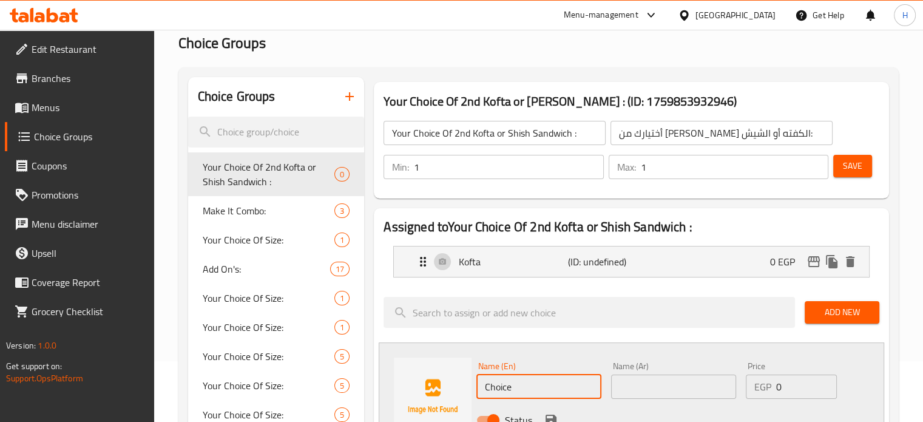
drag, startPoint x: 546, startPoint y: 383, endPoint x: 451, endPoint y: 378, distance: 95.4
click at [451, 378] on div "Name (En) Choice Name (En) Name (Ar) Name (Ar) Price EGP 0 Price Status" at bounding box center [631, 396] width 505 height 108
type input "Shish"
click at [643, 389] on input "text" at bounding box center [673, 386] width 125 height 24
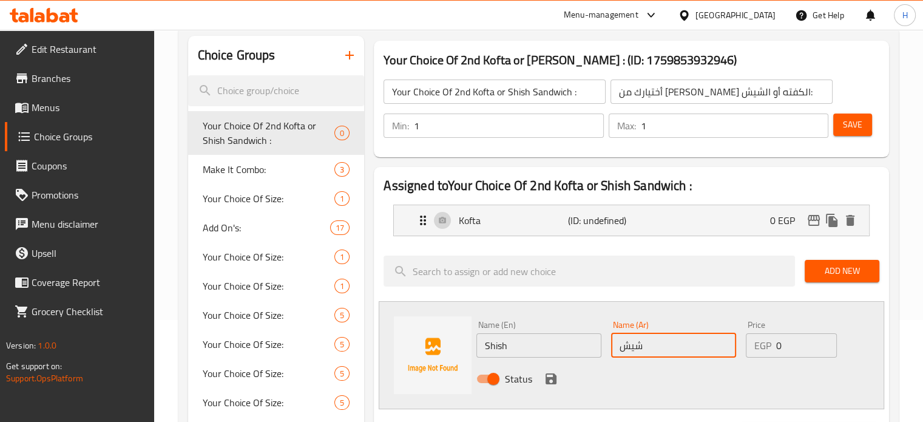
scroll to position [121, 0]
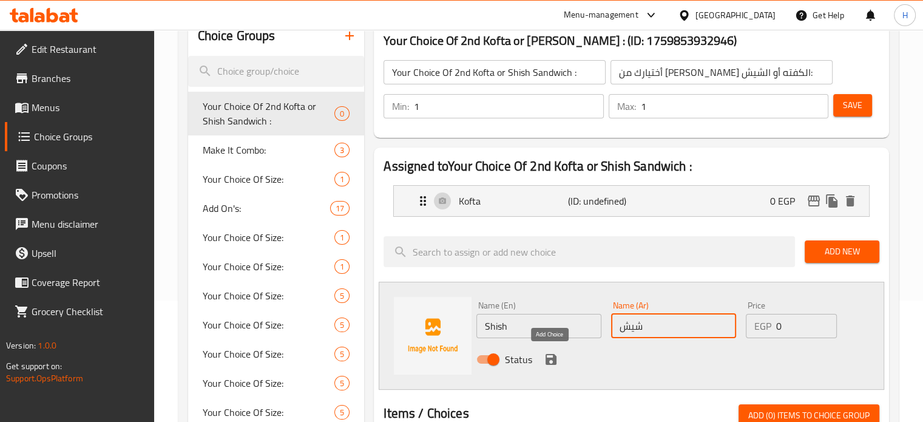
type input "شيش"
click at [548, 359] on icon "save" at bounding box center [550, 359] width 11 height 11
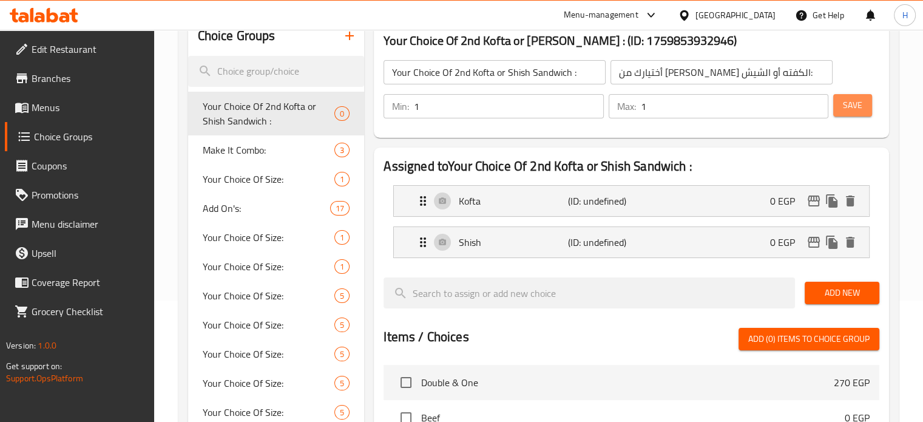
click at [857, 106] on span "Save" at bounding box center [852, 105] width 19 height 15
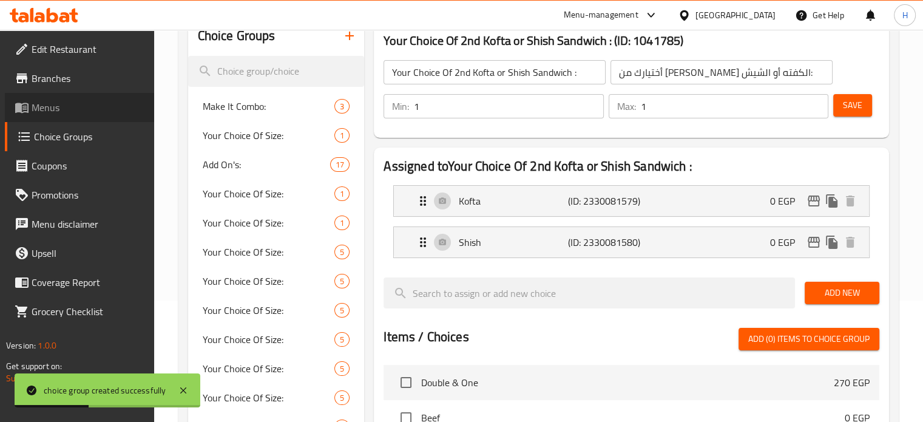
click at [47, 102] on span "Menus" at bounding box center [88, 107] width 113 height 15
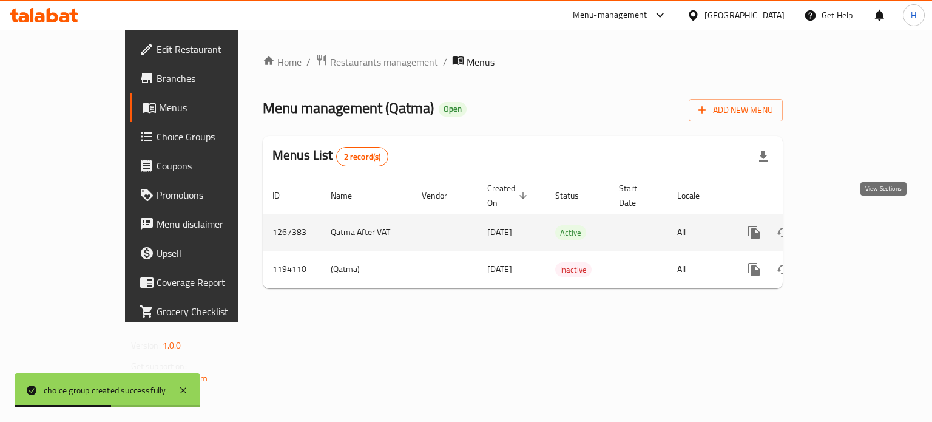
click at [849, 225] on icon "enhanced table" at bounding box center [841, 232] width 15 height 15
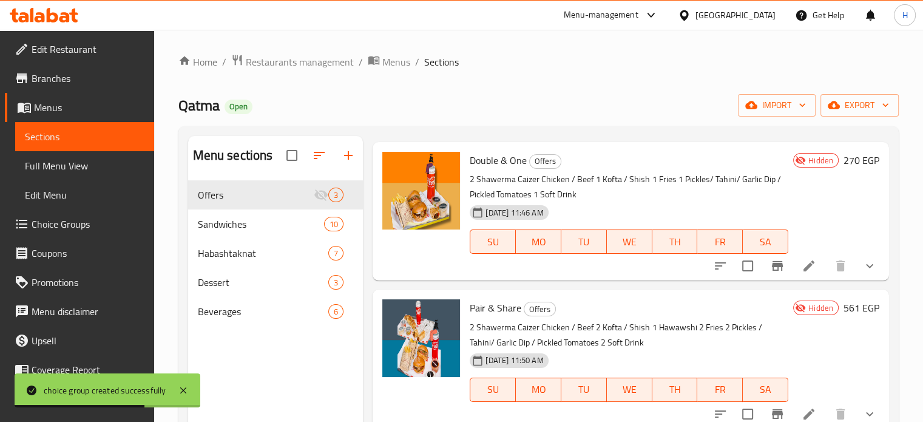
scroll to position [51, 0]
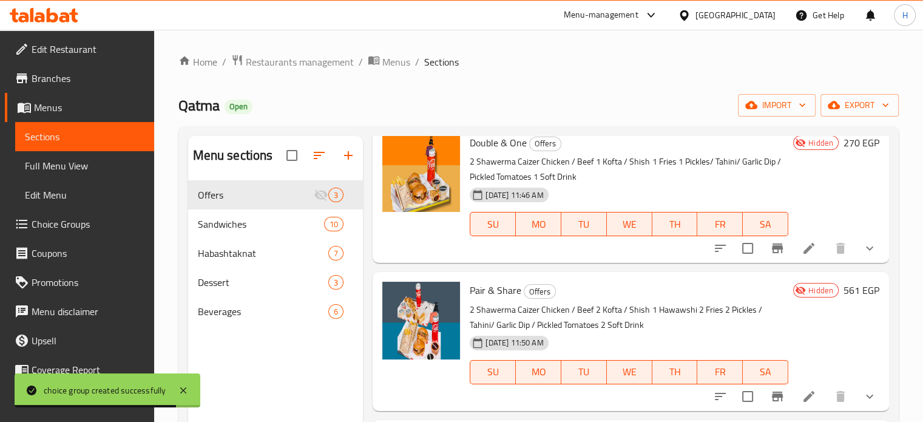
click at [803, 395] on icon at bounding box center [808, 396] width 11 height 11
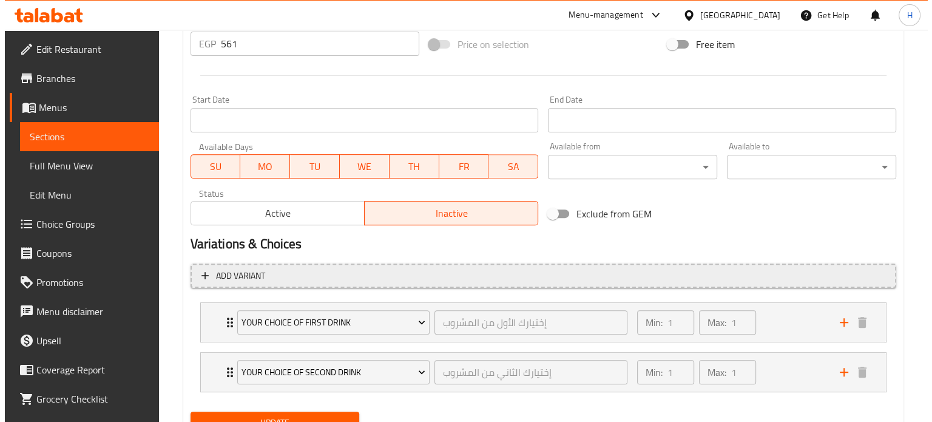
scroll to position [522, 0]
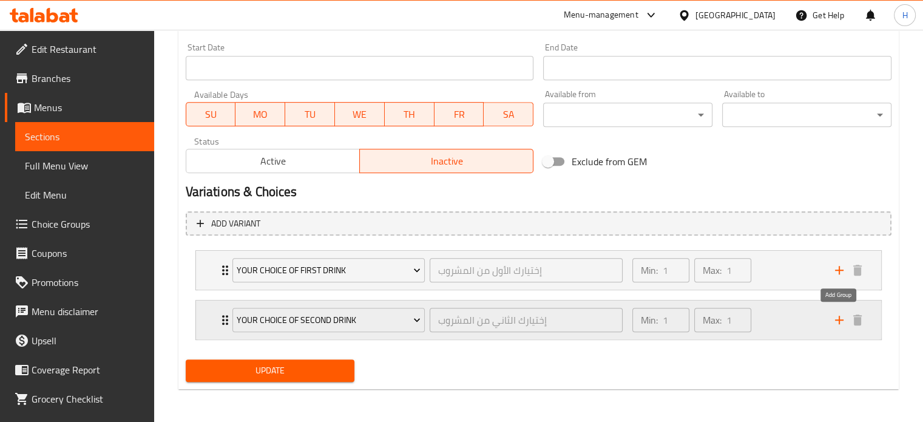
click at [842, 317] on icon "add" at bounding box center [839, 319] width 15 height 15
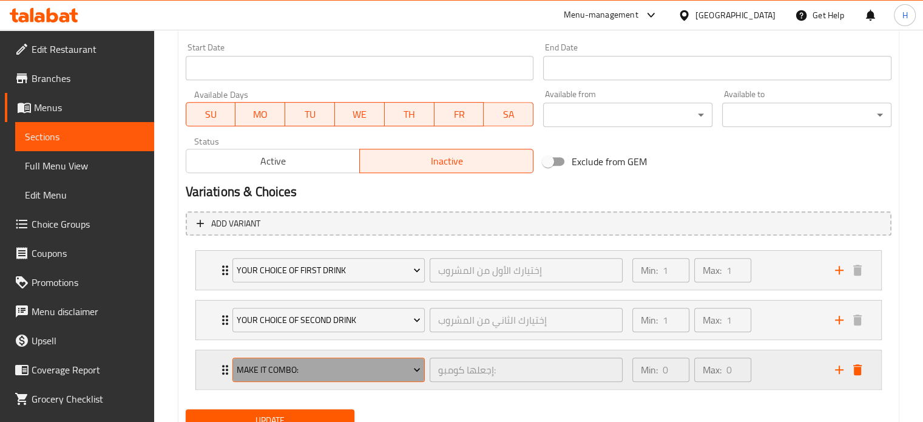
click at [300, 362] on span "Make It Combo:" at bounding box center [329, 369] width 184 height 15
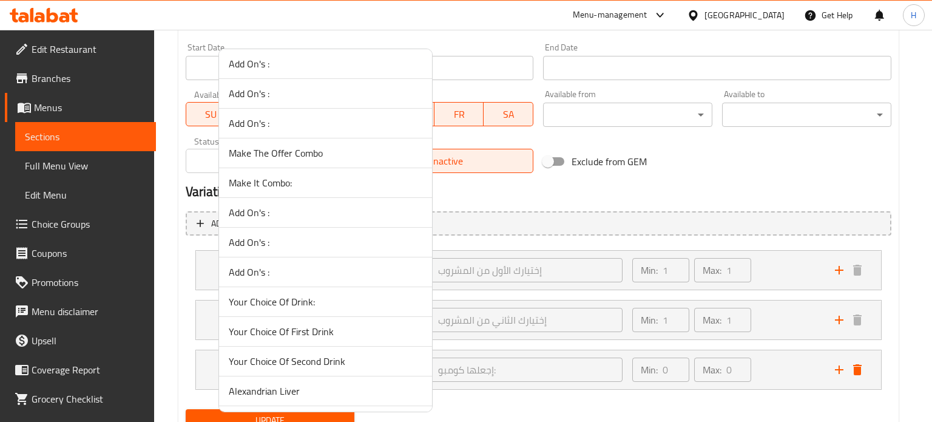
scroll to position [1638, 0]
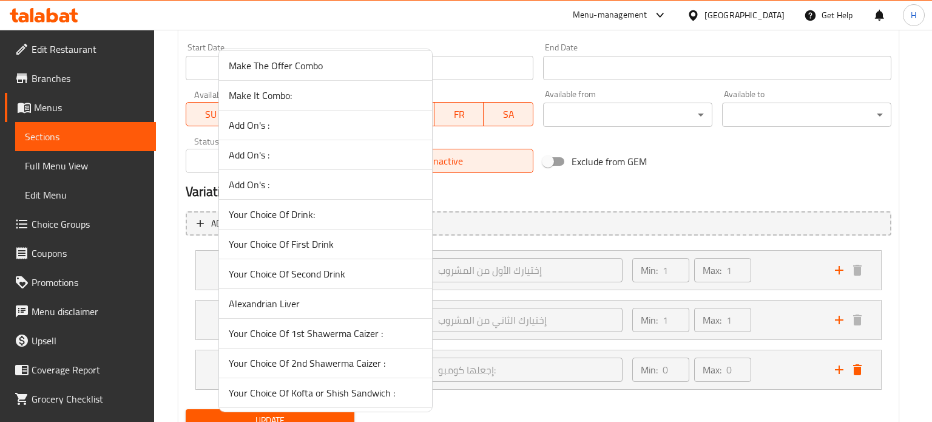
click at [315, 329] on span "Your Choice Of 1st Shawerma Caizer :" at bounding box center [326, 333] width 194 height 15
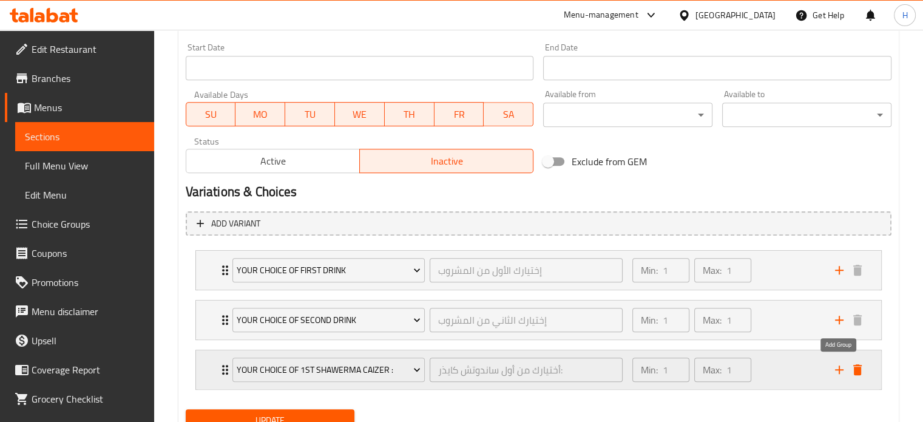
click at [838, 366] on icon "add" at bounding box center [839, 369] width 15 height 15
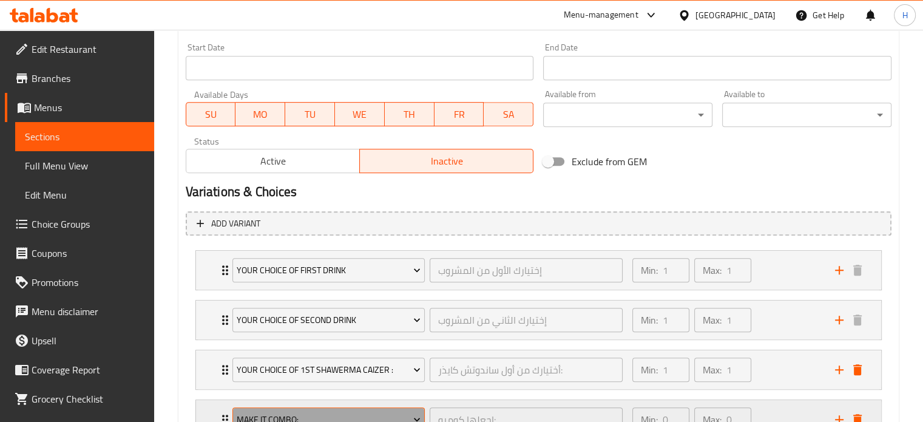
click at [349, 417] on span "Make It Combo:" at bounding box center [329, 419] width 184 height 15
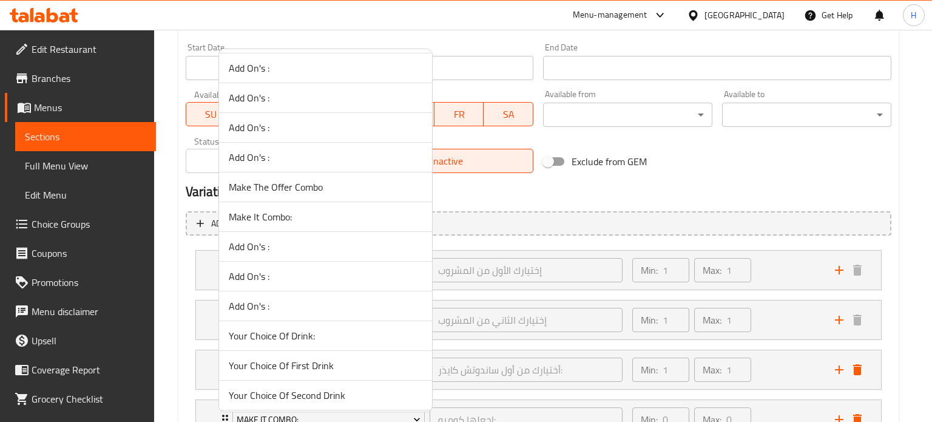
scroll to position [1699, 0]
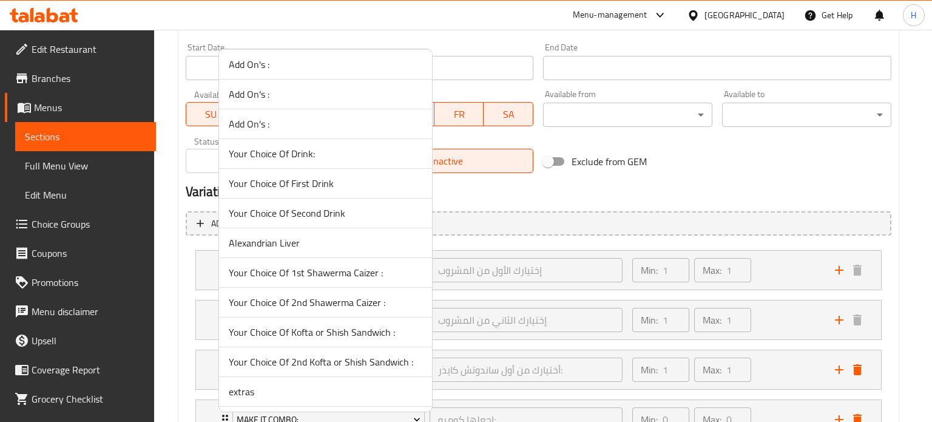
click at [320, 297] on span "Your Choice Of 2nd Shawerma Caizer :" at bounding box center [326, 302] width 194 height 15
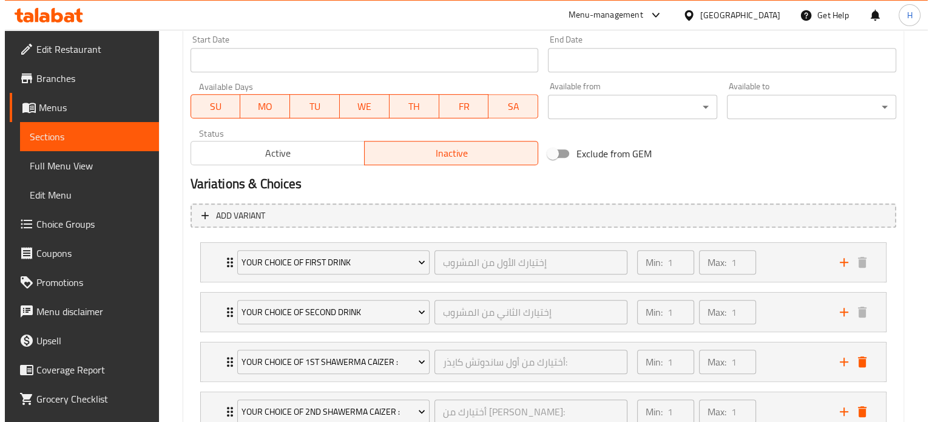
scroll to position [621, 0]
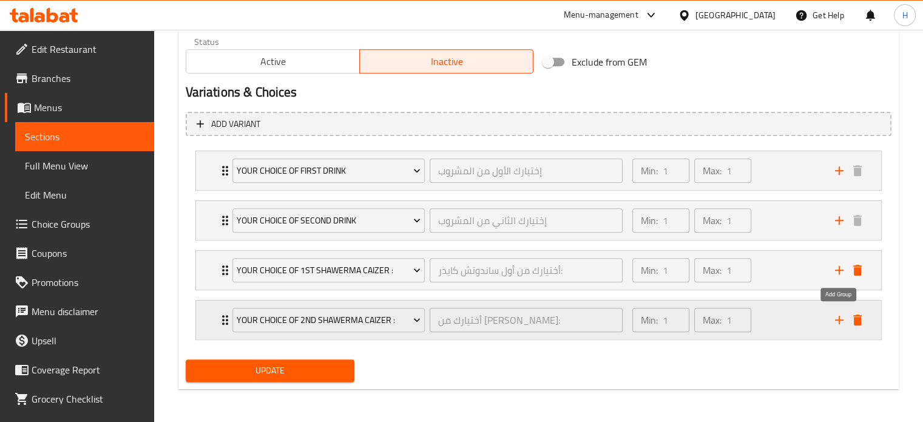
click at [841, 317] on icon "add" at bounding box center [839, 319] width 15 height 15
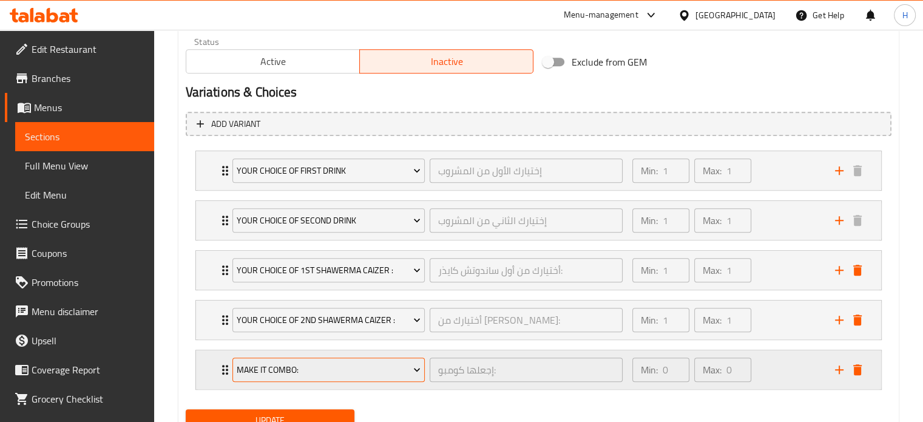
click at [342, 376] on button "Make It Combo:" at bounding box center [328, 369] width 193 height 24
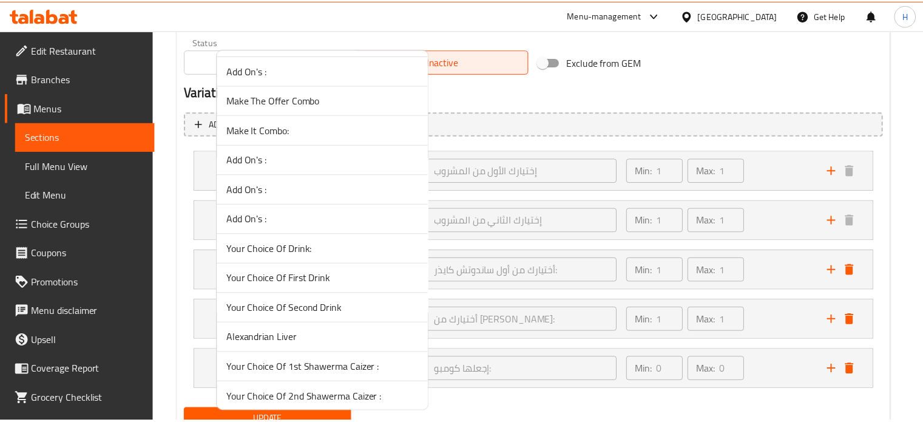
scroll to position [1699, 0]
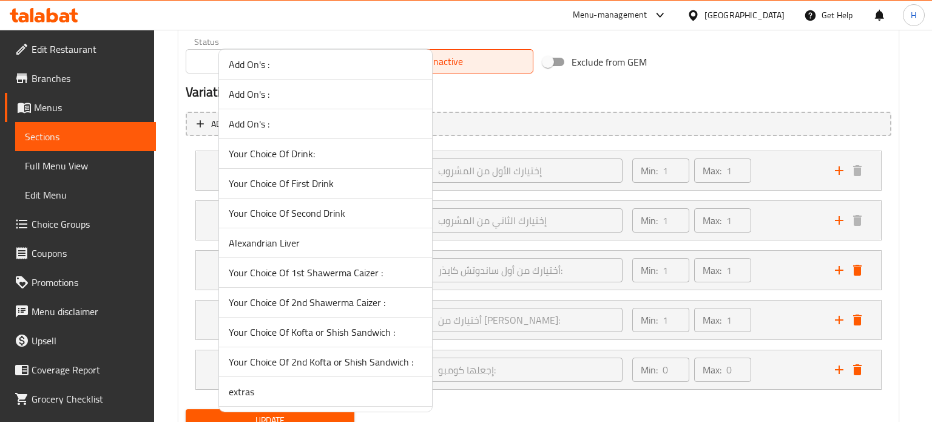
click at [317, 325] on span "Your Choice Of Kofta or Shish Sandwich :" at bounding box center [326, 332] width 194 height 15
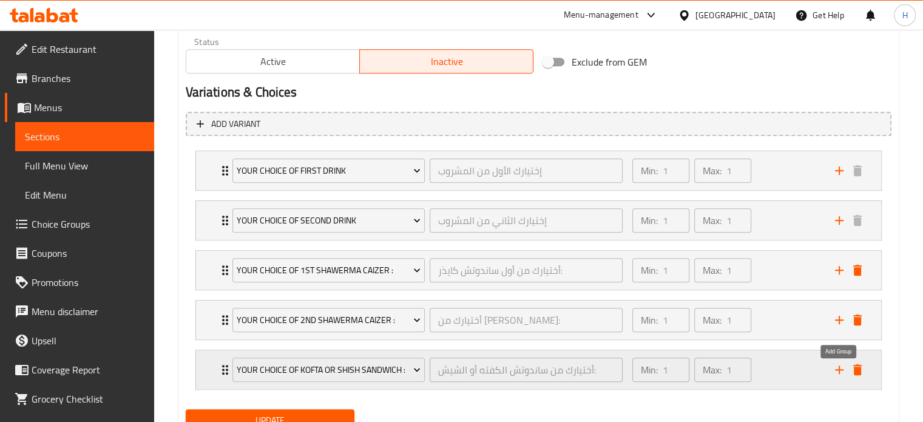
click at [841, 376] on icon "add" at bounding box center [839, 369] width 15 height 15
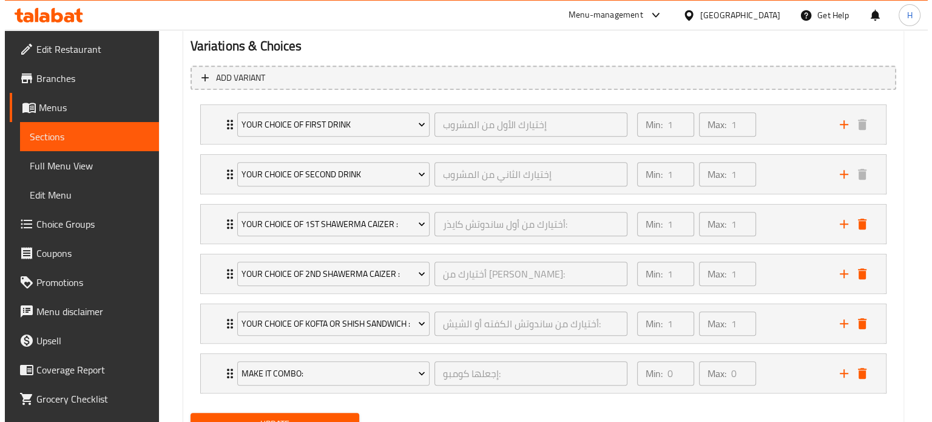
scroll to position [735, 0]
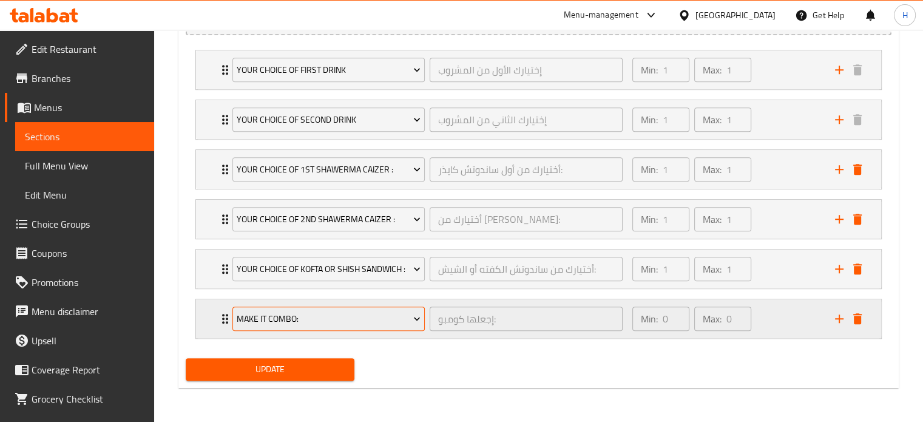
click at [309, 323] on span "Make It Combo:" at bounding box center [329, 318] width 184 height 15
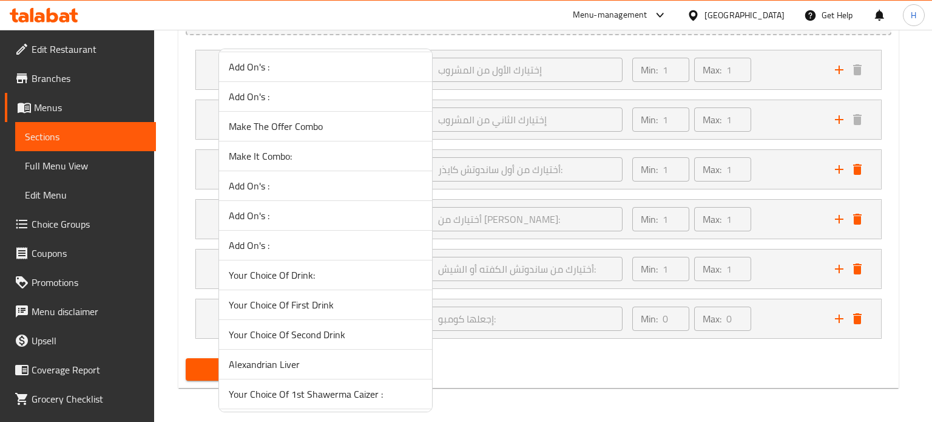
scroll to position [1699, 0]
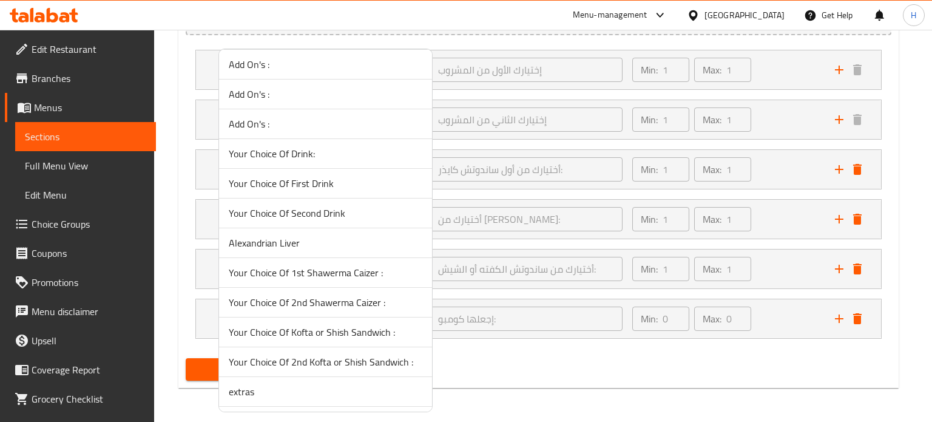
click at [314, 354] on span "Your Choice Of 2nd Kofta or Shish Sandwich :" at bounding box center [326, 361] width 194 height 15
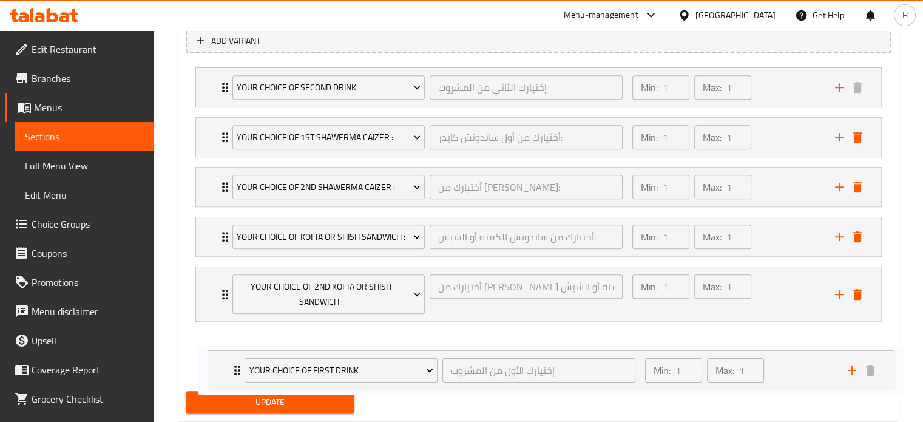
scroll to position [750, 0]
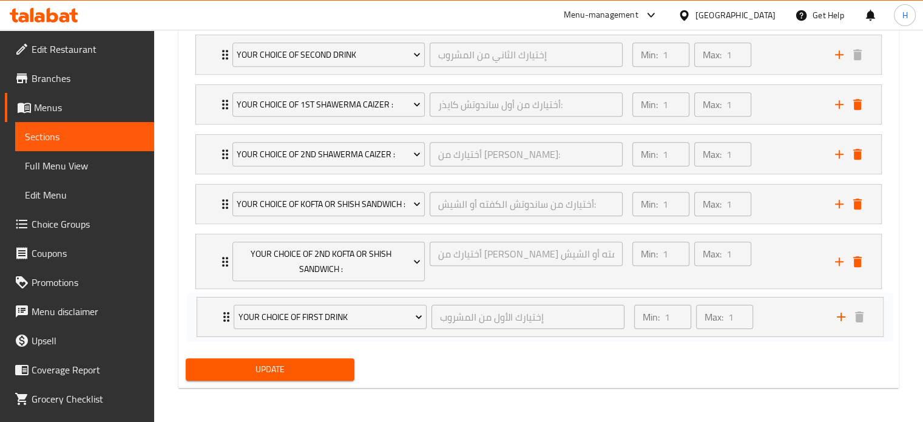
drag, startPoint x: 204, startPoint y: 124, endPoint x: 206, endPoint y: 317, distance: 192.3
click at [206, 317] on div "Your Choice Of First Drink إختيارك الأول من المشروب ​ Min: 1 ​ Max: 1 ​ Pepsi (…" at bounding box center [539, 186] width 706 height 313
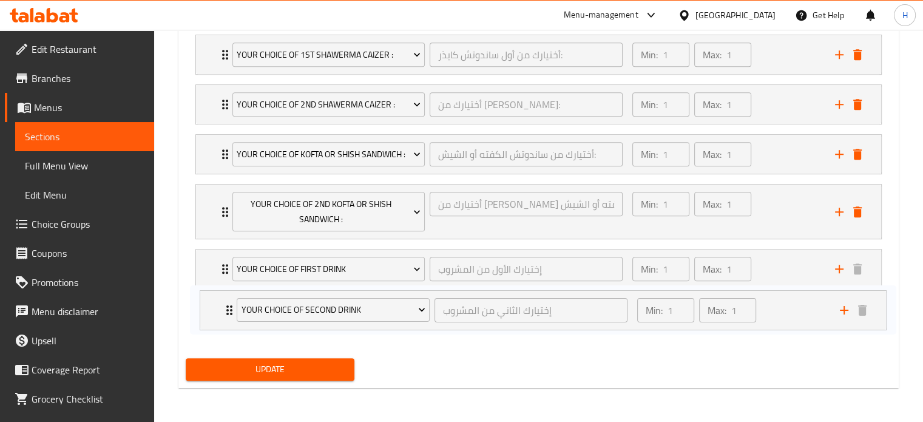
drag, startPoint x: 203, startPoint y: 158, endPoint x: 209, endPoint y: 311, distance: 153.0
click at [209, 311] on div "Your Choice Of Second Drink إختيارك الثاني من المشروب ​ Min: 1 ​ Max: 1 ​ Pepsi…" at bounding box center [539, 186] width 706 height 313
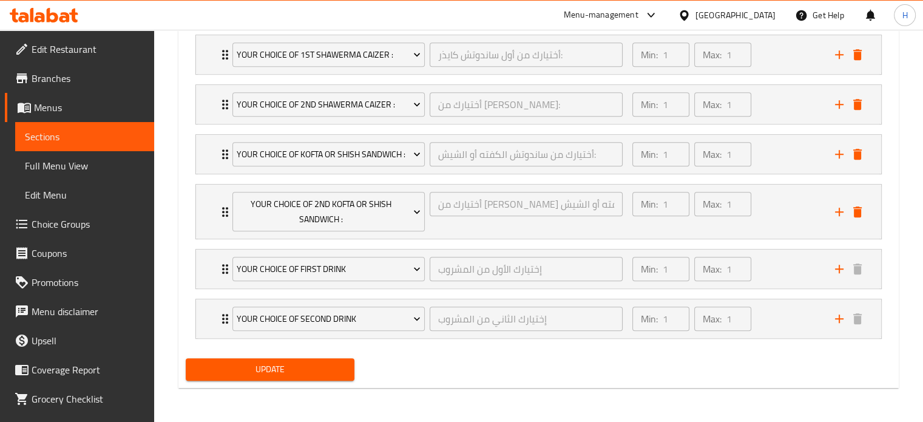
click at [256, 371] on span "Update" at bounding box center [270, 369] width 150 height 15
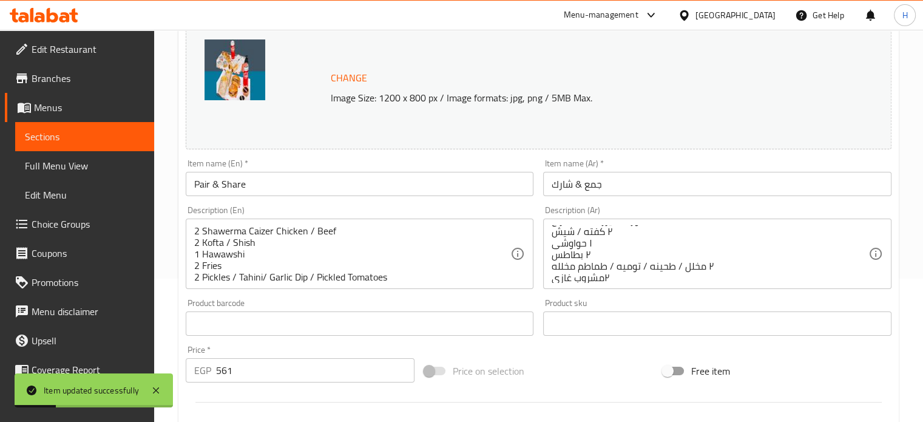
scroll to position [15, 0]
click at [54, 103] on span "Menus" at bounding box center [89, 107] width 110 height 15
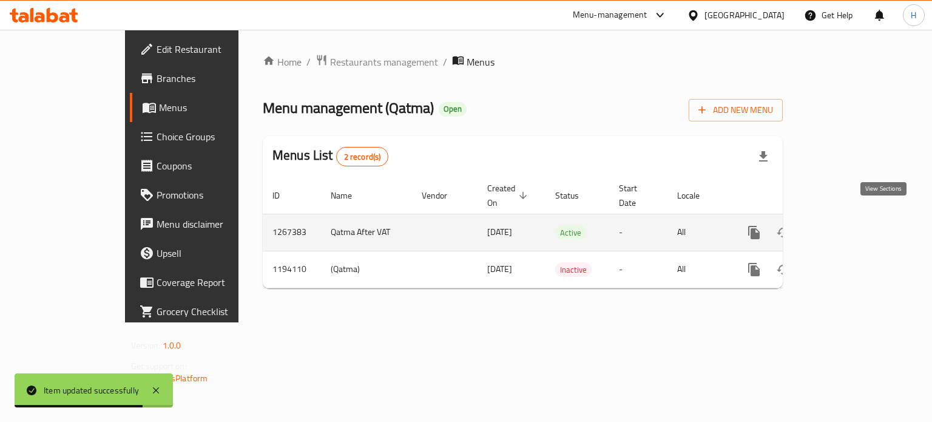
click at [856, 220] on link "enhanced table" at bounding box center [841, 232] width 29 height 29
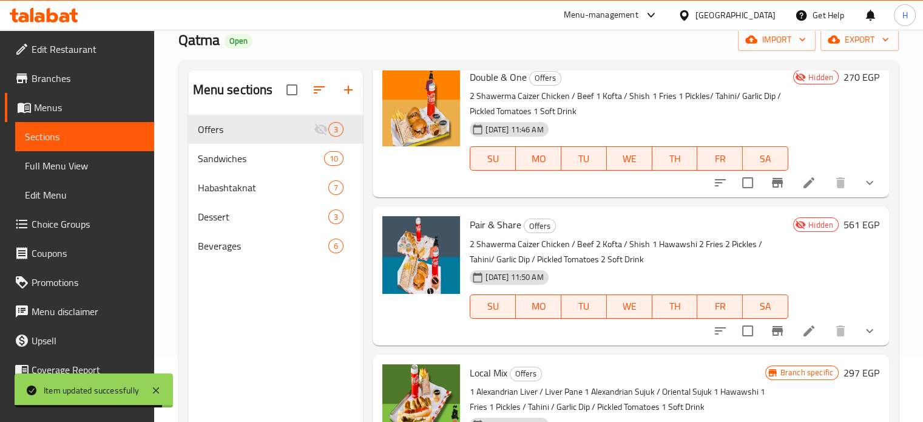
scroll to position [170, 0]
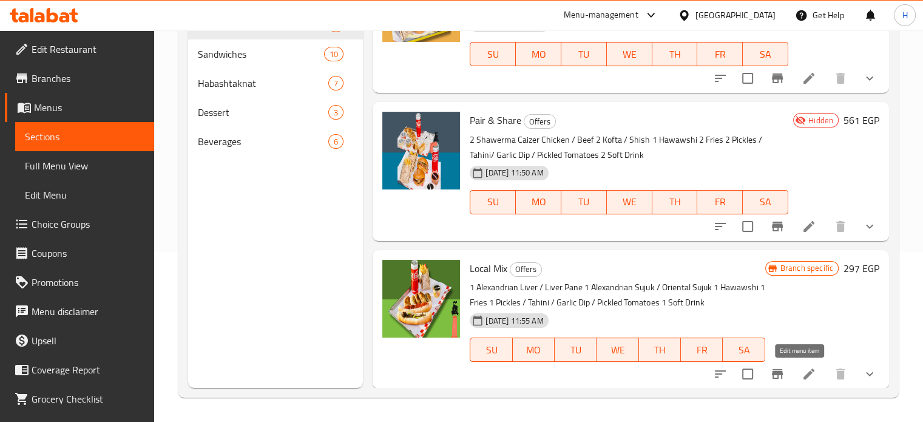
click at [801, 376] on icon at bounding box center [808, 373] width 15 height 15
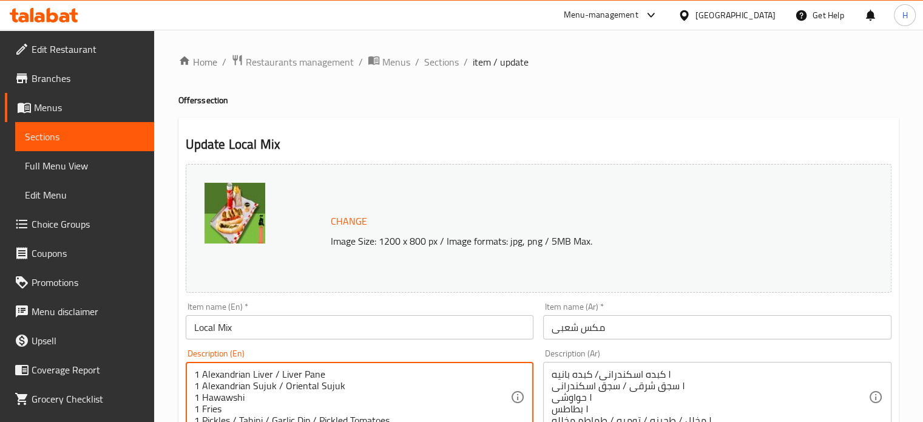
drag, startPoint x: 273, startPoint y: 371, endPoint x: 202, endPoint y: 371, distance: 71.0
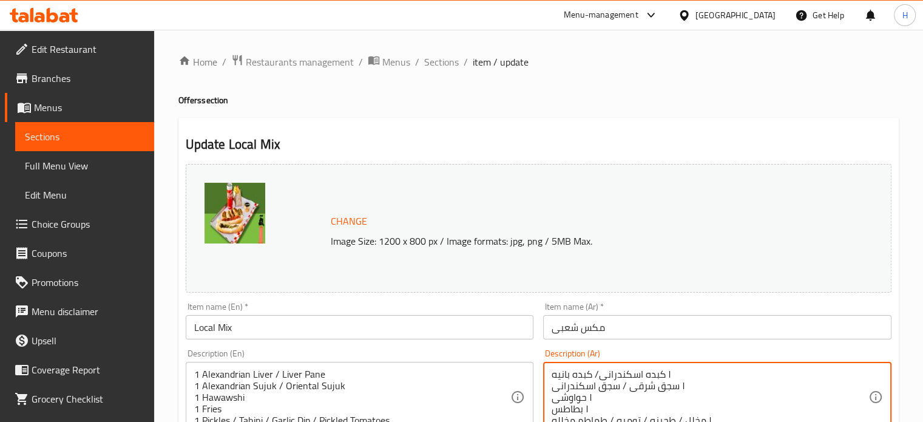
drag, startPoint x: 660, startPoint y: 371, endPoint x: 601, endPoint y: 373, distance: 59.5
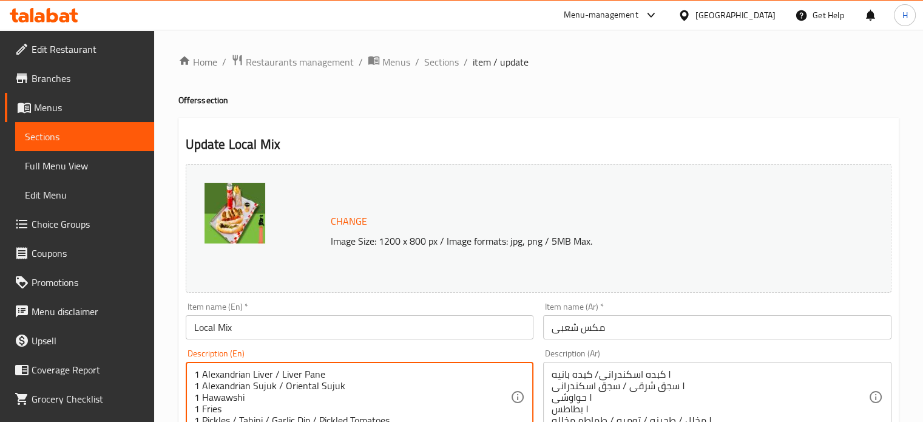
drag, startPoint x: 274, startPoint y: 382, endPoint x: 204, endPoint y: 382, distance: 70.4
drag, startPoint x: 326, startPoint y: 372, endPoint x: 280, endPoint y: 372, distance: 46.1
click at [280, 372] on textarea "1 Alexandrian Liver / Liver Pane 1 Alexandrian Sujuk / Oriental Sujuk 1 Hawawsh…" at bounding box center [352, 397] width 317 height 58
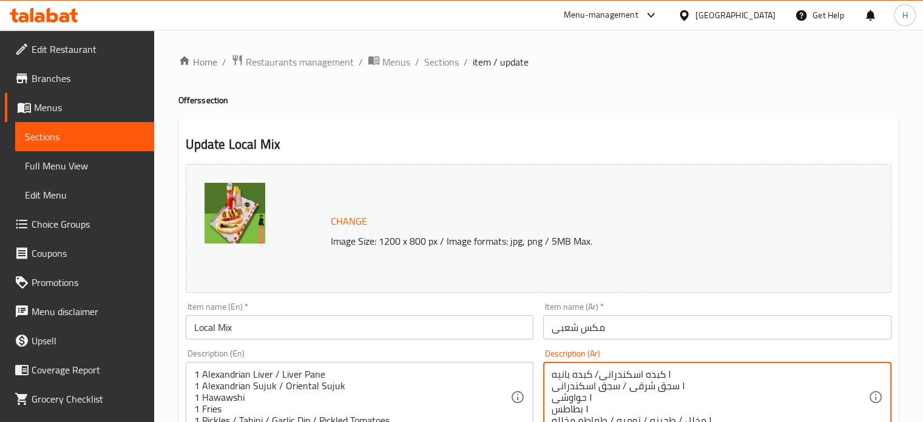
drag, startPoint x: 592, startPoint y: 371, endPoint x: 551, endPoint y: 371, distance: 41.3
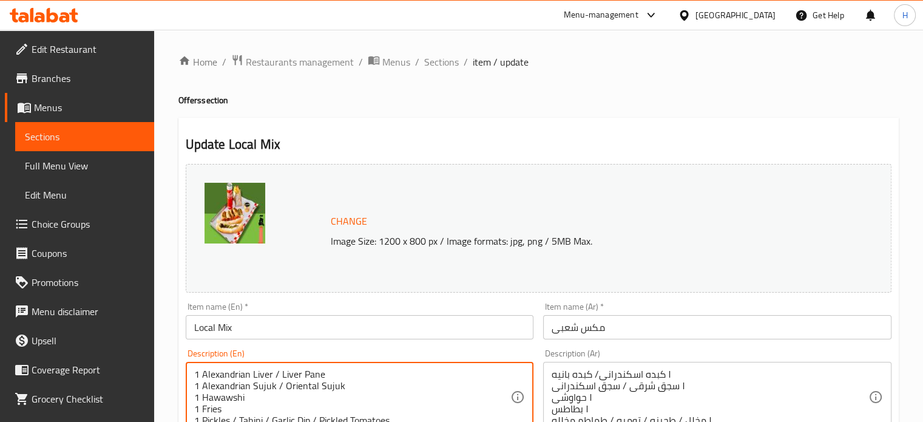
click at [264, 385] on textarea "1 Alexandrian Liver / Liver Pane 1 Alexandrian Sujuk / Oriental Sujuk 1 Hawawsh…" at bounding box center [352, 397] width 317 height 58
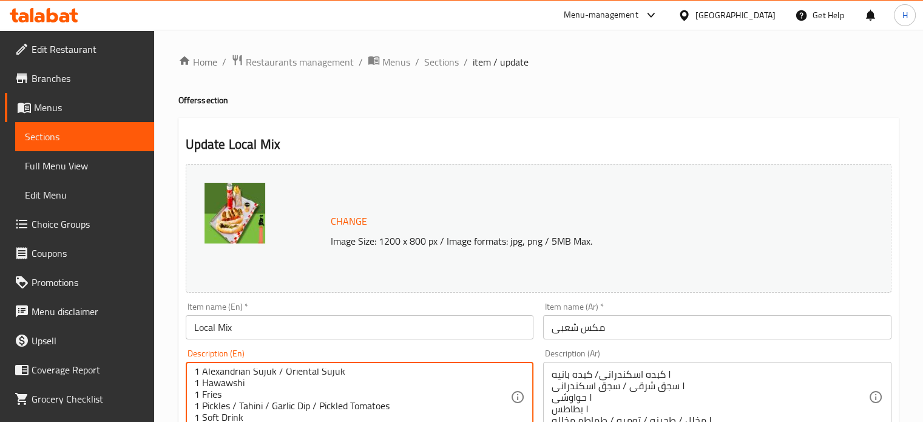
click at [272, 371] on textarea "1 Alexandrian Liver / Liver Pane 1 Alexandrian Sujuk / Oriental Sujuk 1 Hawawsh…" at bounding box center [352, 397] width 317 height 58
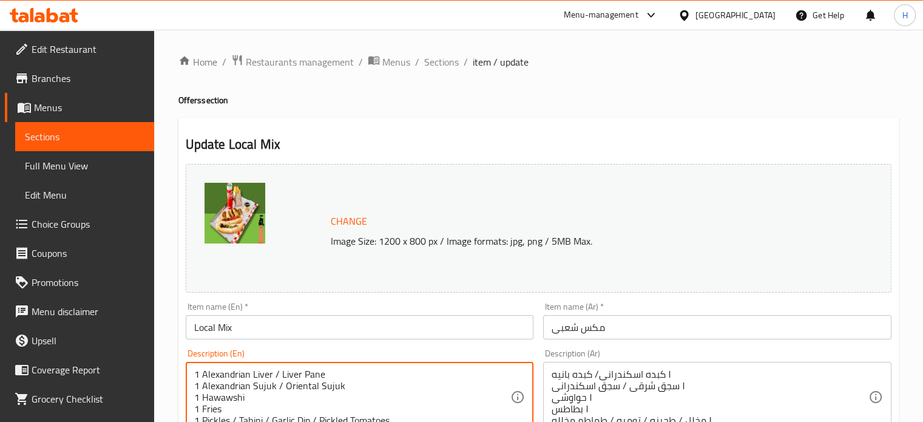
drag, startPoint x: 272, startPoint y: 371, endPoint x: 218, endPoint y: 371, distance: 54.6
click at [218, 371] on textarea "1 Alexandrian Liver / Liver Pane 1 Alexandrian Sujuk / Oriental Sujuk 1 Hawawsh…" at bounding box center [352, 397] width 317 height 58
click at [257, 390] on textarea "1 Alexandrian Liver / Liver Pane 1 Alexandrian Sujuk / Oriental Sujuk 1 Hawawsh…" at bounding box center [352, 397] width 317 height 58
drag, startPoint x: 275, startPoint y: 385, endPoint x: 201, endPoint y: 386, distance: 73.4
click at [201, 386] on textarea "1 Alexandrian Liver / Liver Pane 1 Alexandrian Sujuk / Oriental Sujuk 1 Hawawsh…" at bounding box center [352, 397] width 317 height 58
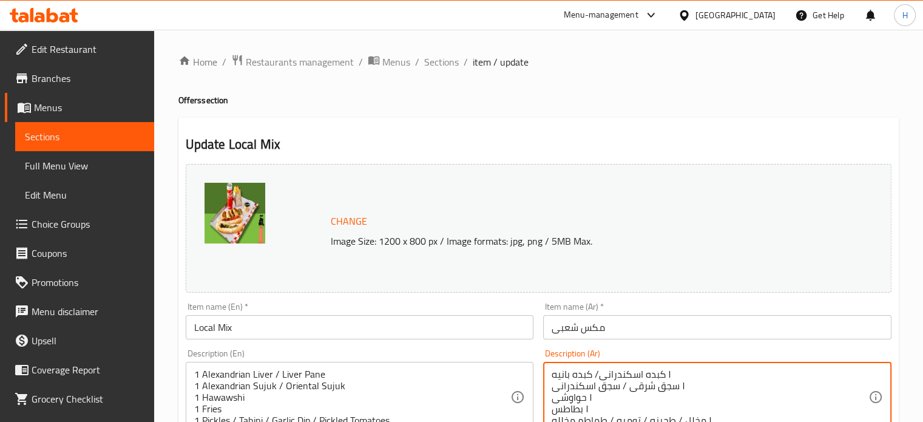
drag, startPoint x: 619, startPoint y: 386, endPoint x: 554, endPoint y: 386, distance: 64.9
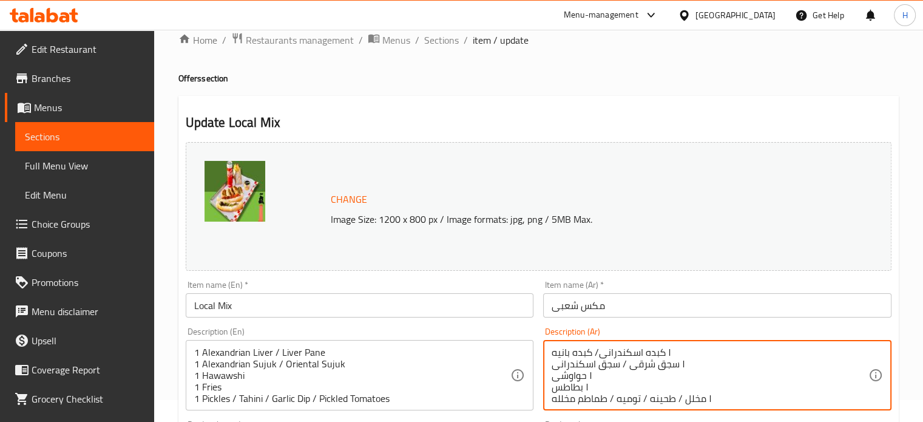
scroll to position [61, 0]
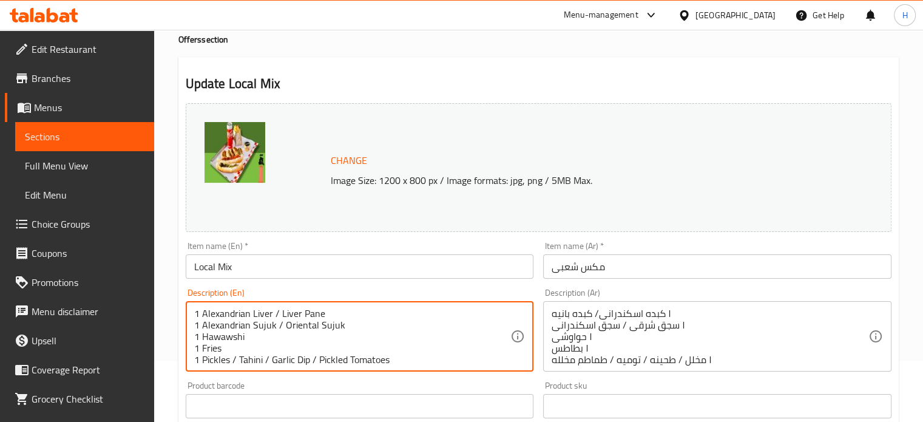
drag, startPoint x: 337, startPoint y: 329, endPoint x: 284, endPoint y: 329, distance: 52.8
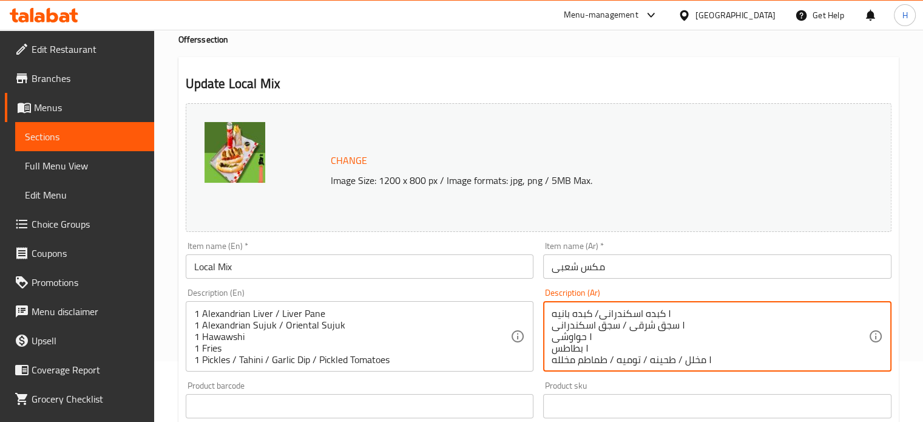
drag, startPoint x: 677, startPoint y: 325, endPoint x: 632, endPoint y: 326, distance: 44.9
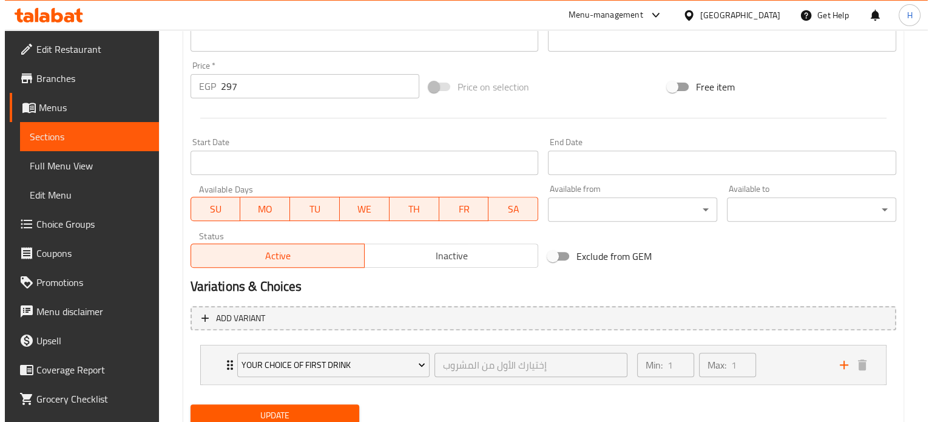
scroll to position [473, 0]
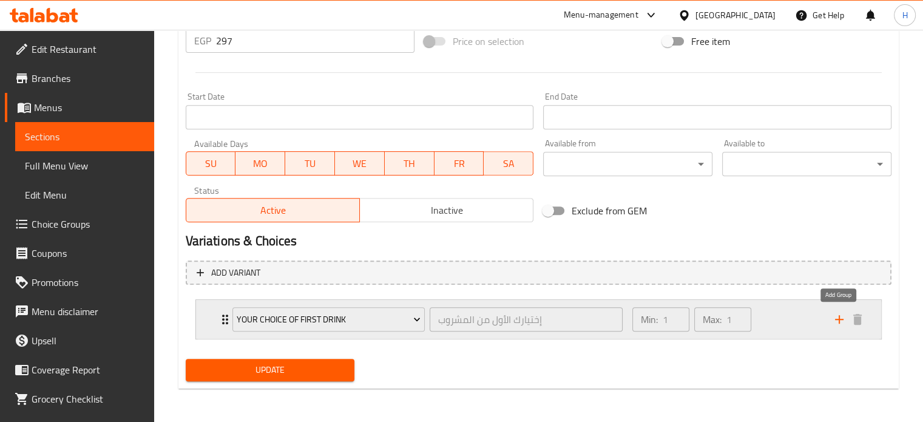
click at [835, 315] on icon "add" at bounding box center [839, 319] width 15 height 15
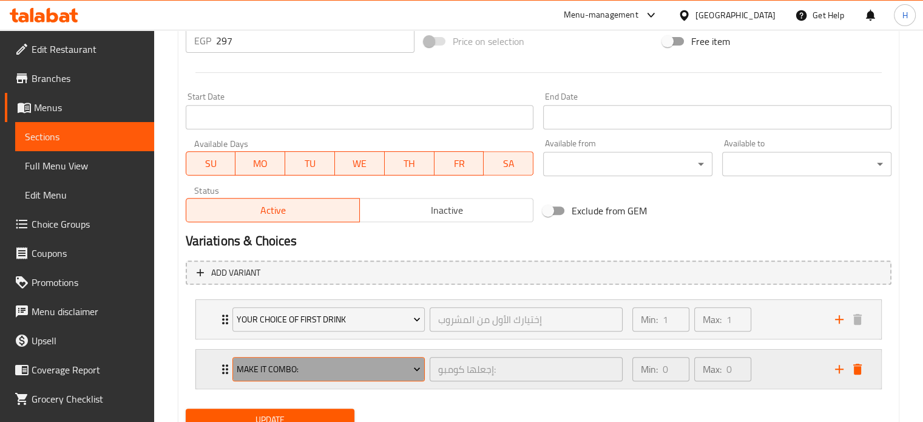
click at [342, 365] on span "Make It Combo:" at bounding box center [329, 369] width 184 height 15
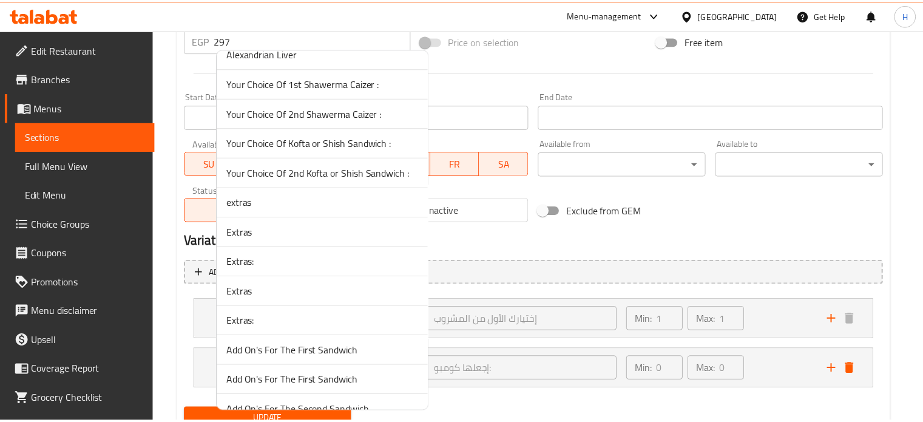
scroll to position [1802, 0]
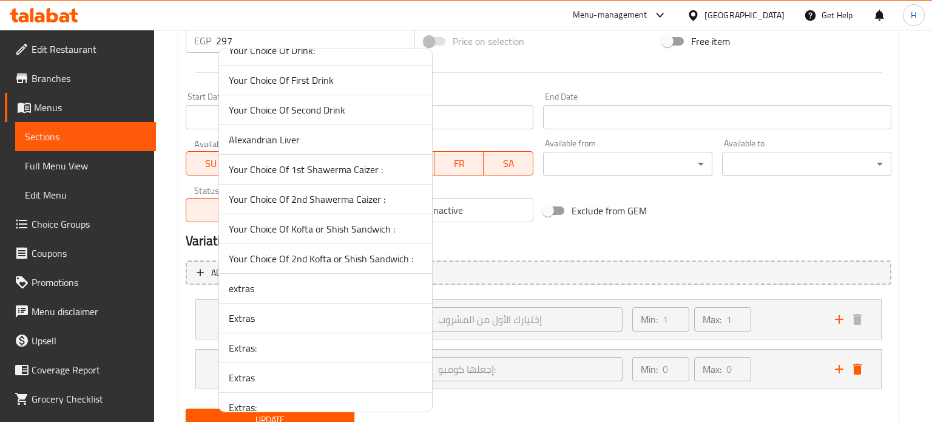
click at [781, 228] on div at bounding box center [466, 211] width 932 height 422
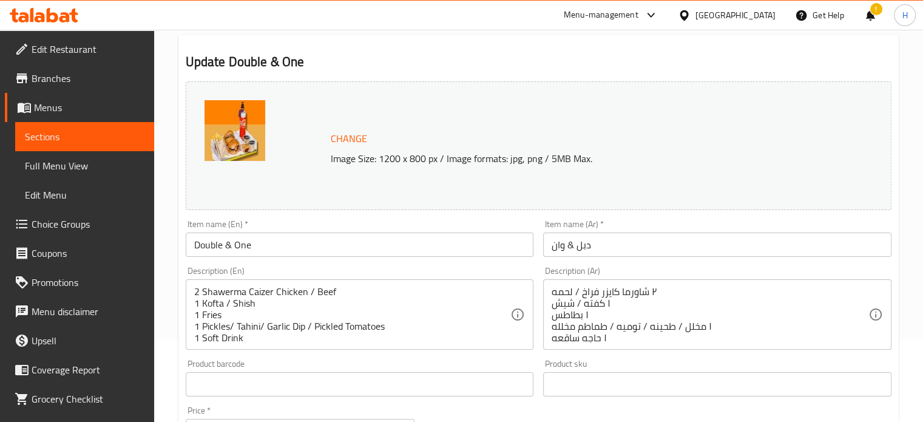
scroll to position [182, 0]
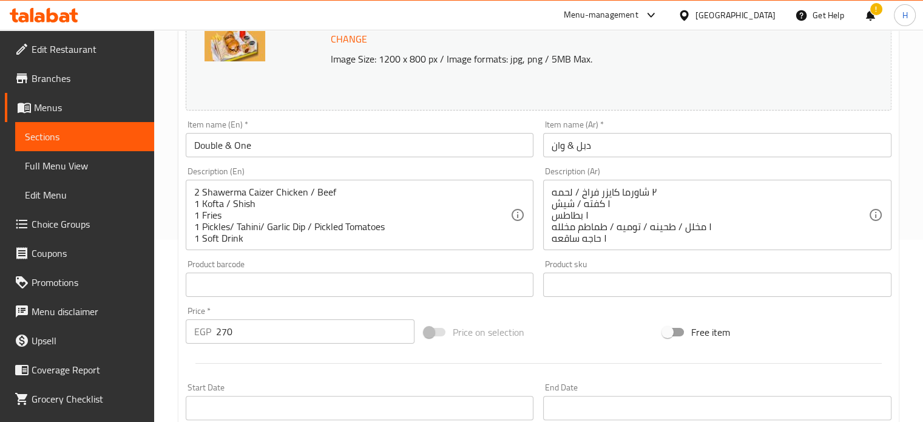
drag, startPoint x: 550, startPoint y: 237, endPoint x: 587, endPoint y: 238, distance: 37.0
click at [587, 238] on div "٢ شاورما كايزر فراخ / لحمه ١ كفته / شيش ١ بطاطس ١ مخلل / طحينه / توميه / طماطم …" at bounding box center [717, 215] width 348 height 70
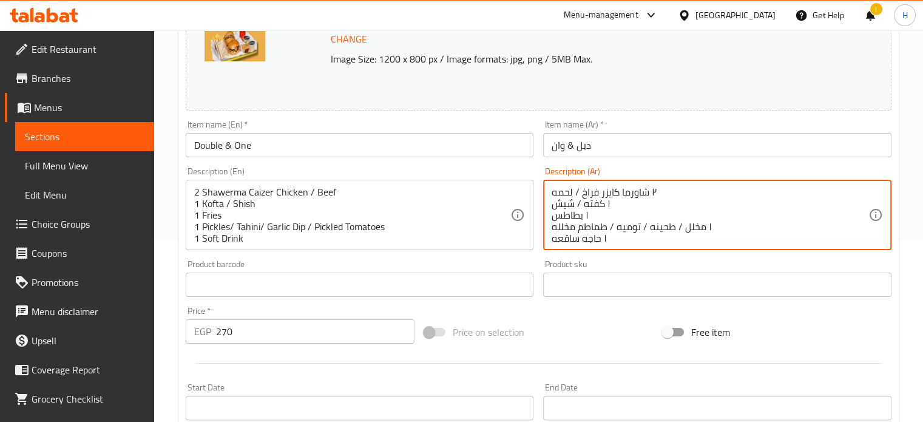
scroll to position [2, 0]
drag, startPoint x: 601, startPoint y: 239, endPoint x: 553, endPoint y: 238, distance: 47.9
click at [553, 238] on textarea "٢ شاورما كايزر فراخ / لحمه ١ كفته / شيش ١ بطاطس ١ مخلل / طحينه / توميه / طماطم …" at bounding box center [709, 215] width 317 height 58
type textarea "٢ شاورما كايزر فراخ / لحمه ١ كفته / شيش ١ بطاطس ١ مخلل / طحينه / توميه / طماطم …"
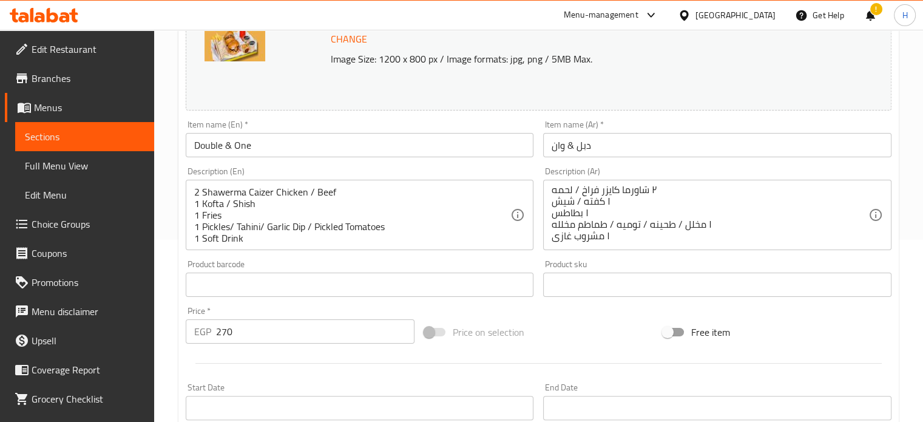
drag, startPoint x: 551, startPoint y: 237, endPoint x: 600, endPoint y: 233, distance: 49.3
click at [600, 233] on div "٢ شاورما كايزر فراخ / لحمه ١ كفته / شيش ١ بطاطس ١ مخلل / طحينه / توميه / طماطم …" at bounding box center [717, 215] width 348 height 70
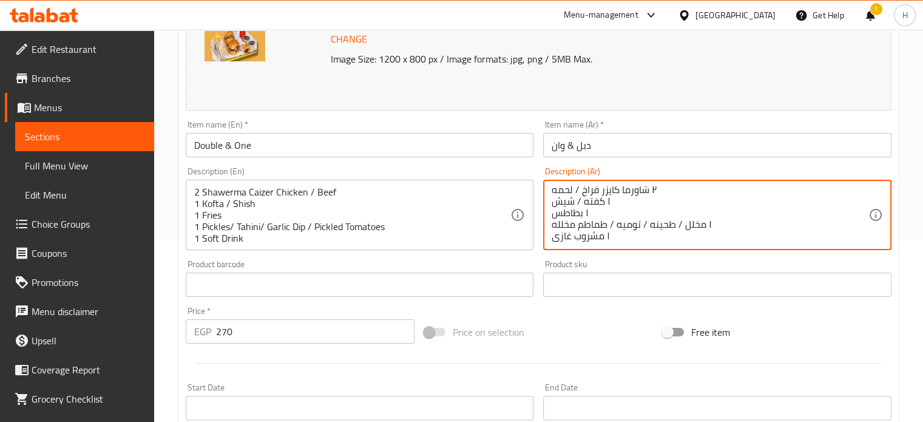
drag, startPoint x: 602, startPoint y: 235, endPoint x: 551, endPoint y: 237, distance: 51.6
click at [551, 237] on div "٢ شاورما كايزر فراخ / لحمه ١ كفته / شيش ١ بطاطس ١ مخلل / طحينه / توميه / طماطم …" at bounding box center [717, 215] width 348 height 70
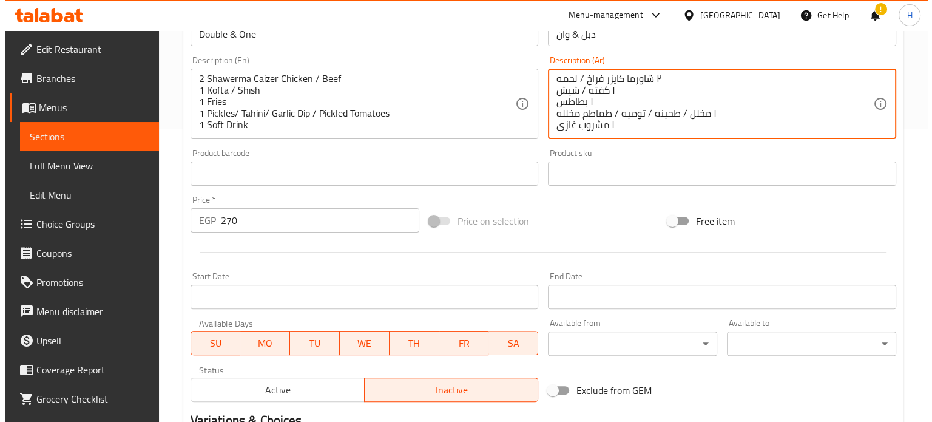
scroll to position [452, 0]
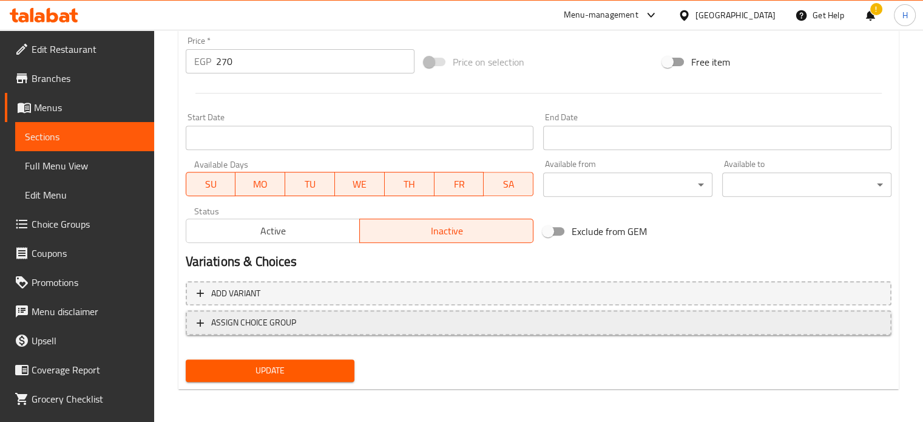
click at [266, 315] on span "ASSIGN CHOICE GROUP" at bounding box center [253, 322] width 85 height 15
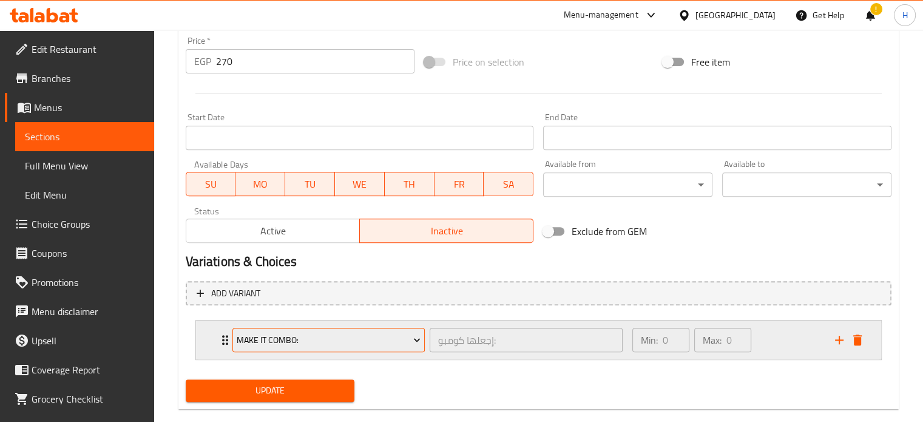
click at [286, 335] on span "Make It Combo:" at bounding box center [329, 339] width 184 height 15
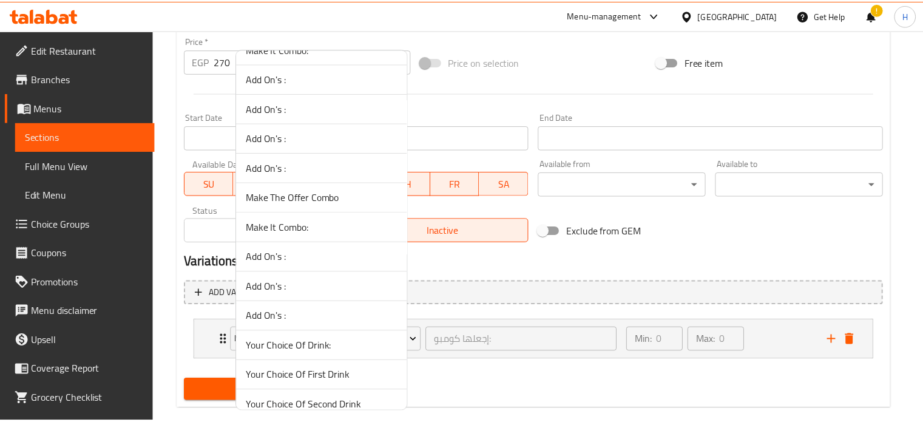
scroll to position [1577, 0]
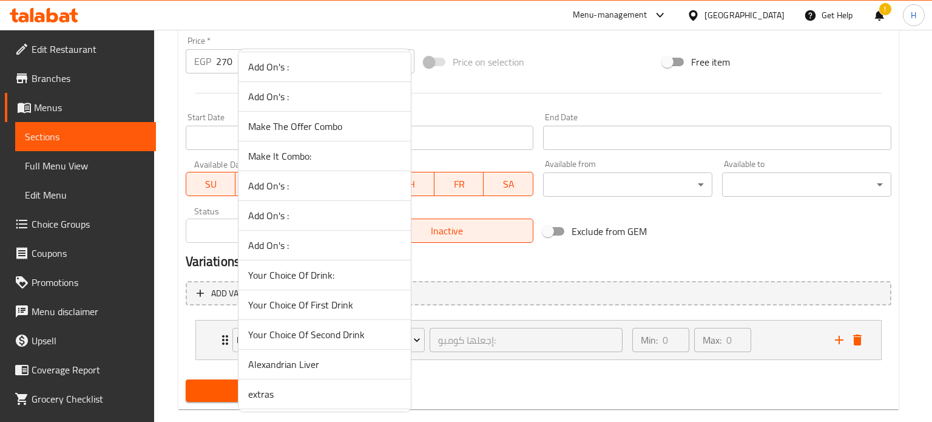
click at [306, 297] on span "Your Choice Of First Drink" at bounding box center [324, 304] width 153 height 15
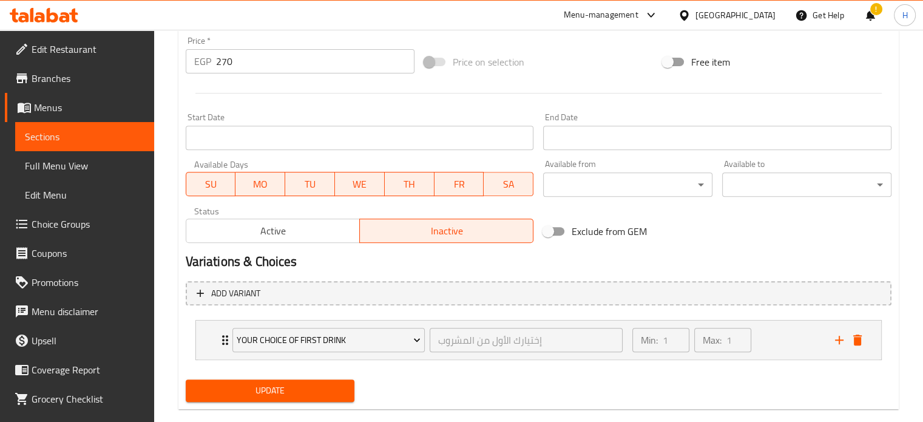
click at [264, 385] on span "Update" at bounding box center [270, 390] width 150 height 15
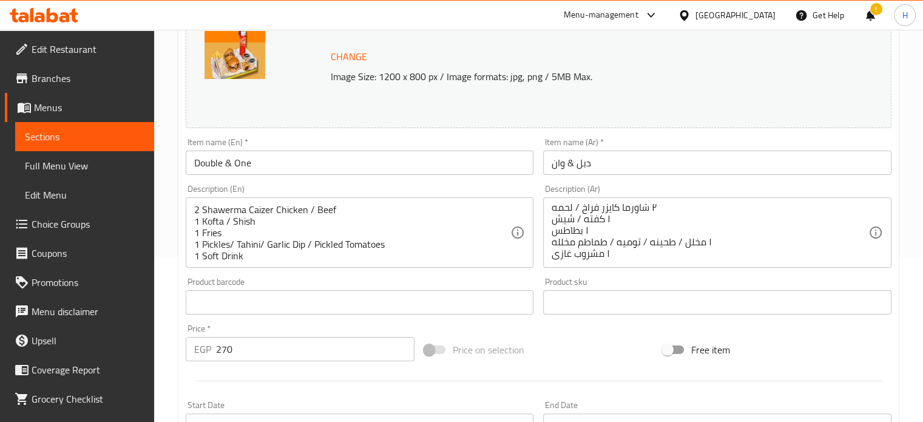
scroll to position [270, 0]
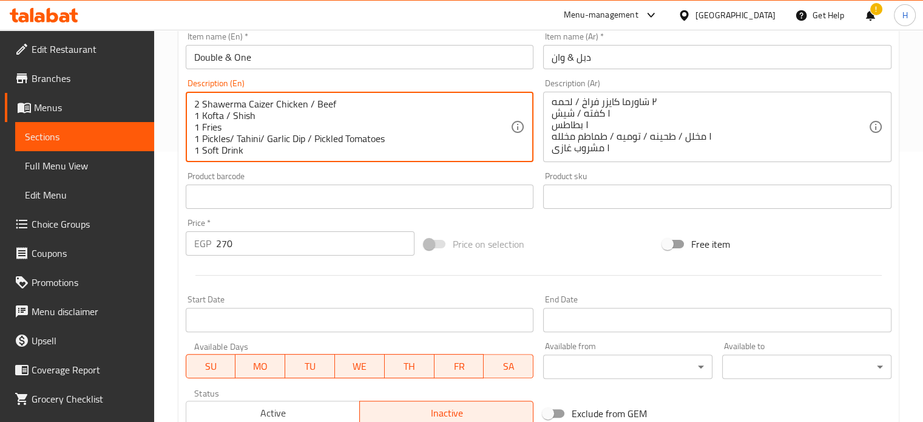
drag, startPoint x: 272, startPoint y: 103, endPoint x: 203, endPoint y: 104, distance: 69.2
click at [279, 109] on textarea "2 Shawerma Caizer Chicken / Beef 1 Kofta / Shish 1 Fries 1 Pickles/ Tahini/ Gar…" at bounding box center [352, 127] width 317 height 58
drag, startPoint x: 271, startPoint y: 100, endPoint x: 200, endPoint y: 103, distance: 71.0
click at [200, 103] on textarea "2 Shawerma Caizer Chicken / Beef 1 Kofta / Shish 1 Fries 1 Pickles/ Tahini/ Gar…" at bounding box center [352, 127] width 317 height 58
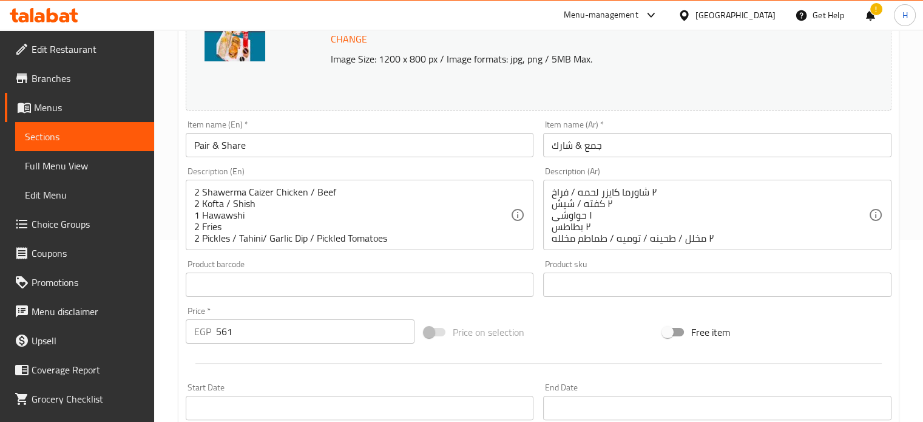
scroll to position [15, 0]
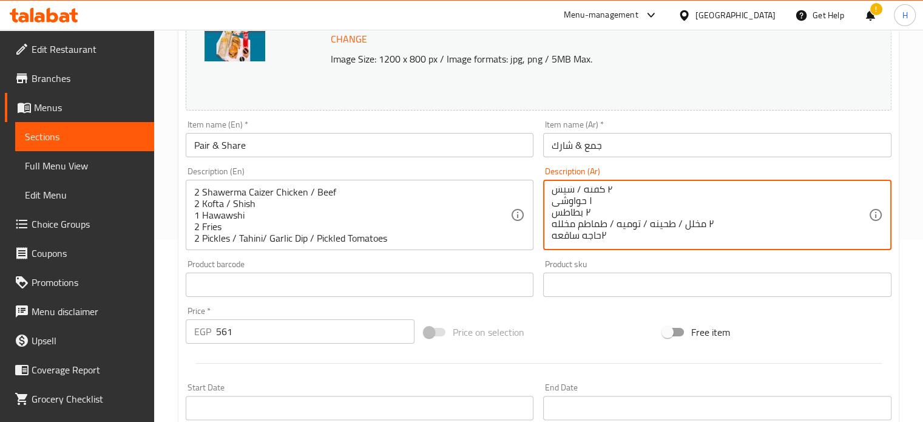
drag, startPoint x: 601, startPoint y: 235, endPoint x: 587, endPoint y: 235, distance: 13.3
click at [587, 235] on textarea "٢ شاورما كايزر لحمه / فراخ ٢ كفته / شيش ١ حواوشى ٢ بطاطس ٢ مخلل / طحينه / توميه…" at bounding box center [709, 215] width 317 height 58
click at [597, 234] on textarea "٢ شاورما كايزر لحمه / فراخ ٢ كفته / شيش ١ حواوشى ٢ بطاطس ٢ مخلل / طحينه / توميه…" at bounding box center [709, 215] width 317 height 58
click at [602, 235] on textarea "٢ شاورما كايزر لحمه / فراخ ٢ كفته / شيش ١ حواوشى ٢ بطاطس ٢ مخلل / طحينه / توميه…" at bounding box center [709, 215] width 317 height 58
click at [602, 232] on textarea "٢ شاورما كايزر لحمه / فراخ ٢ كفته / شيش ١ حواوشى ٢ بطاطس ٢ مخلل / طحينه / توميه…" at bounding box center [709, 215] width 317 height 58
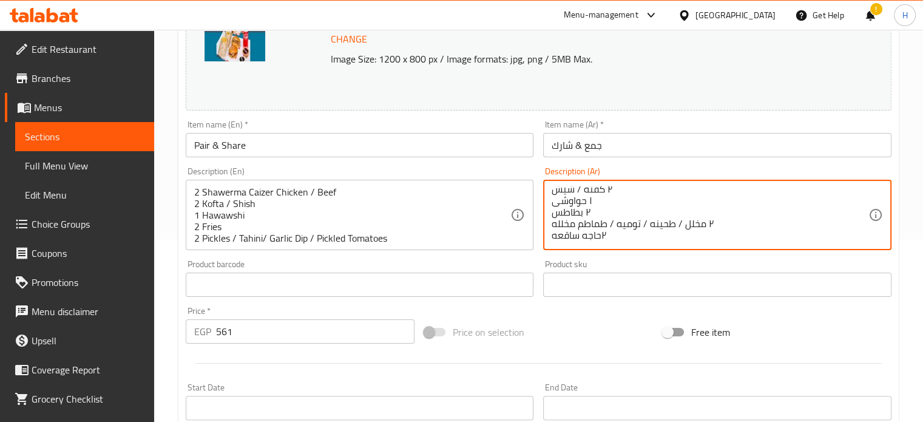
click at [603, 236] on textarea "٢ شاورما كايزر لحمه / فراخ ٢ كفته / شيش ١ حواوشى ٢ بطاطس ٢ مخلل / طحينه / توميه…" at bounding box center [709, 215] width 317 height 58
click at [602, 235] on textarea "٢ شاورما كايزر لحمه / فراخ ٢ كفته / شيش ١ حواوشى ٢ بطاطس ٢ مخلل / طحينه / توميه…" at bounding box center [709, 215] width 317 height 58
click at [597, 237] on textarea "٢ شاورما كايزر لحمه / فراخ ٢ كفته / شيش ١ حواوشى ٢ بطاطس ٢ مخلل / طحينه / توميه…" at bounding box center [709, 215] width 317 height 58
click at [605, 234] on textarea "٢ شاورما كايزر لحمه / فراخ ٢ كفته / شيش ١ حواوشى ٢ بطاطس ٢ مخلل / طحينه / توميه…" at bounding box center [709, 215] width 317 height 58
drag, startPoint x: 611, startPoint y: 234, endPoint x: 564, endPoint y: 236, distance: 48.0
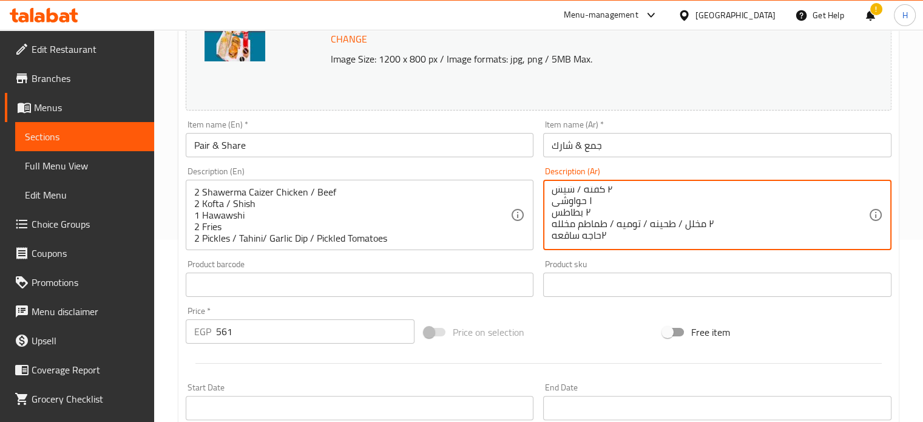
click at [564, 236] on textarea "٢ شاورما كايزر لحمه / فراخ ٢ كفته / شيش ١ حواوشى ٢ بطاطس ٢ مخلل / طحينه / توميه…" at bounding box center [709, 215] width 317 height 58
click at [559, 236] on textarea "٢ شاورما كايزر لحمه / فراخ ٢ كفته / شيش ١ حواوشى ٢ بطاطس ٢ مخلل / طحينه / توميه…" at bounding box center [709, 215] width 317 height 58
click at [558, 235] on textarea "٢ شاورما كايزر لحمه / فراخ ٢ كفته / شيش ١ حواوشى ٢ بطاطس ٢ مخلل / طحينه / توميه…" at bounding box center [709, 215] width 317 height 58
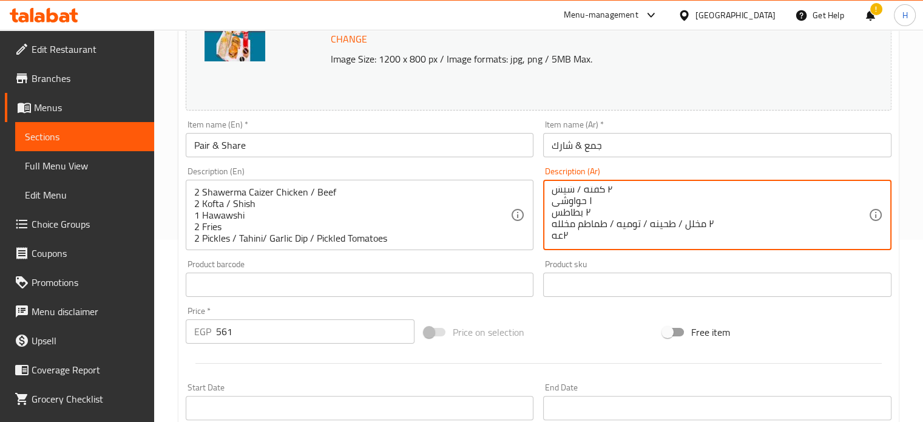
click at [565, 236] on textarea "٢ شاورما كايزر لحمه / فراخ ٢ كفته / شيش ١ حواوشى ٢ بطاطس ٢ مخلل / طحينه / توميه…" at bounding box center [709, 215] width 317 height 58
click at [598, 238] on textarea "٢ شاورما كايزر لحمه / فراخ ٢ كفته / شيش ١ حواوشى ٢ بطاطس ٢ مخلل / طحينه / توميه…" at bounding box center [709, 215] width 317 height 58
click at [559, 237] on textarea "٢ شاورما كايزر لحمه / فراخ ٢ كفته / شيش ١ حواوشى ٢ بطاطس ٢ مخلل / طحينه / توميه…" at bounding box center [709, 215] width 317 height 58
type textarea "٢ شاورما كايزر لحمه / فراخ ٢ كفته / شيش ١ حواوشى ٢ بطاطس ٢ مخلل / طحينه / توميه…"
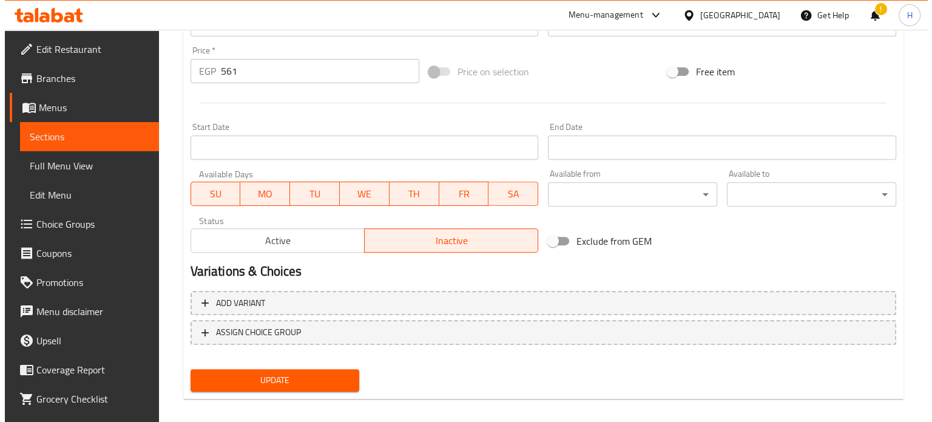
scroll to position [452, 0]
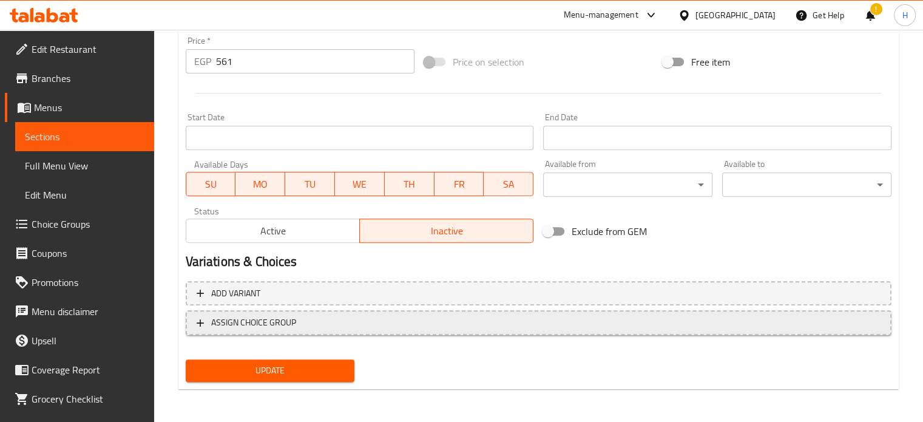
click at [277, 326] on span "ASSIGN CHOICE GROUP" at bounding box center [253, 322] width 85 height 15
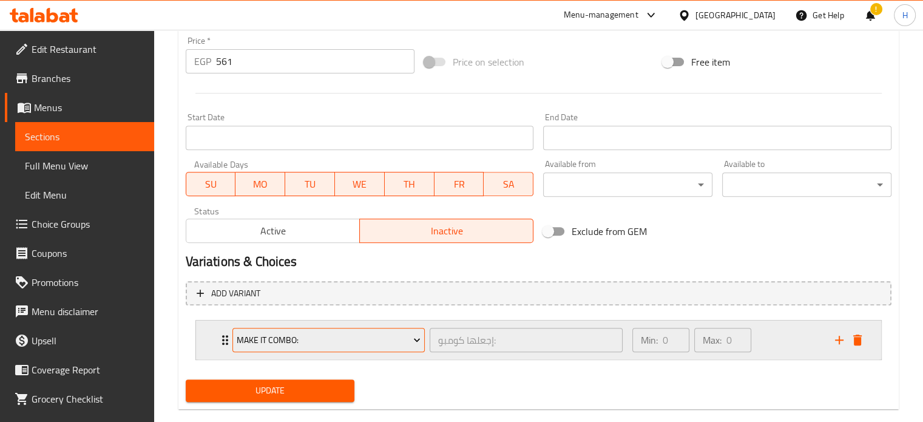
click at [291, 347] on button "Make It Combo:" at bounding box center [328, 340] width 193 height 24
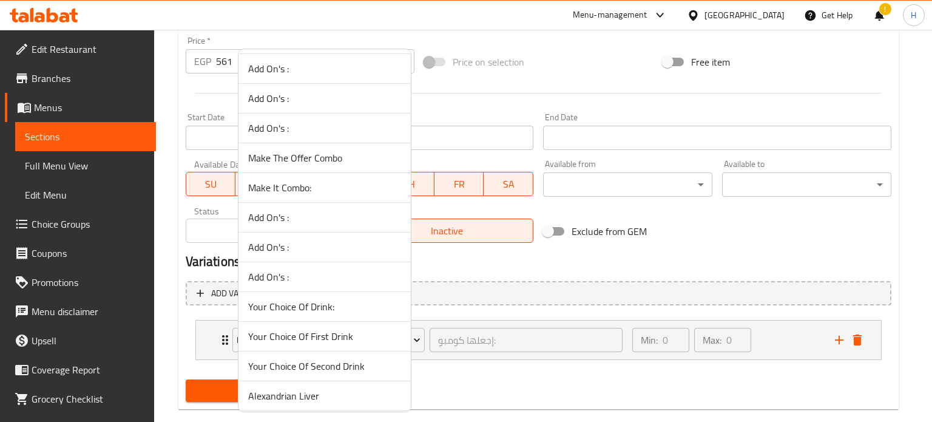
scroll to position [1638, 0]
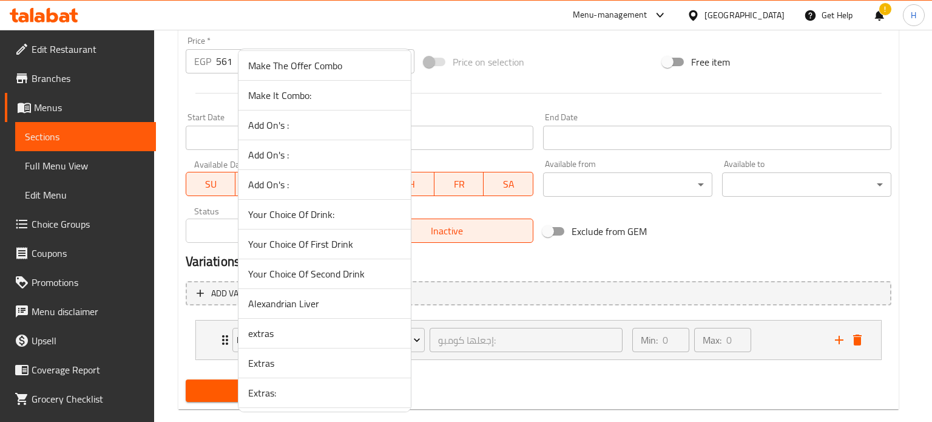
click at [311, 237] on span "Your Choice Of First Drink" at bounding box center [324, 244] width 153 height 15
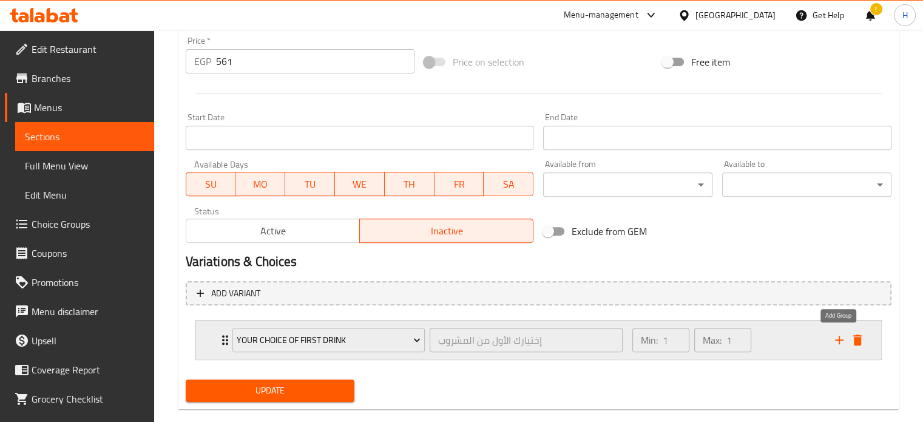
click at [840, 337] on icon "add" at bounding box center [839, 339] width 15 height 15
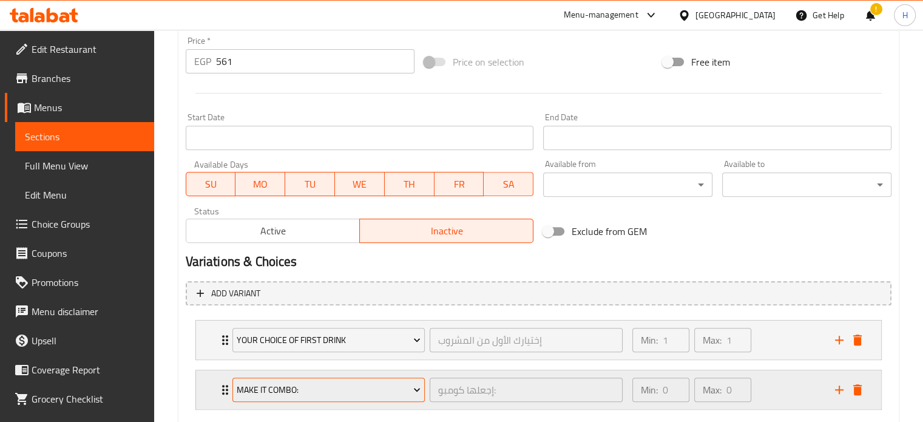
click at [337, 387] on span "Make It Combo:" at bounding box center [329, 389] width 184 height 15
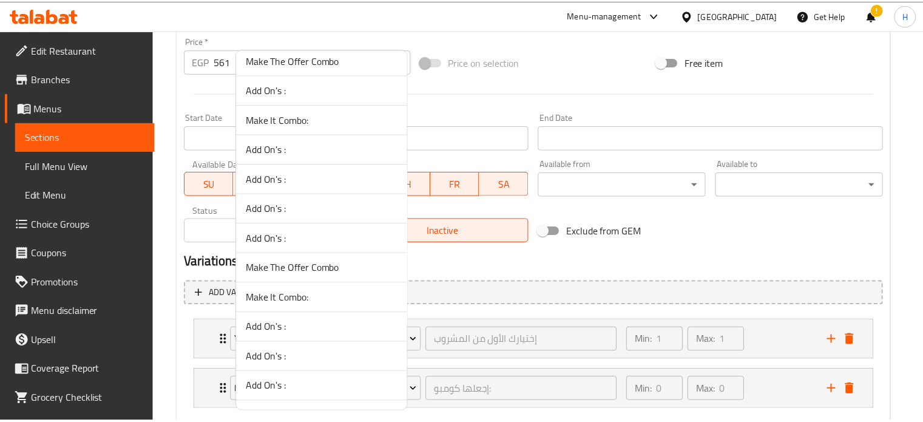
scroll to position [1517, 0]
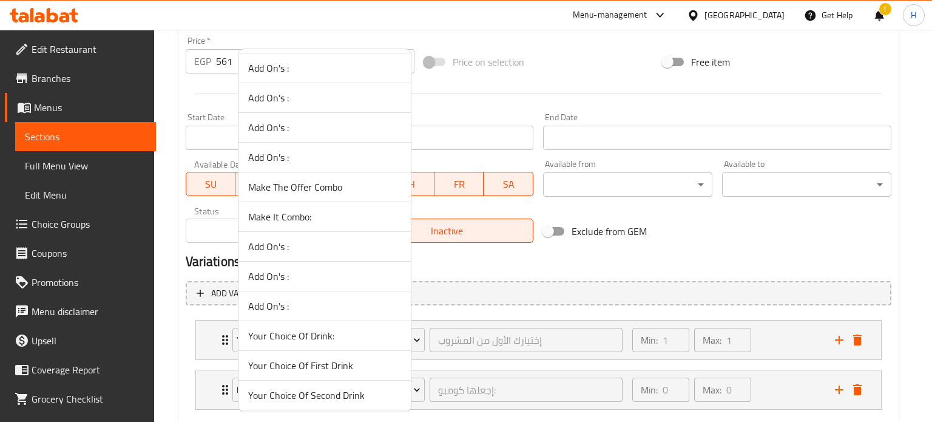
click at [313, 388] on span "Your Choice Of Second Drink" at bounding box center [324, 395] width 153 height 15
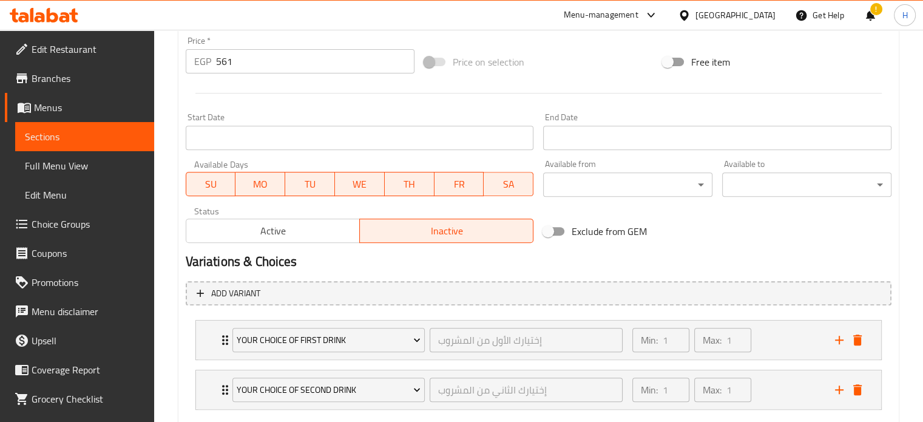
scroll to position [522, 0]
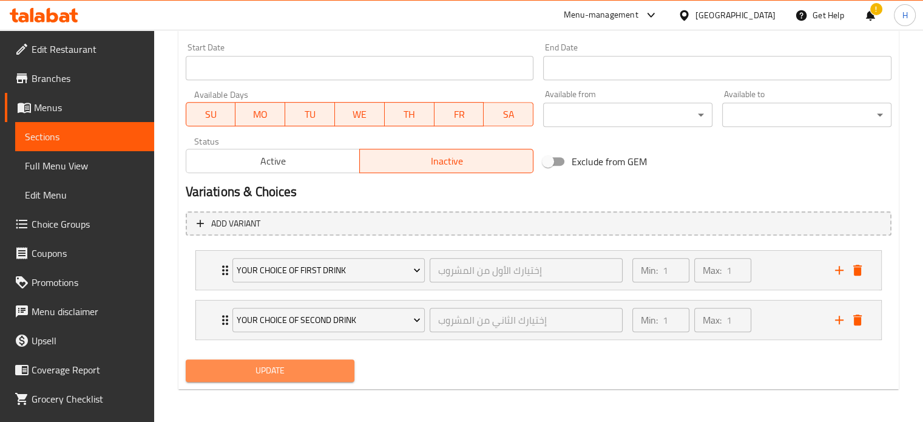
click at [274, 371] on span "Update" at bounding box center [270, 370] width 150 height 15
click at [248, 359] on button "Update" at bounding box center [270, 370] width 169 height 22
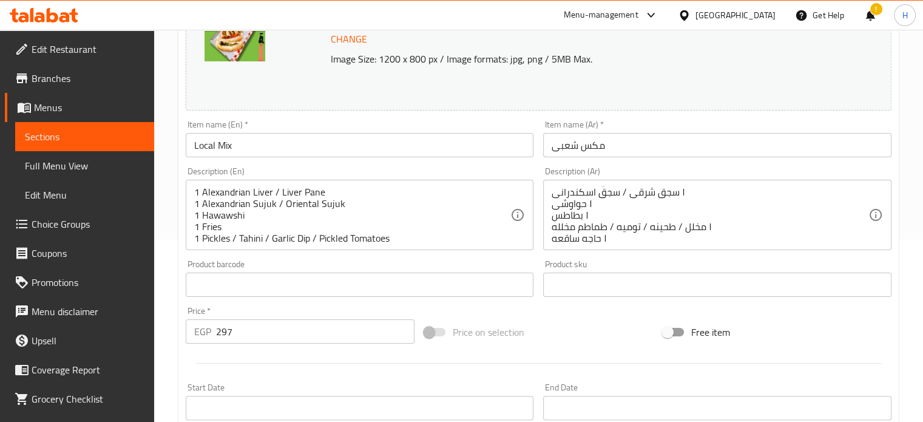
scroll to position [15, 0]
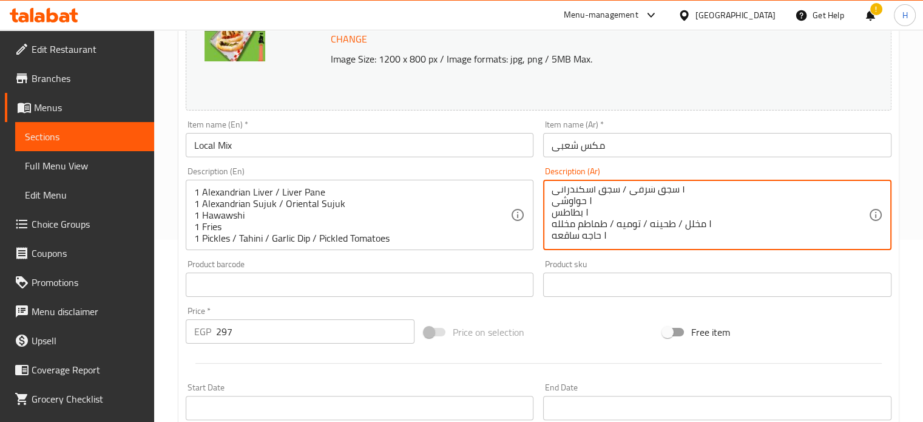
click at [564, 238] on textarea "١ كبده اسكندرانى/ كبده بانيه ١ سجق شرقى / سجق اسكندرانى ١ حواوشى ١ بطاطس ١ مخلل…" at bounding box center [709, 215] width 317 height 58
type textarea "١ كبده اسكندرانى/ كبده بانيه ١ سجق شرقى / سجق اسكندرانى ١ حواوشى ١ بطاطس ١ مخلل…"
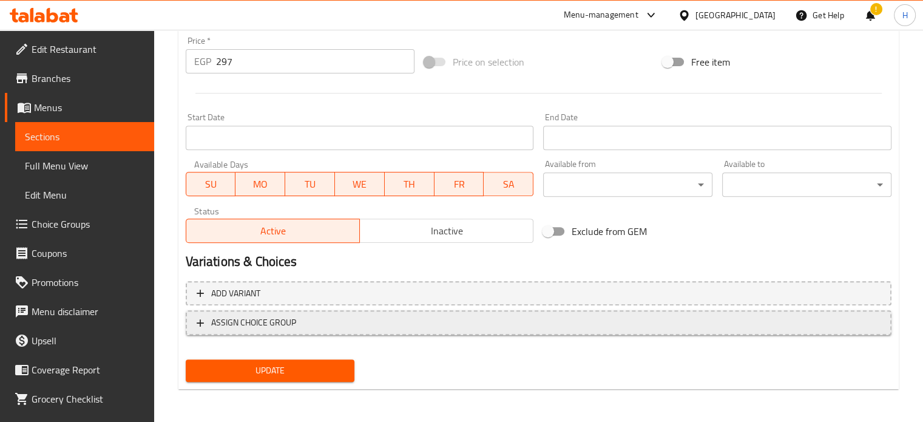
click at [274, 324] on span "ASSIGN CHOICE GROUP" at bounding box center [253, 322] width 85 height 15
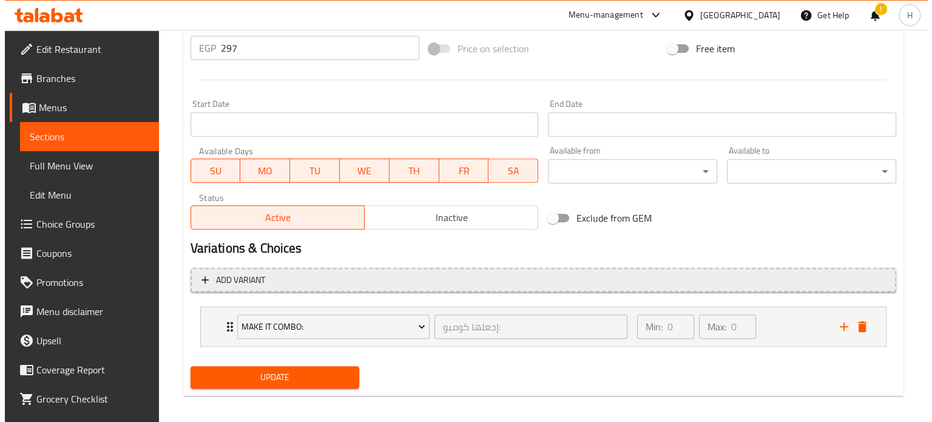
scroll to position [473, 0]
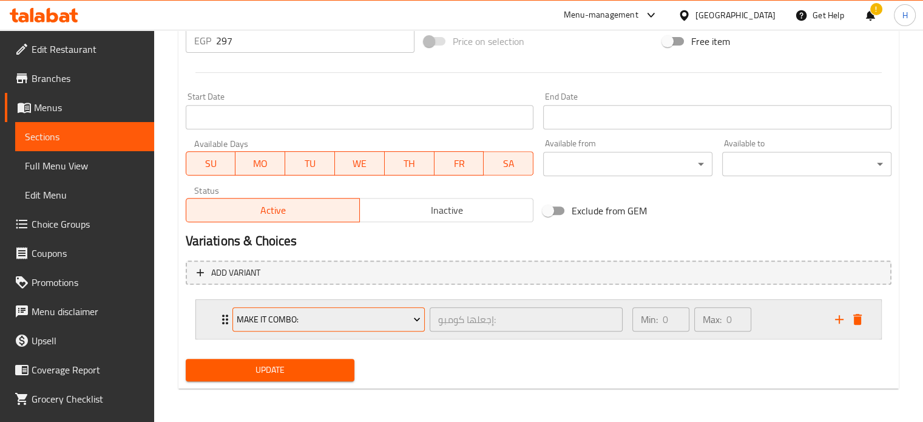
click at [281, 319] on span "Make It Combo:" at bounding box center [329, 319] width 184 height 15
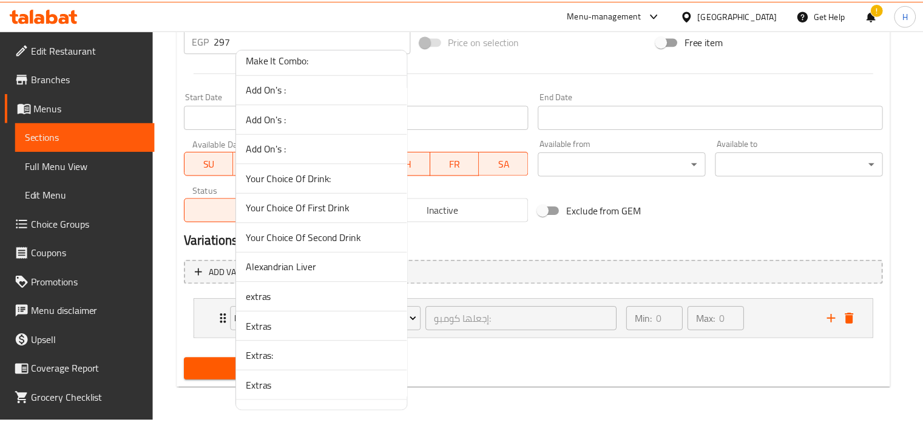
scroll to position [1623, 0]
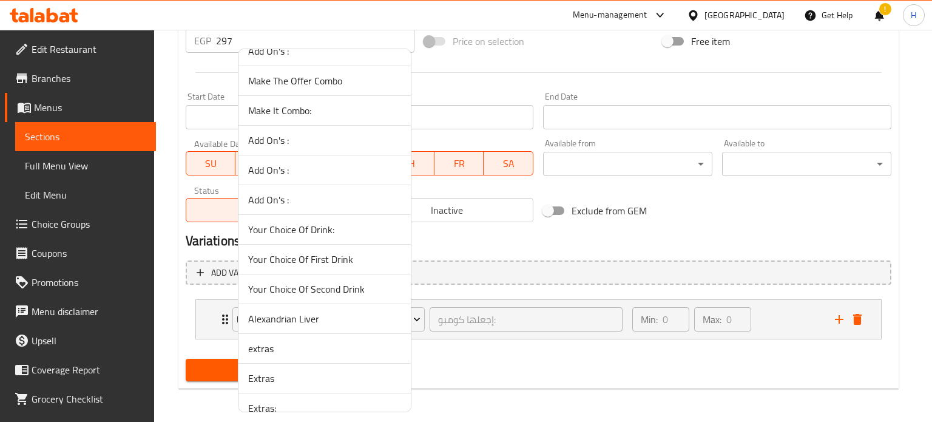
click at [307, 252] on span "Your Choice Of First Drink" at bounding box center [324, 259] width 153 height 15
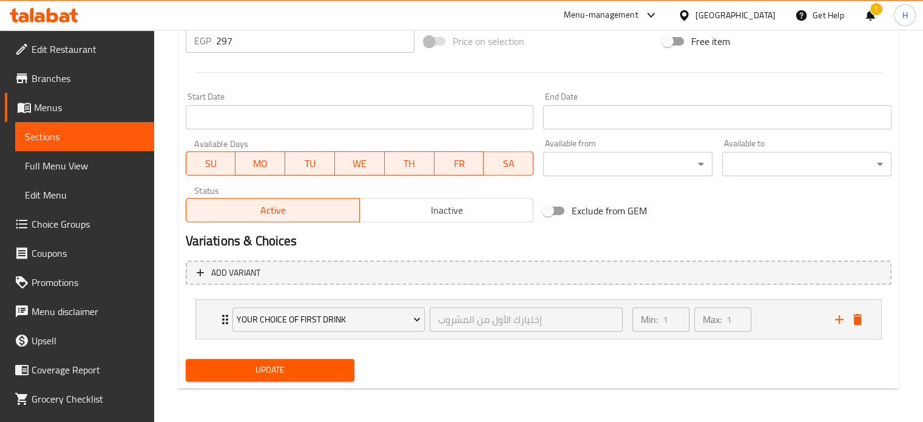
click at [285, 369] on span "Update" at bounding box center [270, 369] width 150 height 15
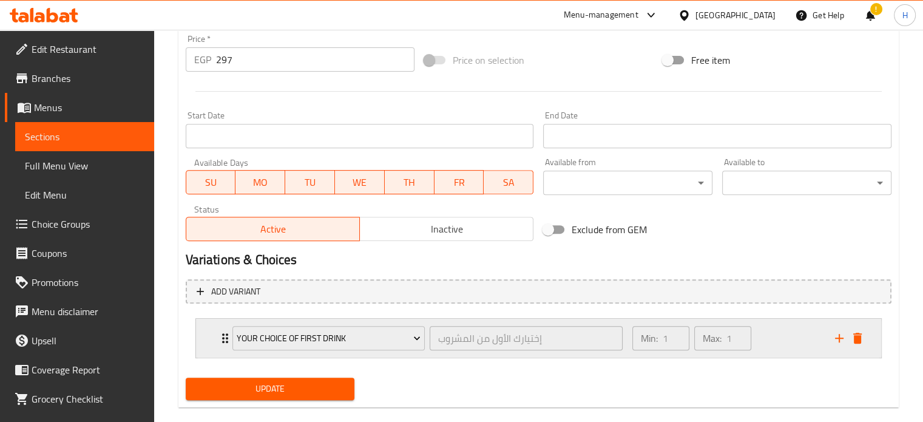
scroll to position [473, 0]
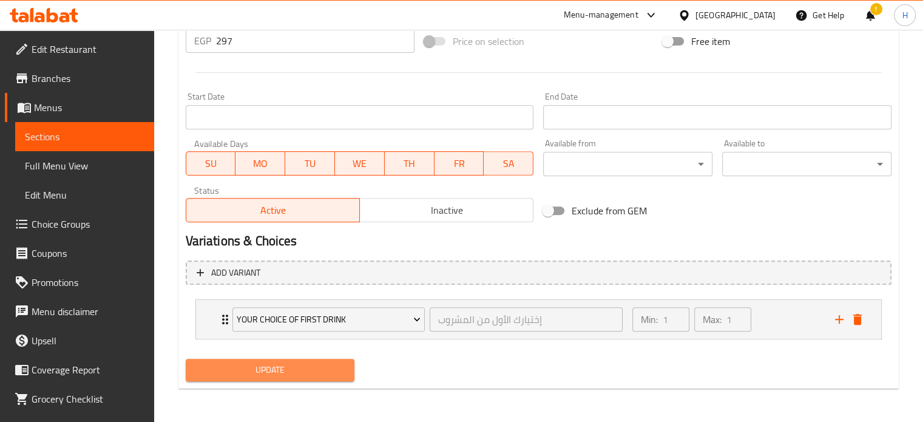
click at [287, 363] on span "Update" at bounding box center [270, 369] width 150 height 15
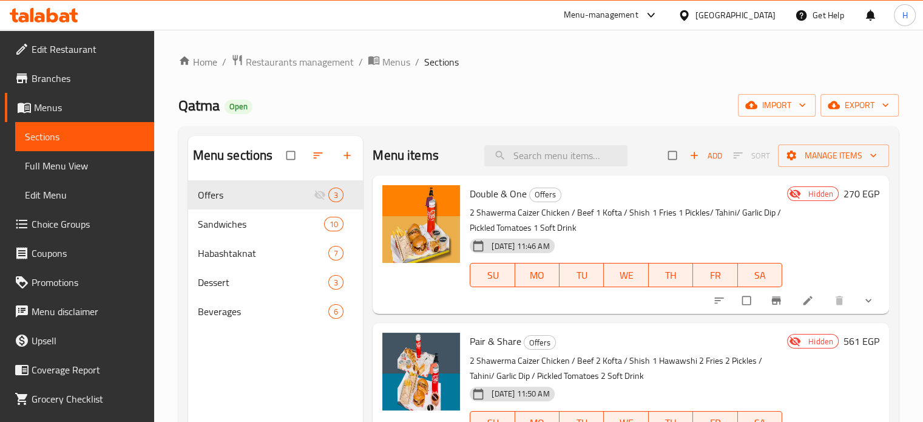
click at [78, 220] on span "Choice Groups" at bounding box center [88, 224] width 113 height 15
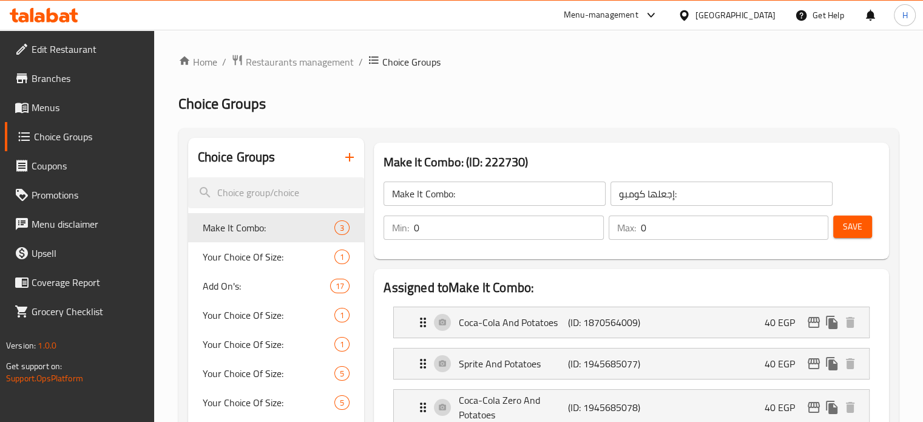
scroll to position [1895, 0]
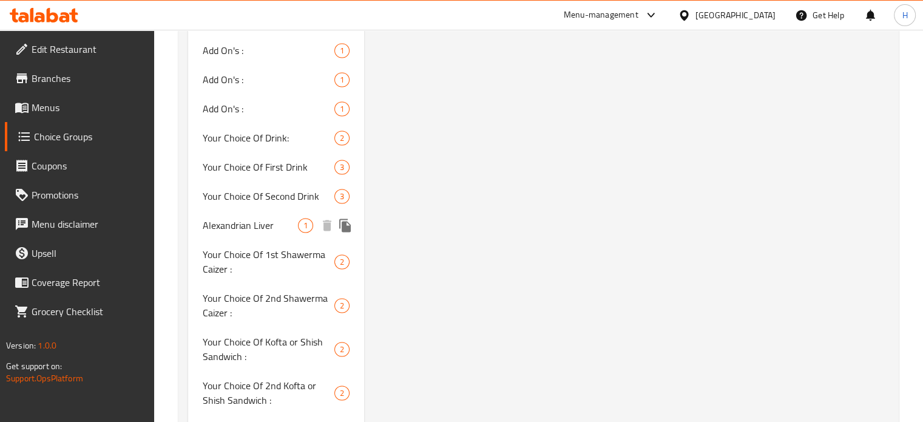
click at [229, 218] on span "Alexandrian Liver" at bounding box center [251, 225] width 96 height 15
type input "Alexandrian Liver"
type input "كبدة [PERSON_NAME]"
type input "1"
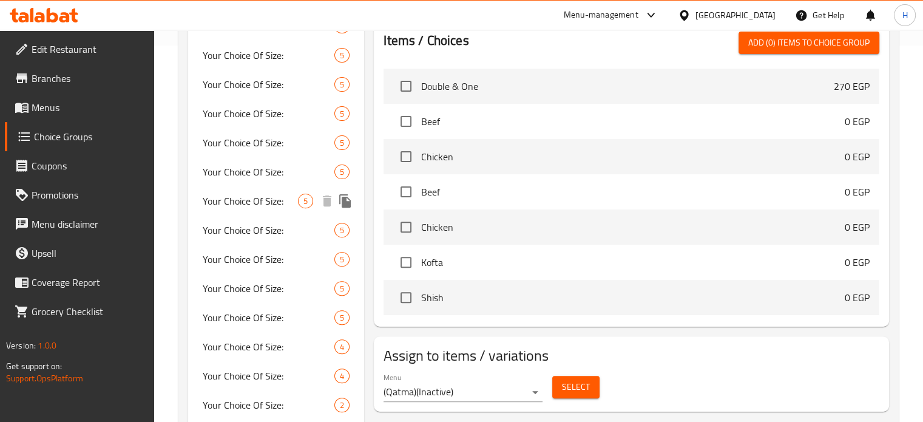
scroll to position [12, 0]
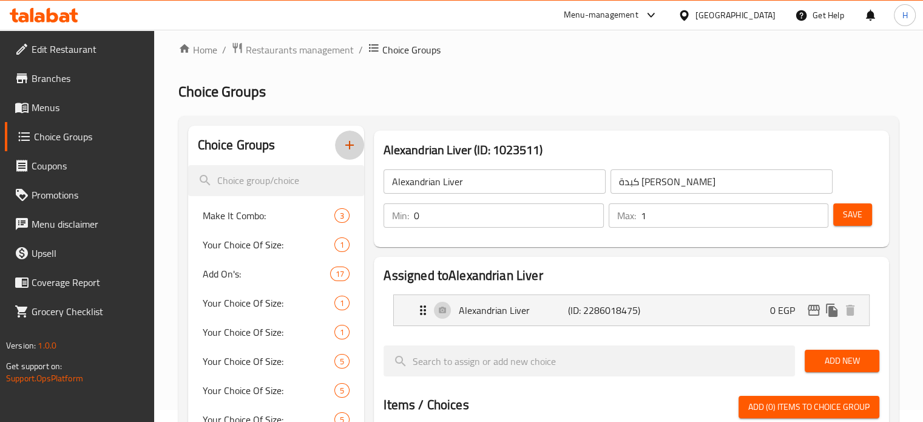
click at [345, 144] on icon "button" at bounding box center [349, 145] width 15 height 15
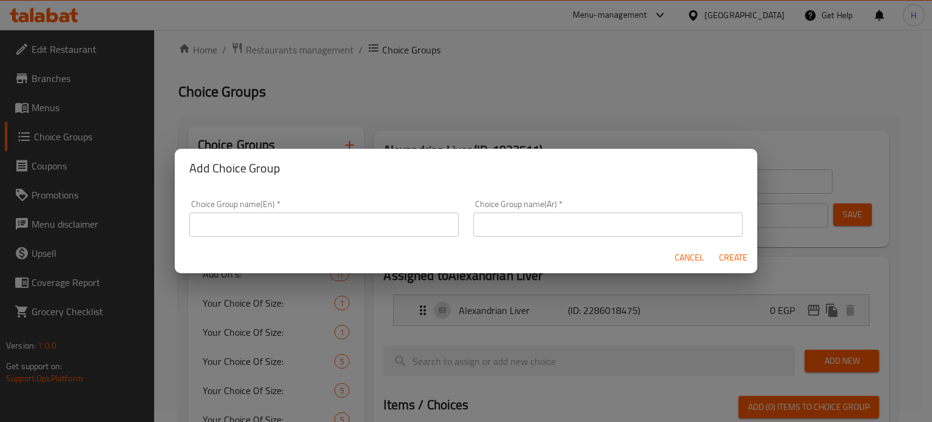
click at [393, 227] on input "text" at bounding box center [323, 224] width 269 height 24
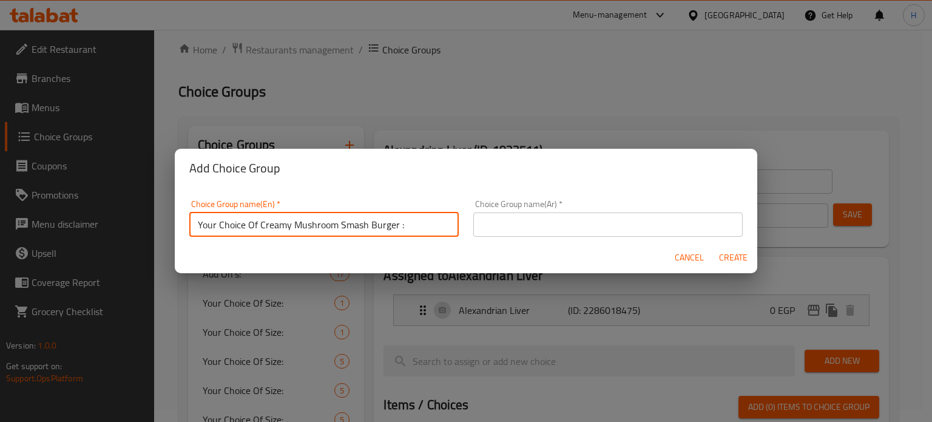
drag, startPoint x: 395, startPoint y: 223, endPoint x: 260, endPoint y: 224, distance: 135.3
click at [260, 224] on input "Your Choice Of Creamy Mushroom Smash Burger :" at bounding box center [323, 224] width 269 height 24
type input "Your Choice Of Liver Sandwich :"
click at [502, 228] on input "text" at bounding box center [607, 224] width 269 height 24
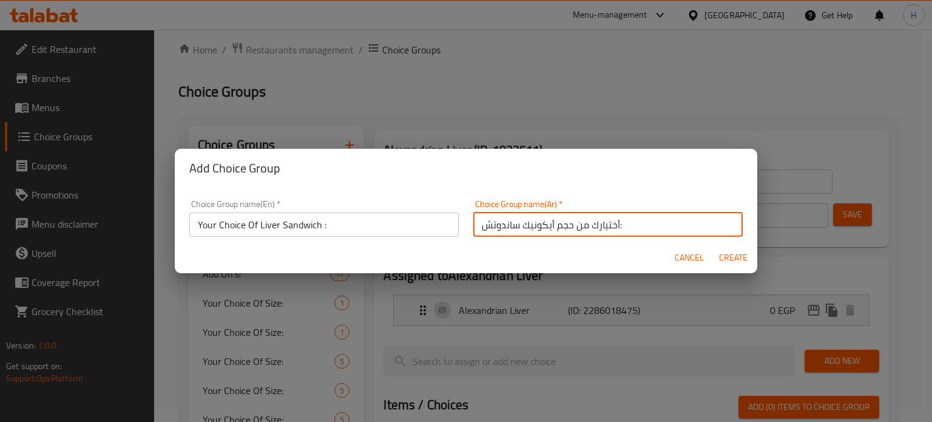
drag, startPoint x: 570, startPoint y: 220, endPoint x: 468, endPoint y: 224, distance: 101.4
click at [473, 224] on input "أختيارك من حجم أيكونيك ساندوتش:" at bounding box center [607, 224] width 269 height 24
type input "أختيارك من ساندوتش الكبدة:"
click at [734, 257] on span "Create" at bounding box center [732, 257] width 29 height 15
type input "Your Choice Of Liver Sandwich :"
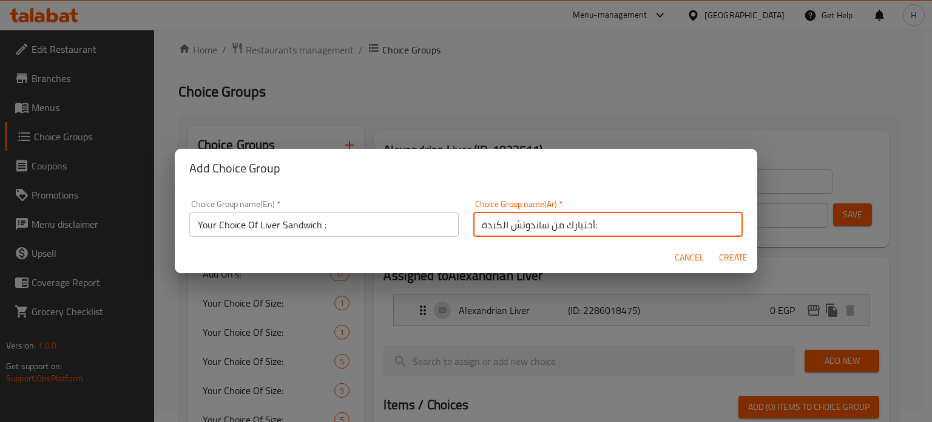
type input "أختيارك من ساندوتش الكبدة:"
type input "0"
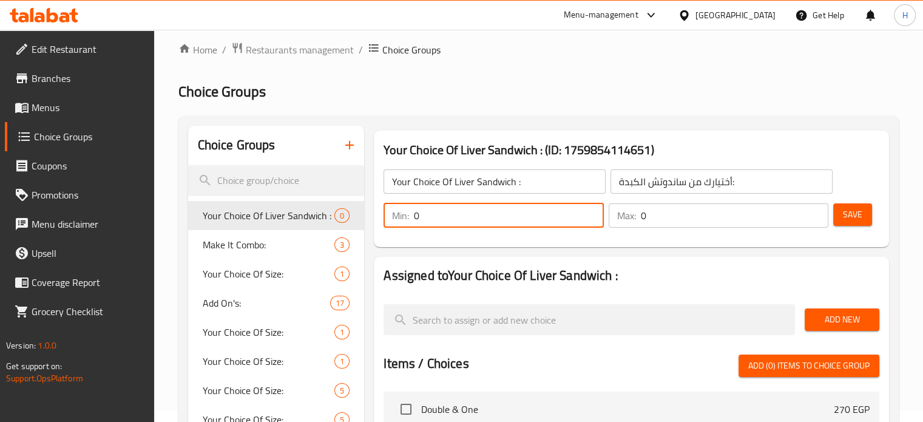
drag, startPoint x: 440, startPoint y: 218, endPoint x: 372, endPoint y: 215, distance: 68.0
click at [372, 215] on div "Your Choice Of Liver Sandwich : (ID: 1759854114651) Your Choice Of Liver Sandwi…" at bounding box center [631, 189] width 525 height 126
type input "1"
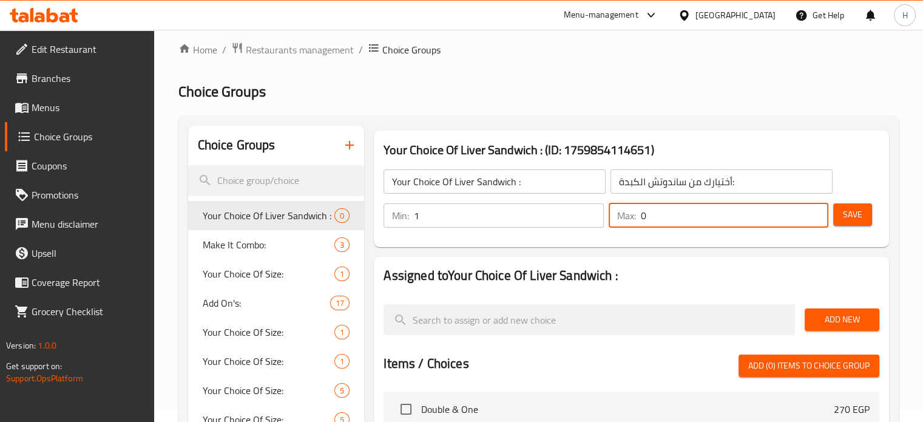
drag, startPoint x: 652, startPoint y: 210, endPoint x: 613, endPoint y: 214, distance: 38.9
click at [613, 214] on div "Max: 0 ​" at bounding box center [718, 215] width 220 height 24
type input "1"
click at [835, 312] on span "Add New" at bounding box center [841, 319] width 55 height 15
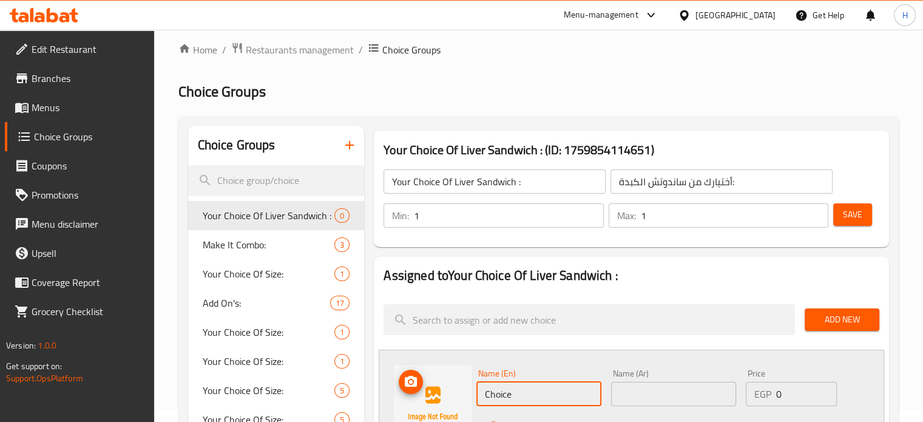
drag, startPoint x: 520, startPoint y: 385, endPoint x: 453, endPoint y: 388, distance: 68.0
click at [453, 388] on div "Name (En) Choice Name (En) Name (Ar) Name (Ar) Price EGP 0 Price Status" at bounding box center [631, 403] width 505 height 108
paste input "Alexandrian Liver"
type input "Alexandrian Liver"
click at [672, 395] on input "text" at bounding box center [673, 394] width 125 height 24
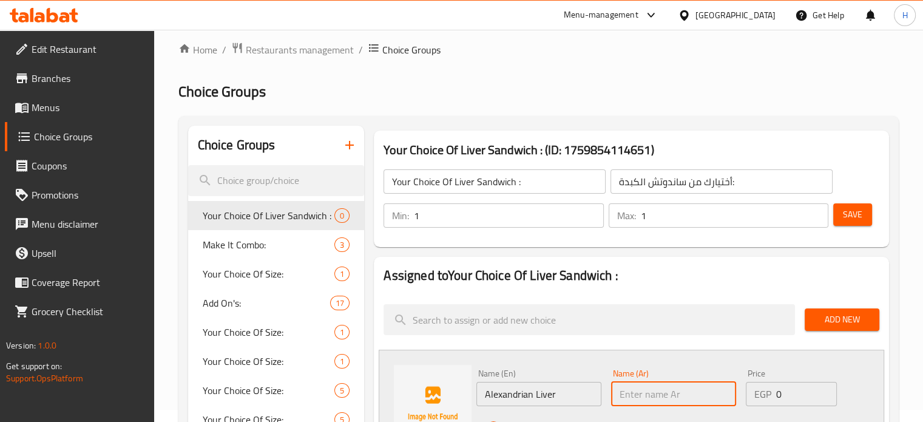
click at [666, 391] on input "text" at bounding box center [673, 394] width 125 height 24
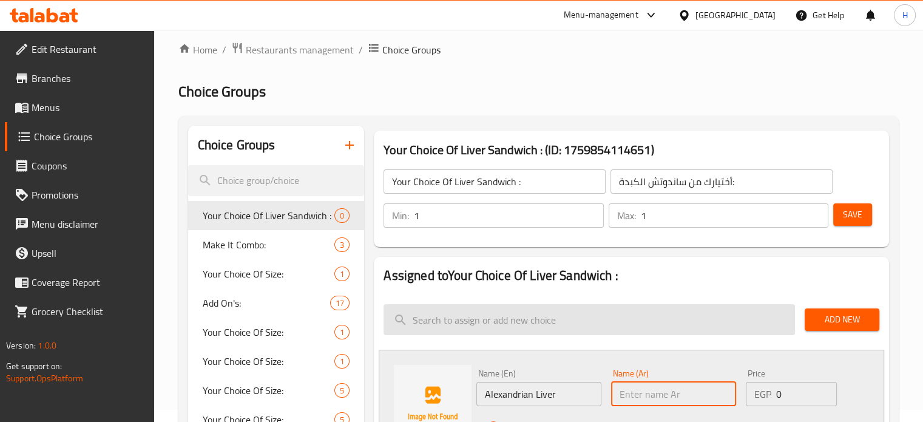
paste input "كبده اسكندرانى"
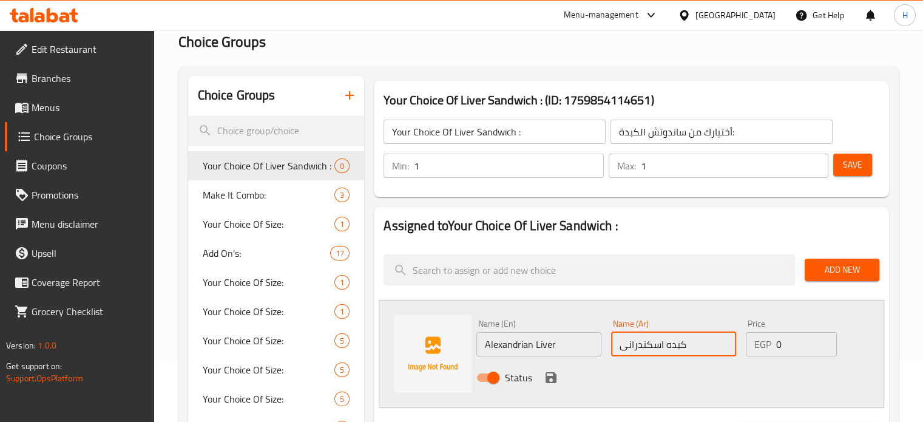
scroll to position [133, 0]
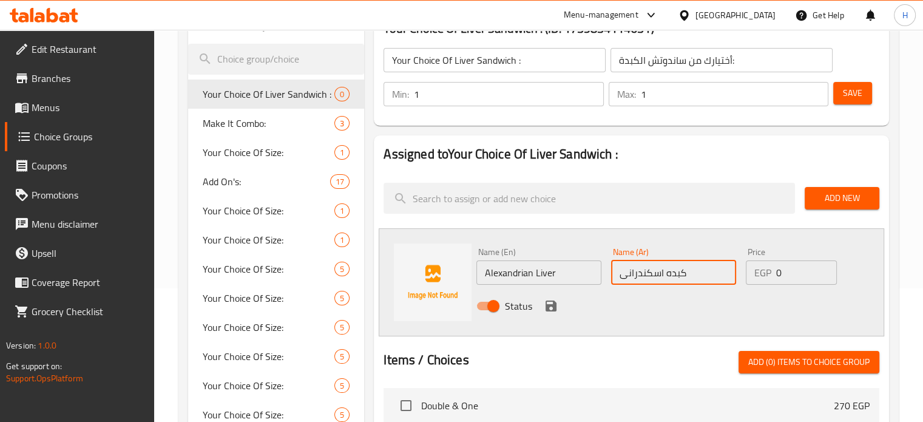
type input "كبده اسكندرانى"
click at [546, 303] on icon "save" at bounding box center [551, 305] width 15 height 15
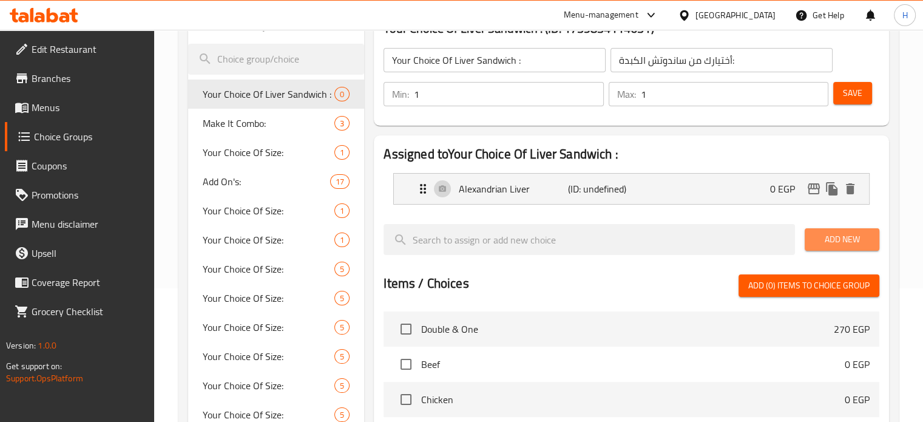
click at [830, 240] on span "Add New" at bounding box center [841, 239] width 55 height 15
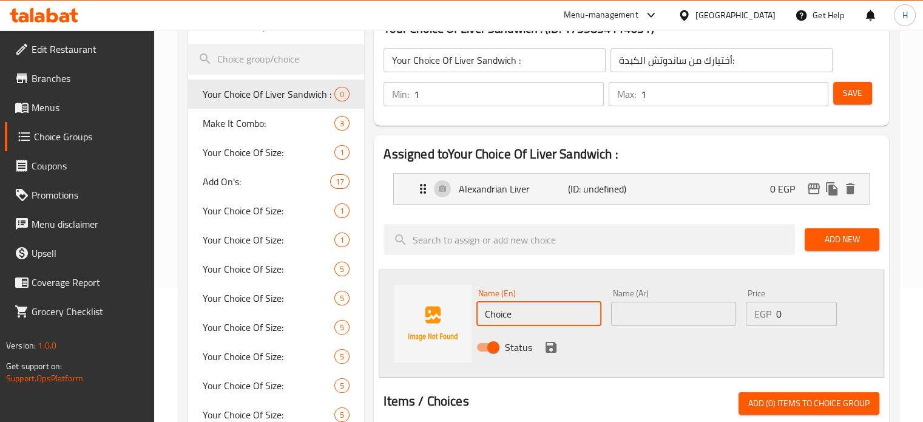
drag, startPoint x: 525, startPoint y: 310, endPoint x: 474, endPoint y: 310, distance: 50.3
click at [474, 310] on div "Name (En) Choice Name (En)" at bounding box center [538, 307] width 135 height 47
paste input "Liver Pan"
type input "Liver Pane"
click at [630, 310] on input "text" at bounding box center [673, 313] width 125 height 24
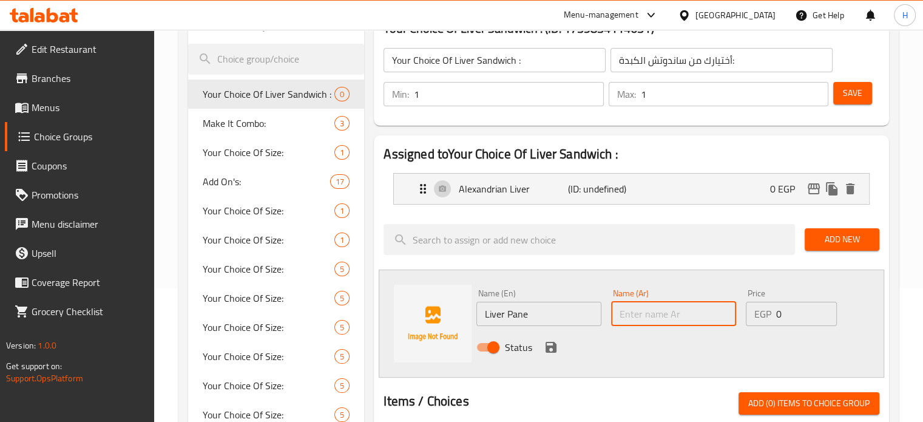
paste input "كبده بانيه"
type input "كبده بانيه"
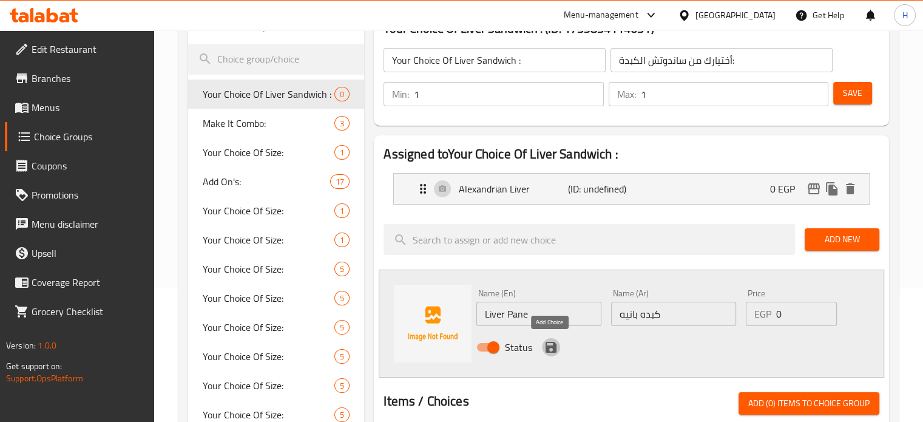
click at [553, 345] on icon "save" at bounding box center [550, 347] width 11 height 11
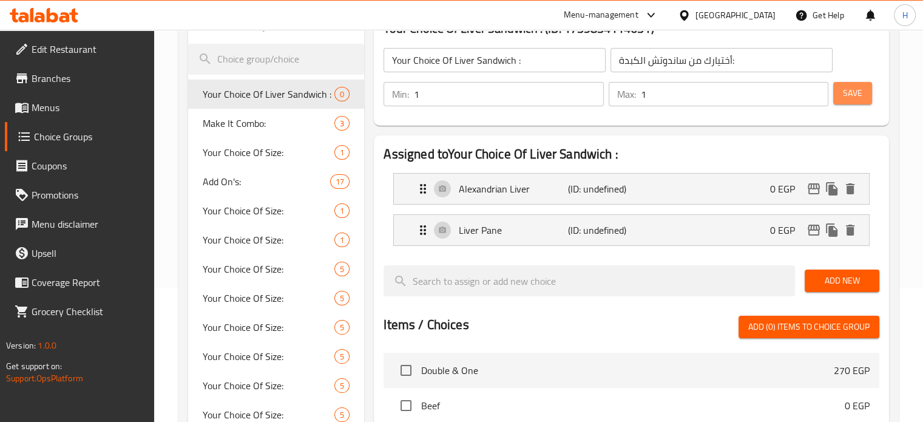
click at [849, 94] on span "Save" at bounding box center [852, 93] width 19 height 15
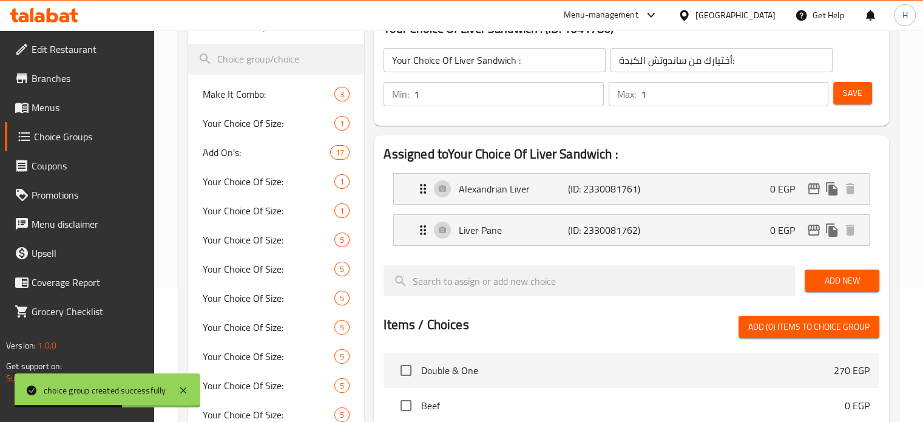
scroll to position [12, 0]
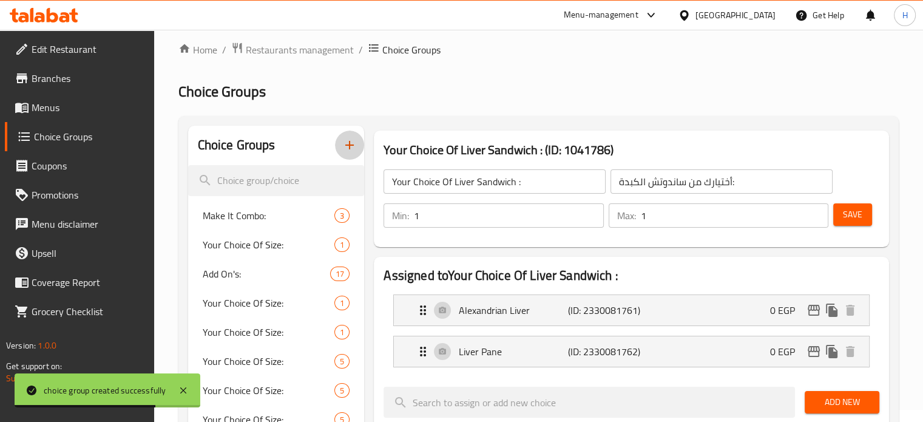
click at [347, 146] on icon "button" at bounding box center [349, 145] width 8 height 8
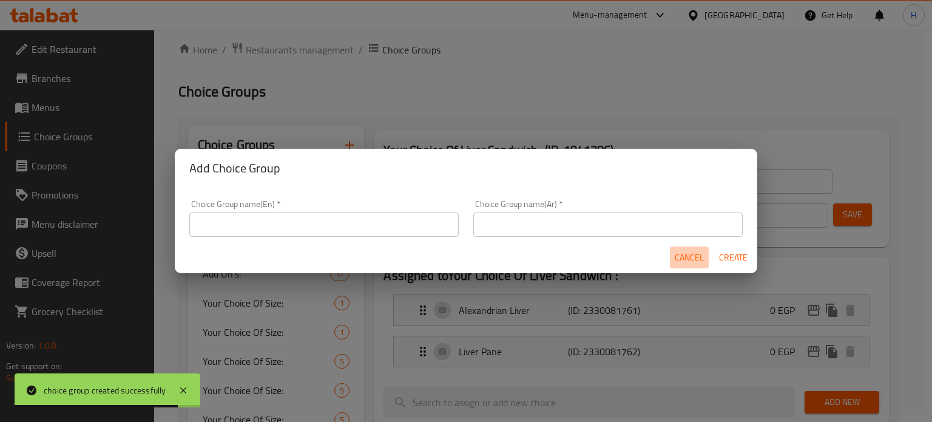
click at [688, 254] on span "Cancel" at bounding box center [689, 257] width 29 height 15
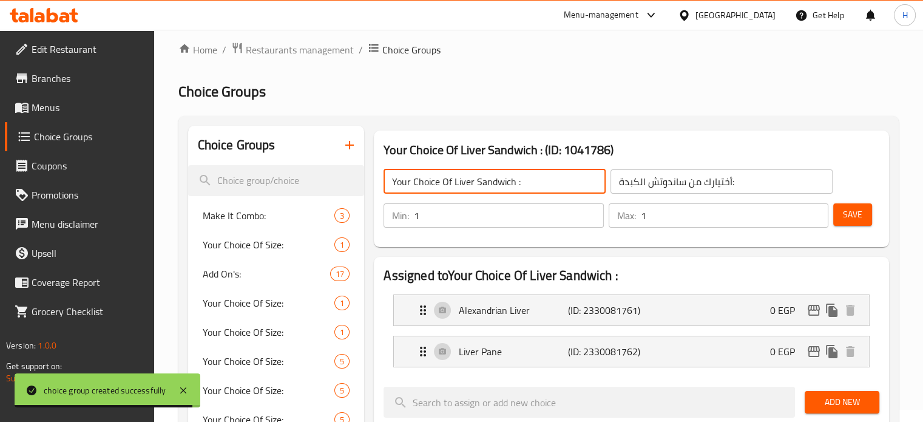
drag, startPoint x: 524, startPoint y: 186, endPoint x: 370, endPoint y: 167, distance: 155.3
click at [370, 167] on div "Your Choice Of Liver Sandwich : (ID: 1041786) Your Choice Of Liver Sandwich : ​…" at bounding box center [631, 189] width 525 height 126
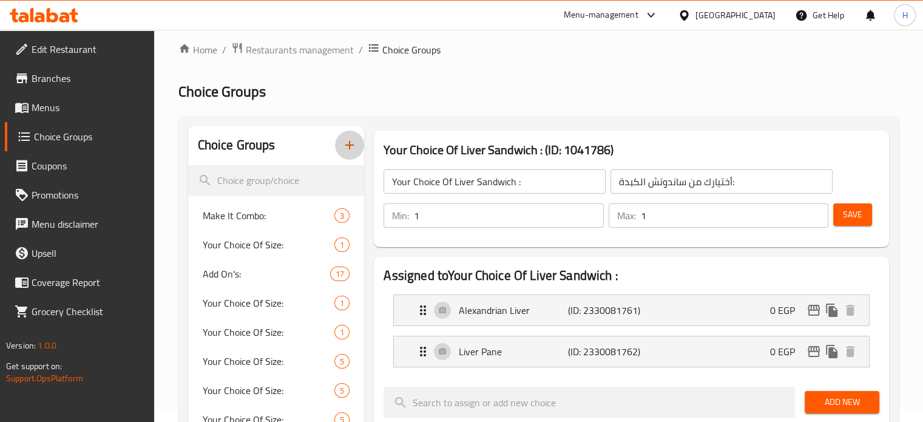
click at [344, 145] on icon "button" at bounding box center [349, 145] width 15 height 15
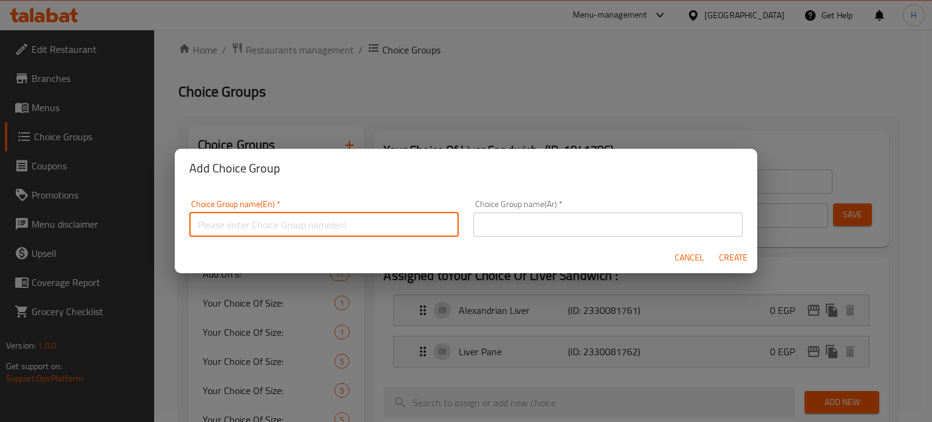
click at [359, 220] on input "text" at bounding box center [323, 224] width 269 height 24
paste input "Your Choice Of Liver Sandwich :"
click at [263, 223] on input "Your Choice Of Liver Sandwich :" at bounding box center [323, 224] width 269 height 24
paste input "Sujuk"
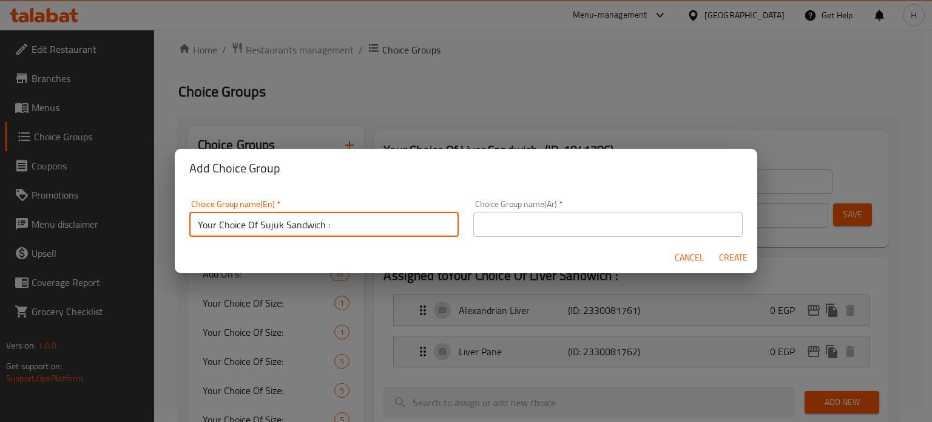
type input "Your Choice Of Sujuk Sandwich :"
click at [488, 223] on input "text" at bounding box center [607, 224] width 269 height 24
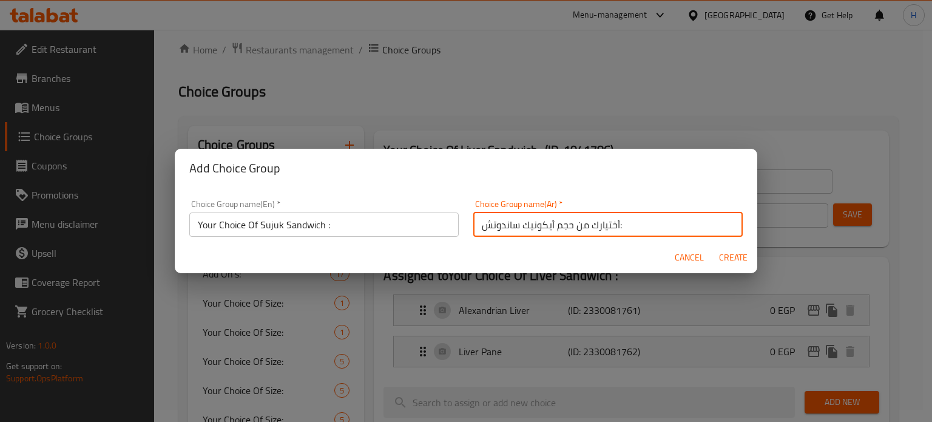
drag, startPoint x: 568, startPoint y: 226, endPoint x: 473, endPoint y: 224, distance: 95.3
click at [473, 224] on input "أختيارك من حجم أيكونيك ساندوتش:" at bounding box center [607, 224] width 269 height 24
type input "أختيارك من ساندوتش السجق:"
click at [728, 254] on span "Create" at bounding box center [732, 257] width 29 height 15
type input "Your Choice Of Sujuk Sandwich :"
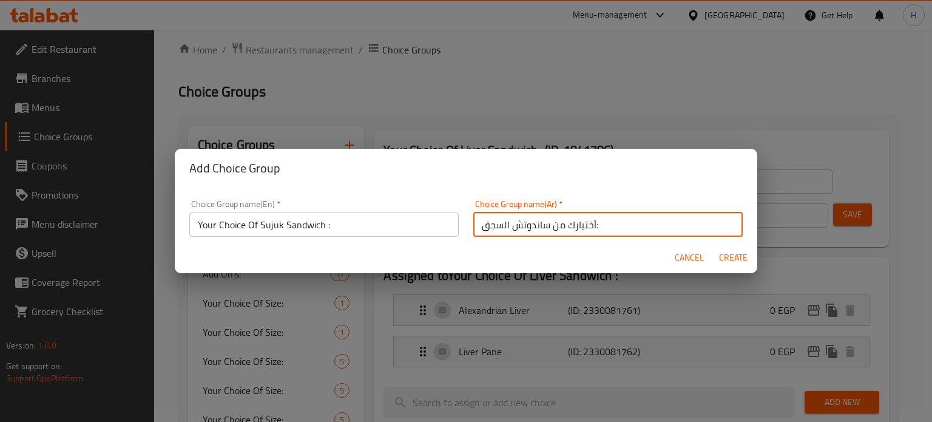
type input "أختيارك من ساندوتش السجق:"
type input "0"
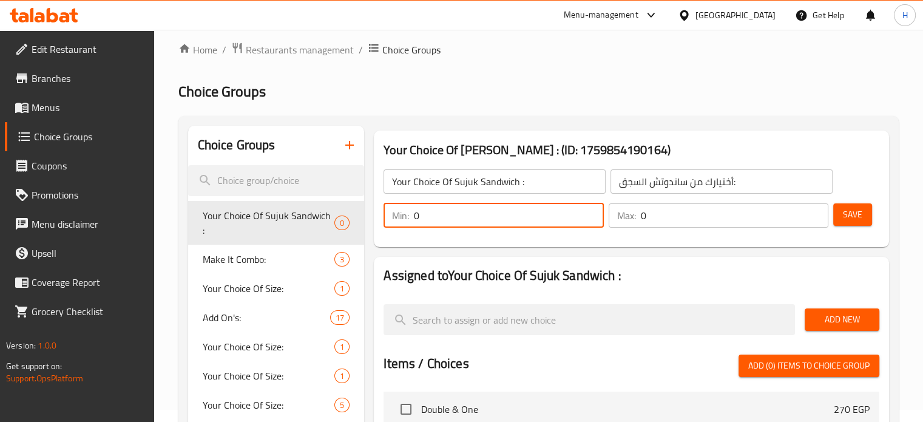
drag, startPoint x: 442, startPoint y: 210, endPoint x: 376, endPoint y: 211, distance: 65.5
click at [376, 211] on div "Min: 0 ​ Max: 0 ​ Save" at bounding box center [628, 215] width 505 height 39
type input "1"
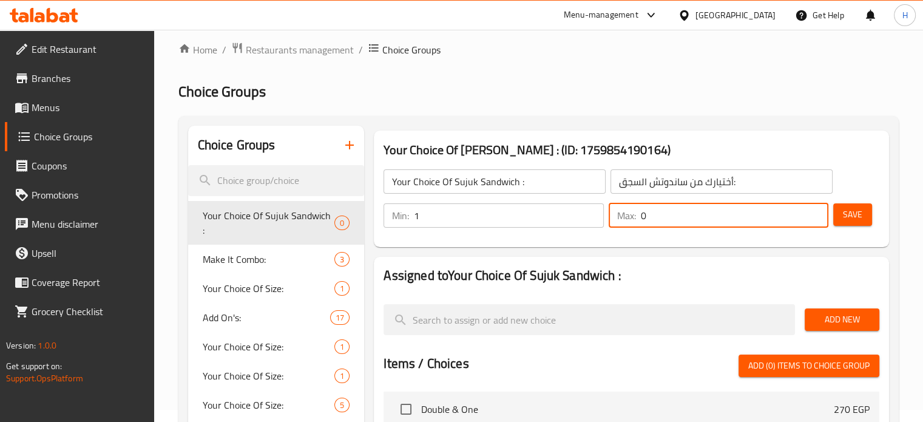
drag, startPoint x: 644, startPoint y: 213, endPoint x: 623, endPoint y: 212, distance: 21.3
click at [623, 212] on div "Max: 0 ​" at bounding box center [718, 215] width 220 height 24
type input "1"
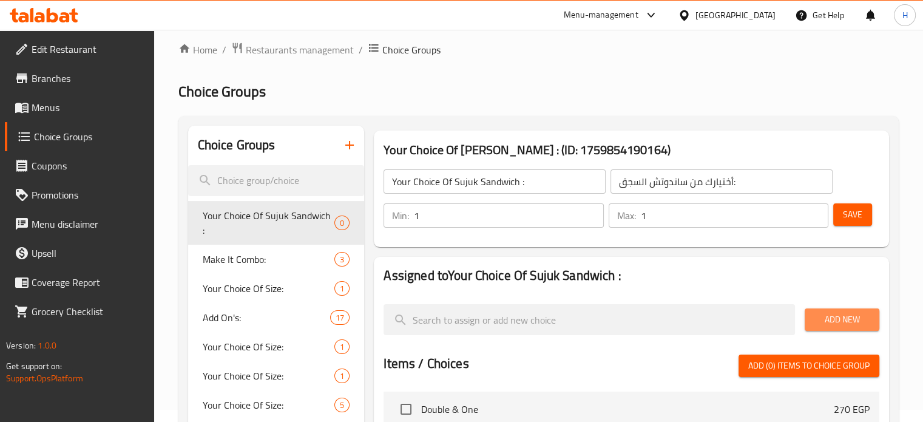
click at [848, 315] on span "Add New" at bounding box center [841, 319] width 55 height 15
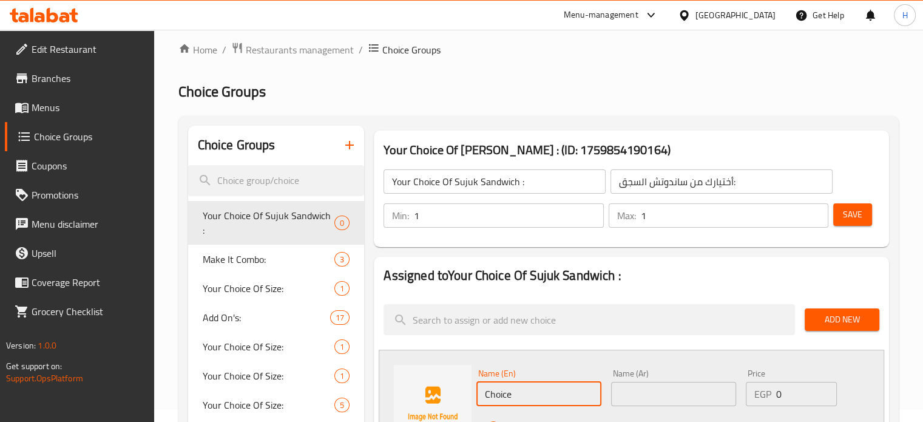
drag, startPoint x: 514, startPoint y: 386, endPoint x: 454, endPoint y: 386, distance: 60.1
click at [454, 386] on div "Name (En) Choice Name (En) Name (Ar) Name (Ar) Price EGP 0 Price Status" at bounding box center [631, 403] width 505 height 108
paste input "Alexandrian Sujuk"
type input "Alexandrian Sujuk"
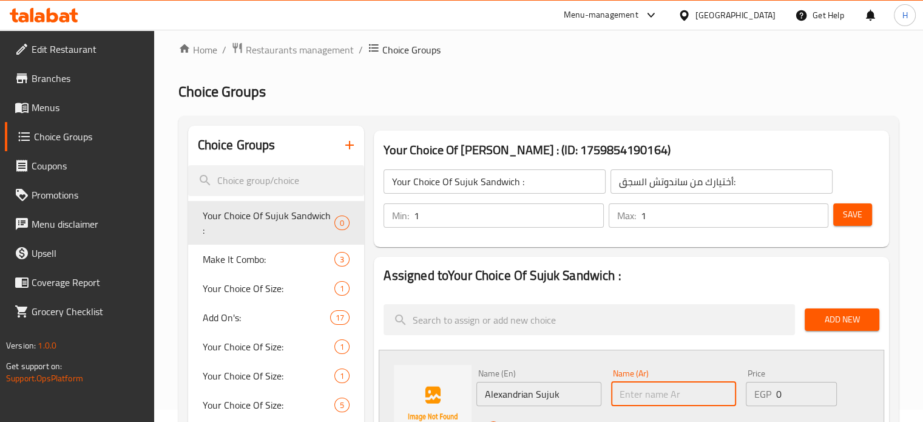
click at [664, 398] on input "text" at bounding box center [673, 394] width 125 height 24
paste input "سجق اسكندرانى"
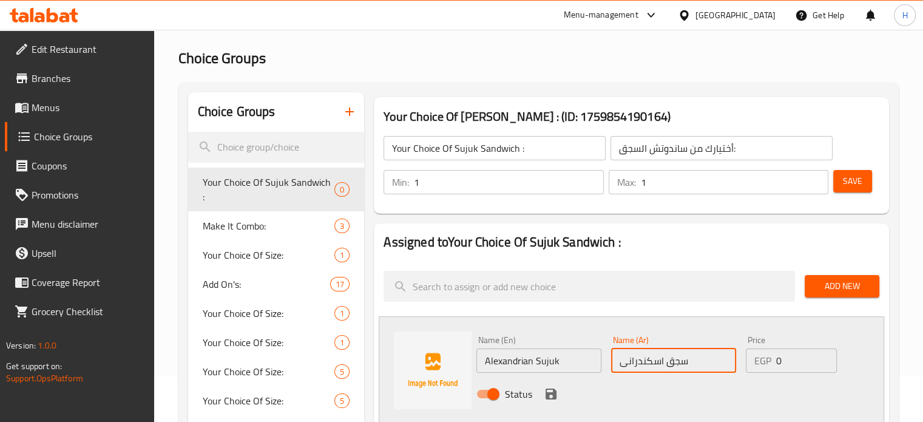
scroll to position [73, 0]
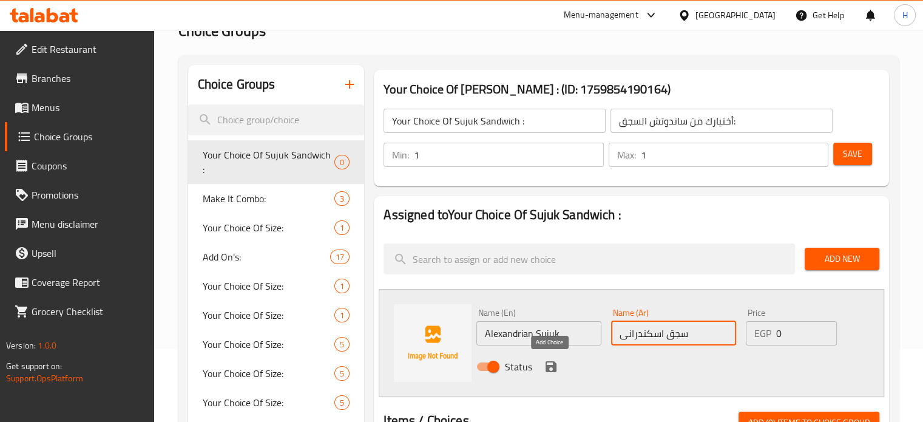
type input "سجق اسكندرانى"
click at [551, 363] on icon "save" at bounding box center [551, 366] width 15 height 15
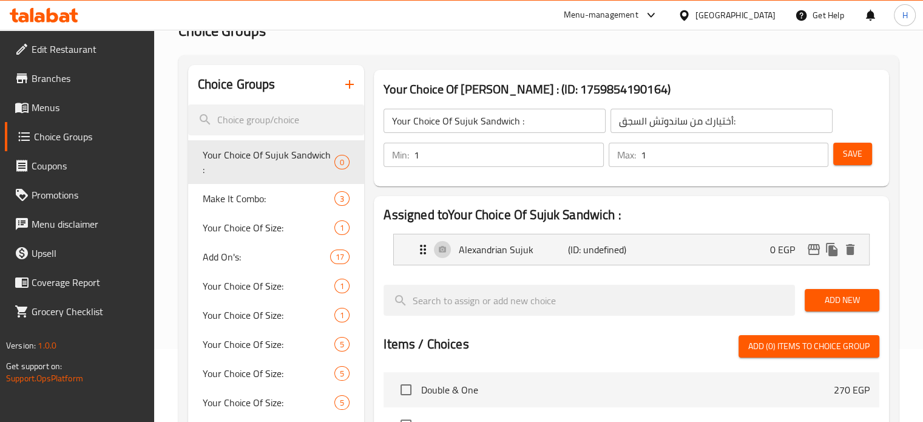
click at [810, 300] on button "Add New" at bounding box center [841, 300] width 75 height 22
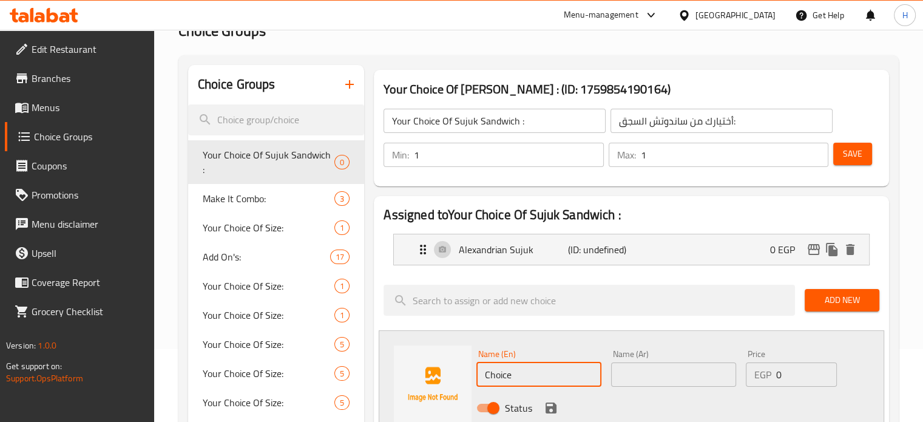
drag, startPoint x: 515, startPoint y: 369, endPoint x: 451, endPoint y: 371, distance: 63.7
click at [451, 371] on div "Name (En) Choice Name (En) Name (Ar) Name (Ar) Price EGP 0 Price Status" at bounding box center [631, 384] width 505 height 108
paste input "Oriental Sujuk"
type input "Oriental Sujuk"
click at [628, 377] on input "text" at bounding box center [673, 374] width 125 height 24
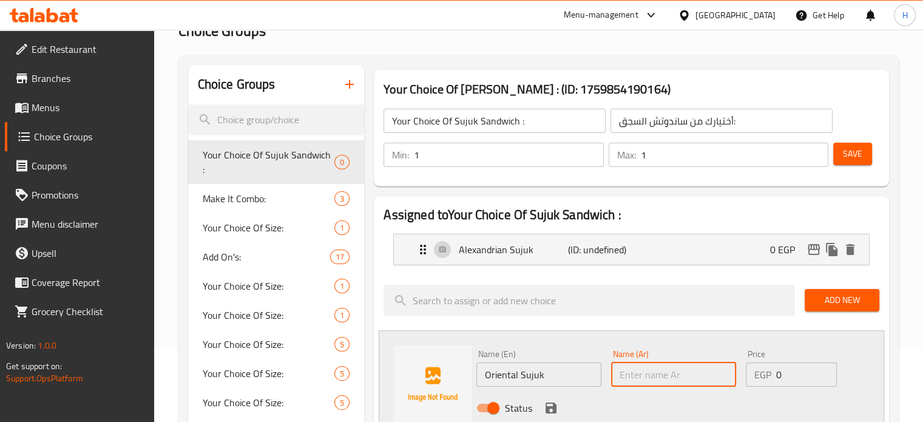
paste input "سجق شرقى"
type input "سجق شرقى"
click at [553, 404] on icon "save" at bounding box center [550, 407] width 11 height 11
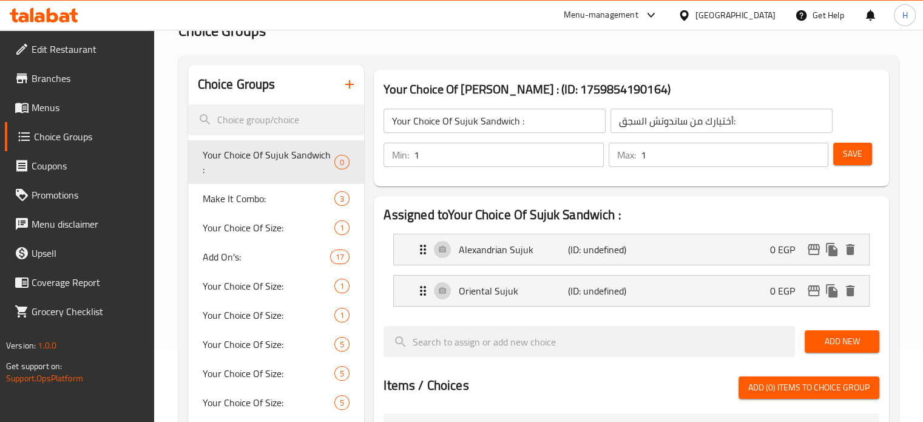
click at [854, 153] on span "Save" at bounding box center [852, 153] width 19 height 15
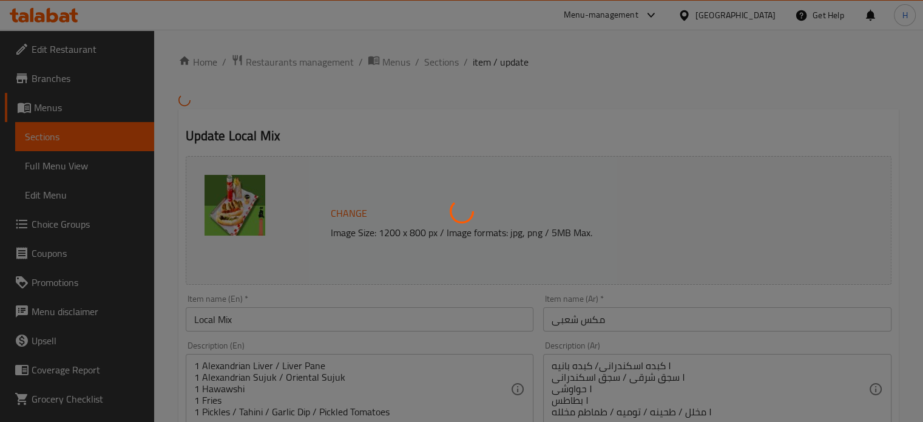
type input "إختيارك الأول من المشروب"
type input "1"
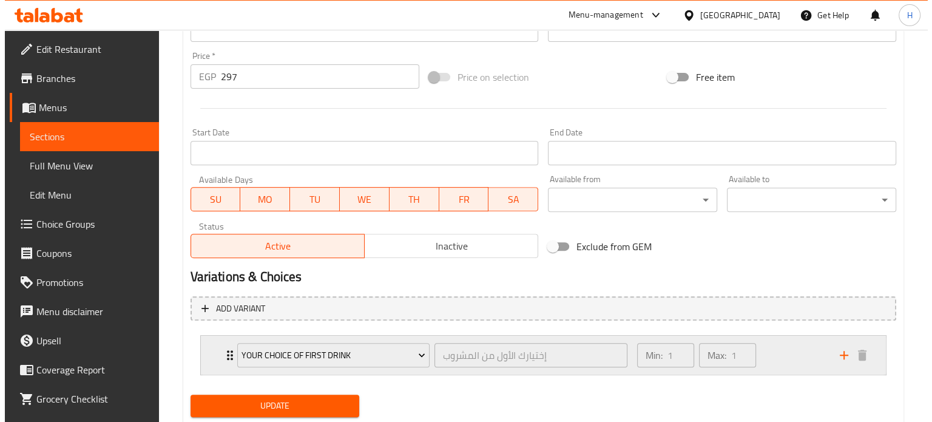
scroll to position [473, 0]
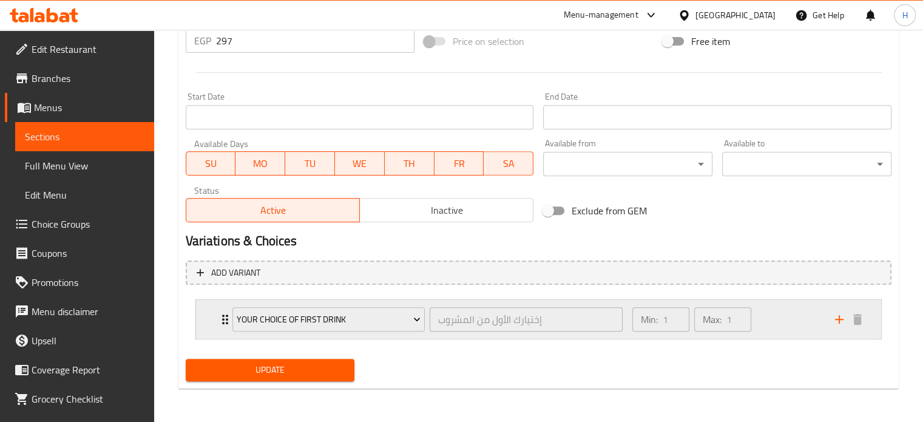
drag, startPoint x: 843, startPoint y: 320, endPoint x: 815, endPoint y: 320, distance: 27.3
click at [843, 320] on icon "add" at bounding box center [839, 319] width 15 height 15
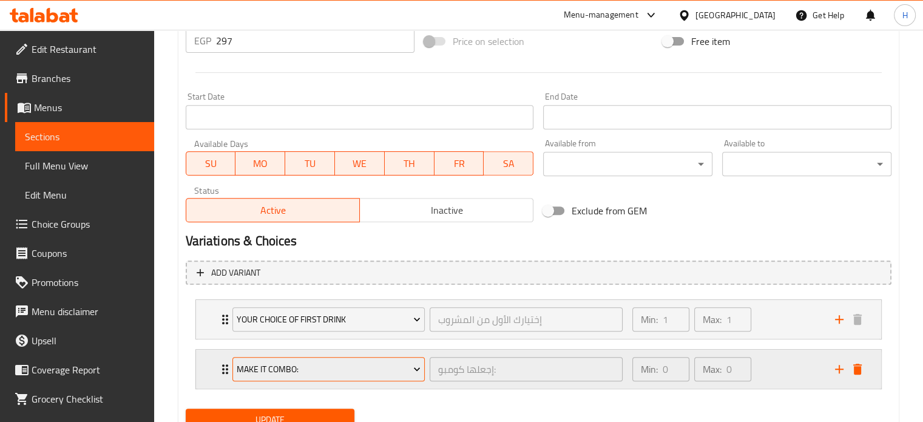
click at [374, 366] on span "Make It Combo:" at bounding box center [329, 369] width 184 height 15
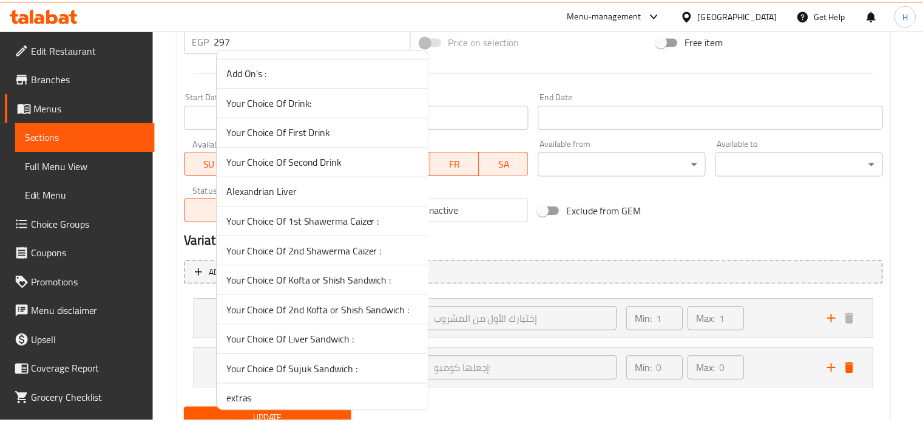
scroll to position [1820, 0]
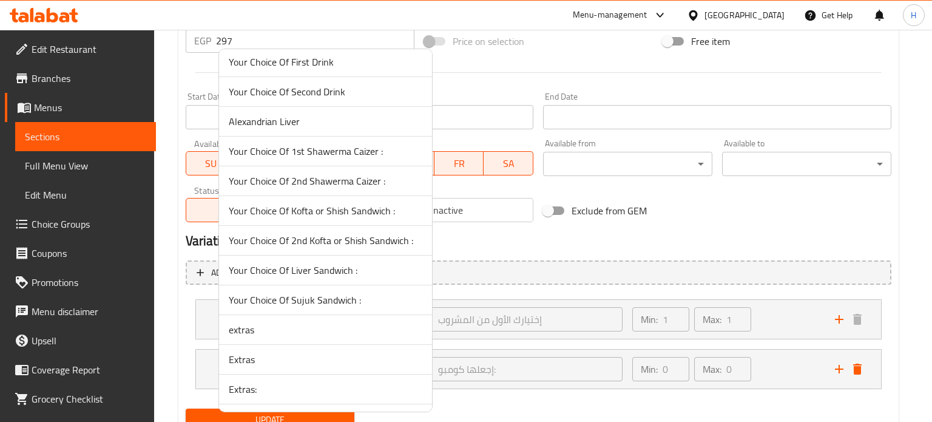
click at [322, 266] on span "Your Choice Of Liver Sandwich :" at bounding box center [326, 270] width 194 height 15
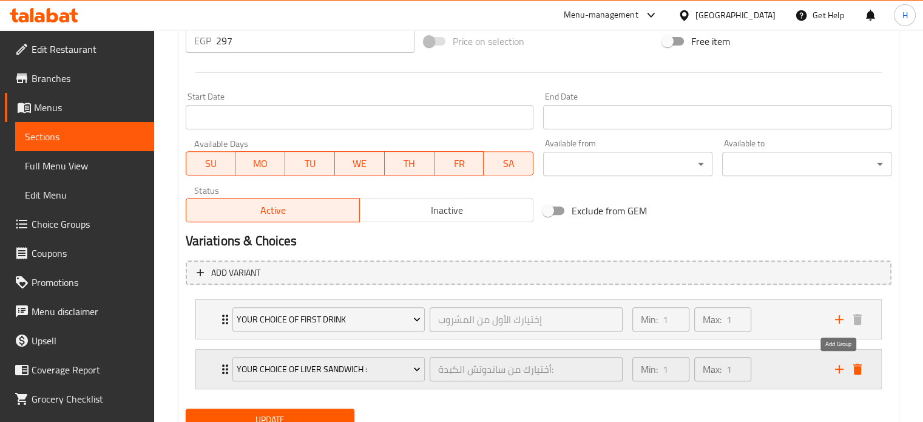
click at [835, 370] on icon "add" at bounding box center [839, 369] width 15 height 15
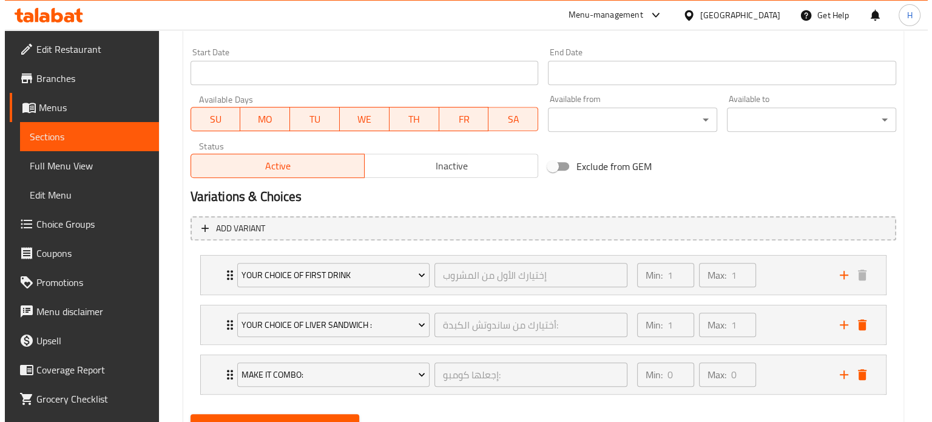
scroll to position [571, 0]
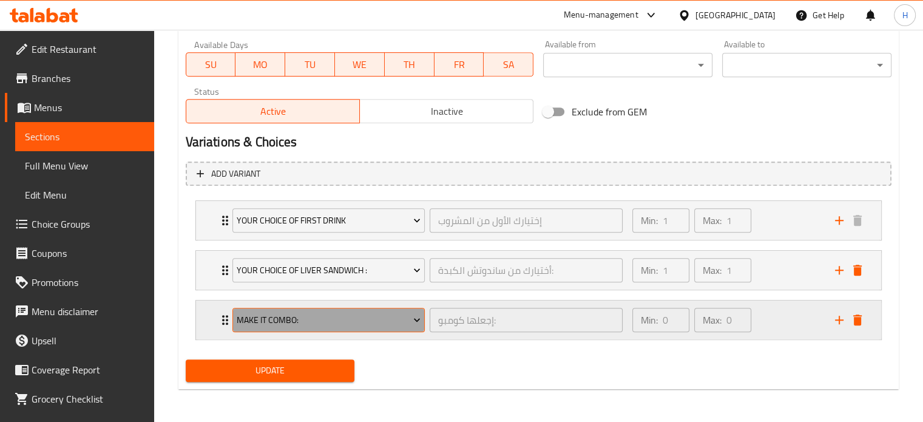
click at [321, 322] on span "Make It Combo:" at bounding box center [329, 319] width 184 height 15
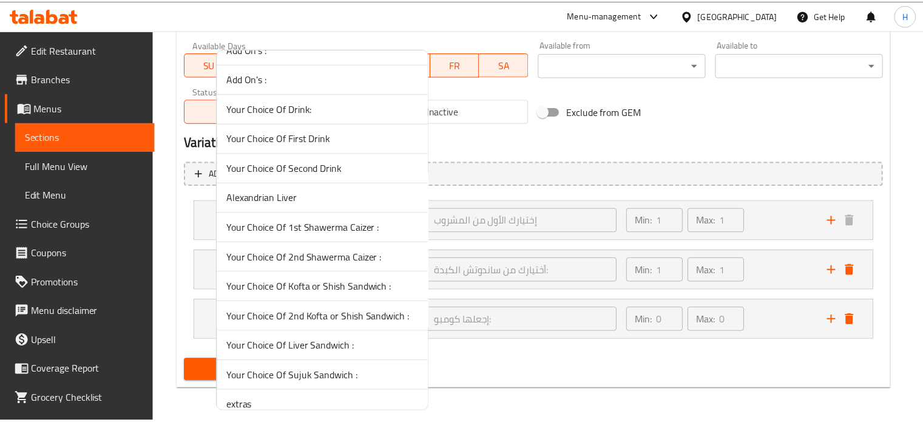
scroll to position [1820, 0]
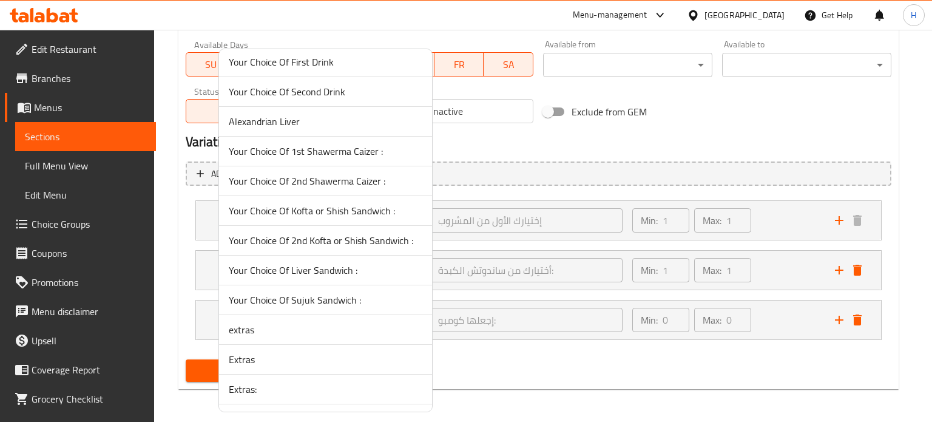
click at [301, 292] on span "Your Choice Of Sujuk Sandwich :" at bounding box center [326, 299] width 194 height 15
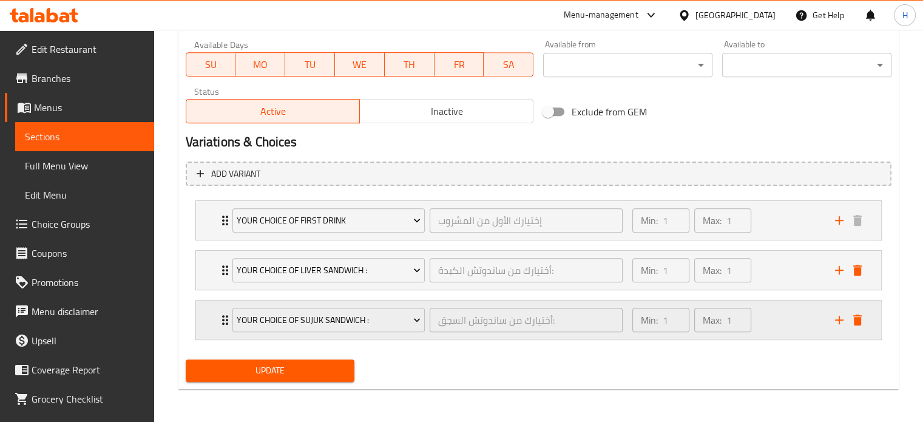
click at [205, 312] on div "Your Choice Of Sujuk Sandwich : أختيارك من ساندوتش السجق: ​ Min: 1 ​ Max: 1 ​" at bounding box center [538, 319] width 685 height 39
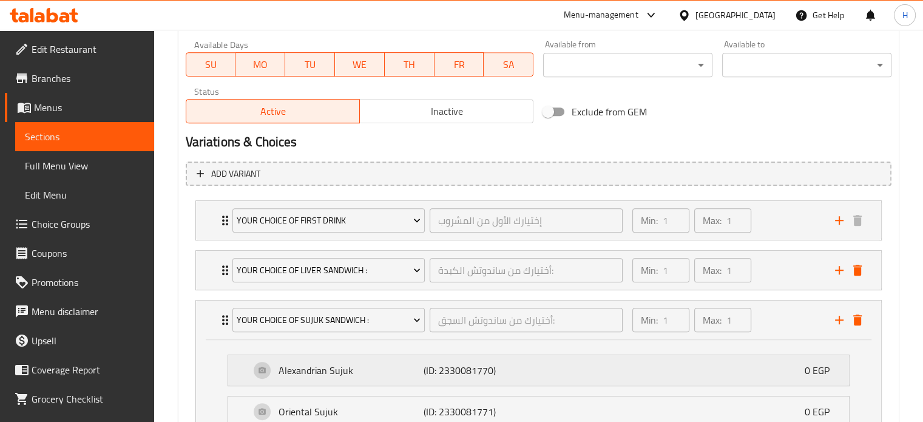
click at [238, 375] on div "[PERSON_NAME] (ID: 2330081770) 0 EGP" at bounding box center [538, 370] width 621 height 30
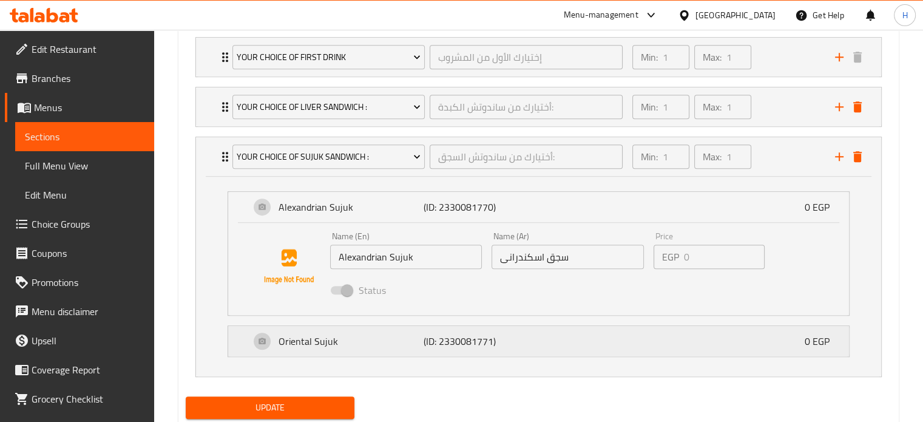
scroll to position [753, 0]
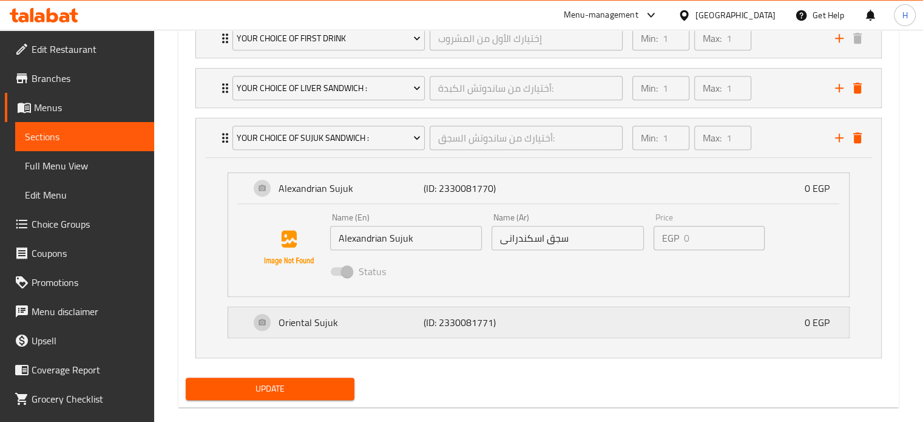
click at [516, 312] on div "Oriental Sujuk (ID: 2330081771) 0 EGP" at bounding box center [542, 322] width 584 height 30
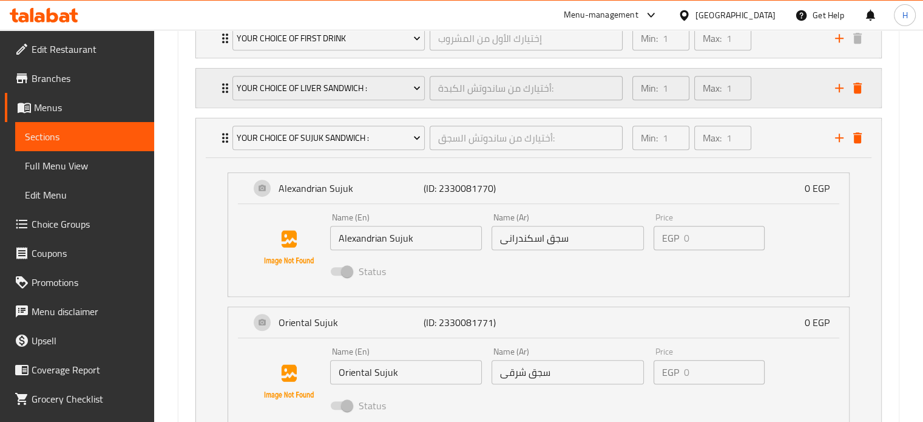
click at [207, 75] on div "Your Choice Of Liver Sandwich : أختيارك من ساندوتش الكبدة: ​ Min: 1 ​ Max: 1 ​" at bounding box center [538, 88] width 685 height 39
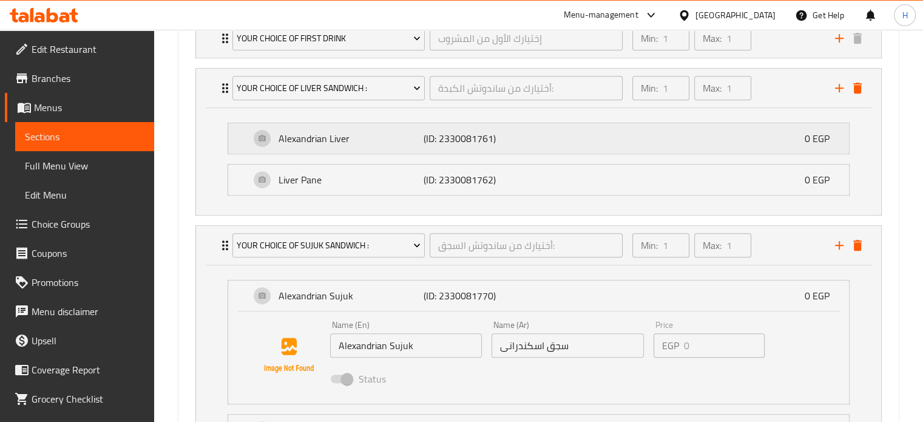
click at [534, 129] on div "Alexandrian Liver (ID: 2330081761) 0 EGP" at bounding box center [542, 138] width 584 height 30
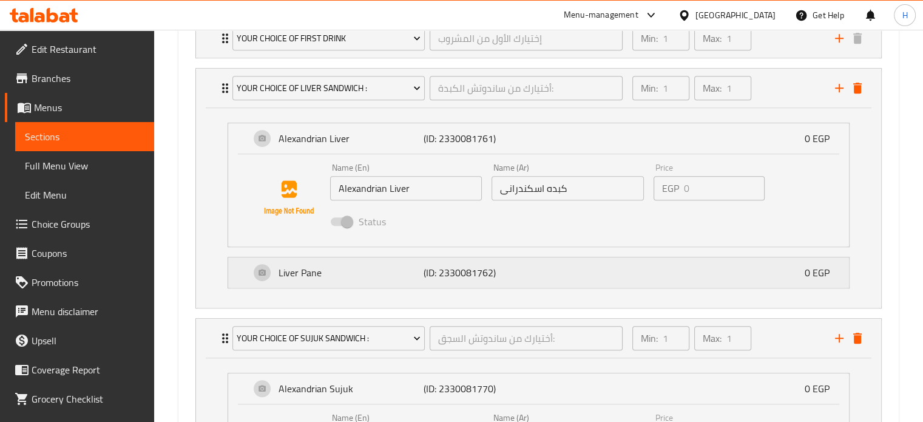
click at [545, 269] on div "Liver Pane (ID: 2330081762) 0 EGP" at bounding box center [542, 272] width 584 height 30
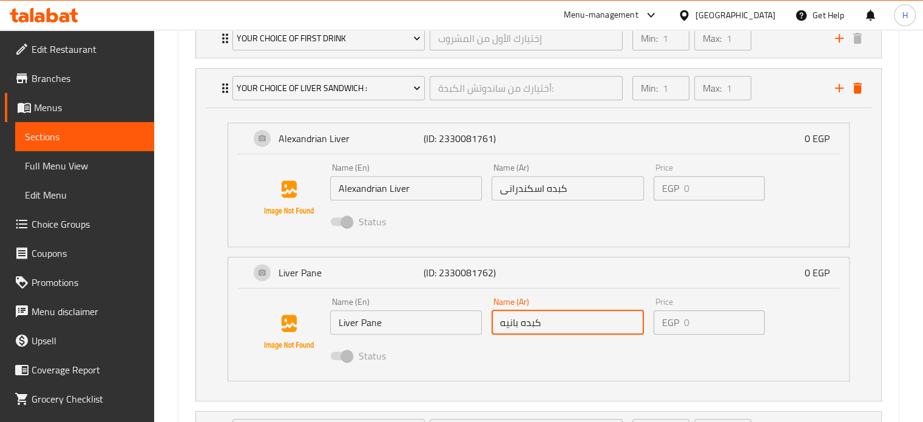
drag, startPoint x: 534, startPoint y: 322, endPoint x: 503, endPoint y: 322, distance: 30.9
click at [503, 322] on input "كبده بانيه" at bounding box center [567, 322] width 152 height 24
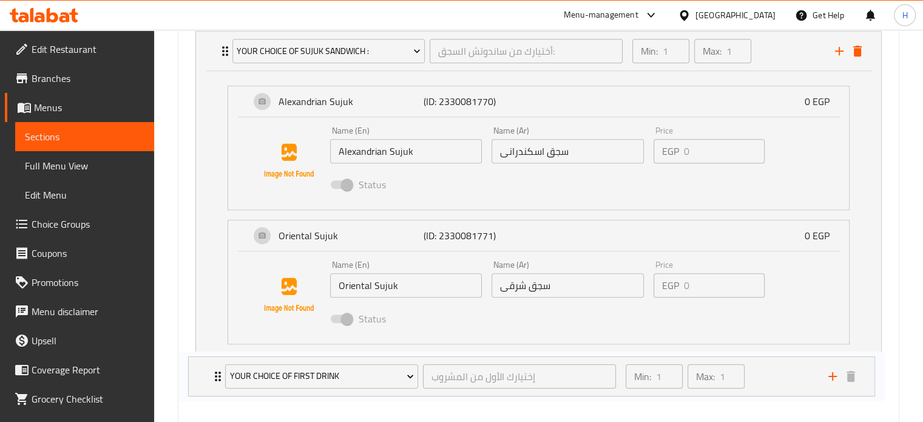
scroll to position [1156, 0]
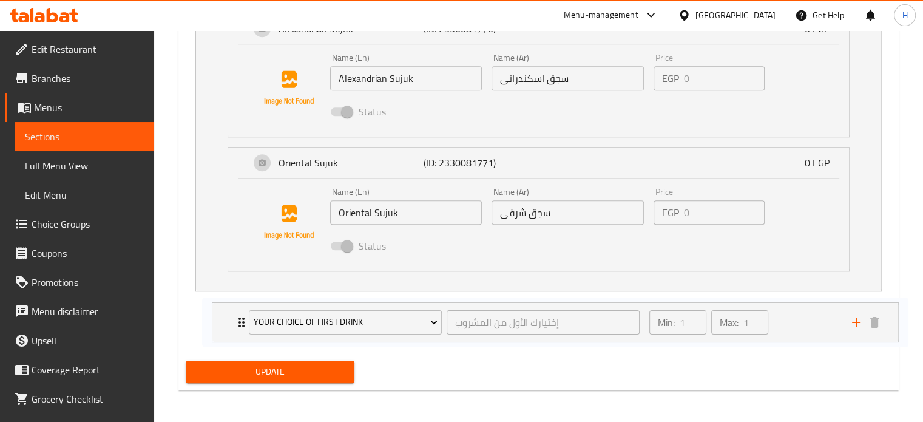
drag, startPoint x: 204, startPoint y: 295, endPoint x: 218, endPoint y: 316, distance: 25.7
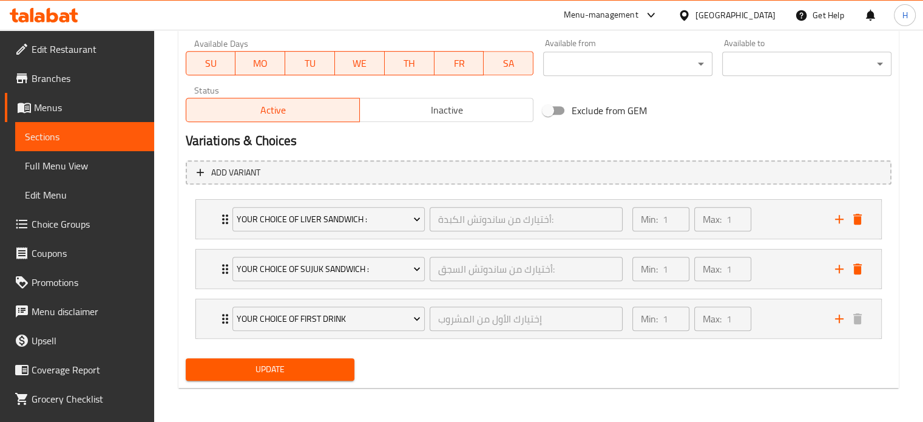
scroll to position [571, 0]
click at [227, 366] on span "Update" at bounding box center [270, 370] width 150 height 15
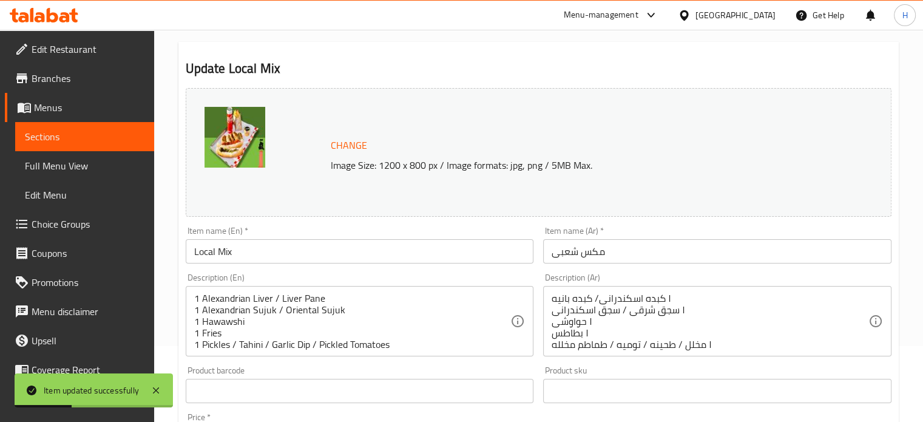
scroll to position [147, 0]
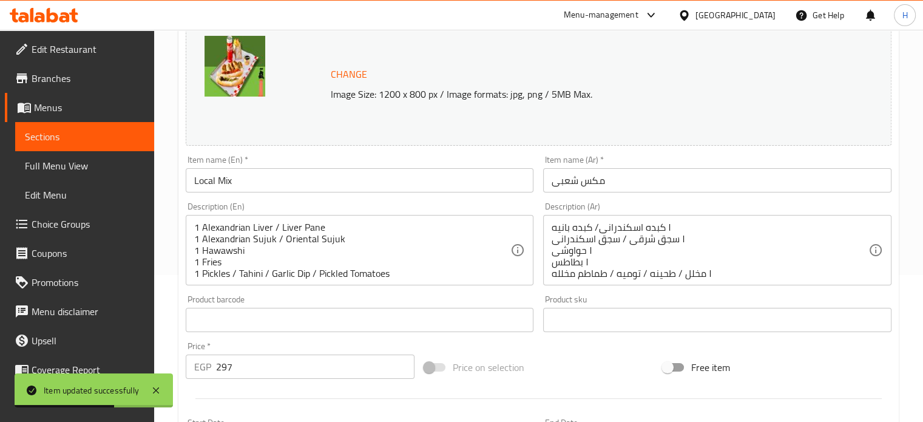
click at [58, 107] on span "Menus" at bounding box center [89, 107] width 110 height 15
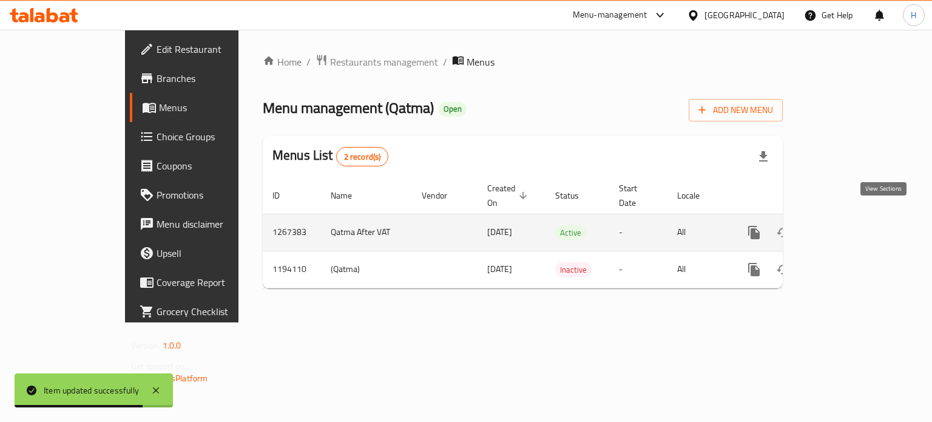
click at [849, 225] on icon "enhanced table" at bounding box center [841, 232] width 15 height 15
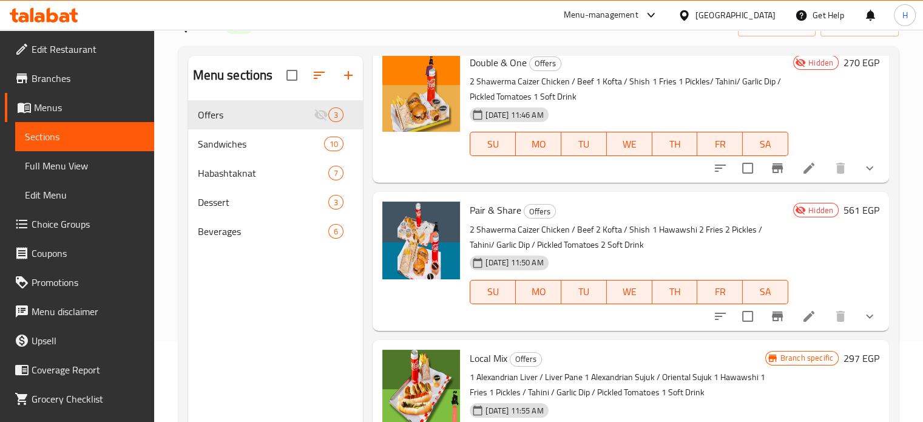
scroll to position [170, 0]
